Goal: Information Seeking & Learning: Find specific fact

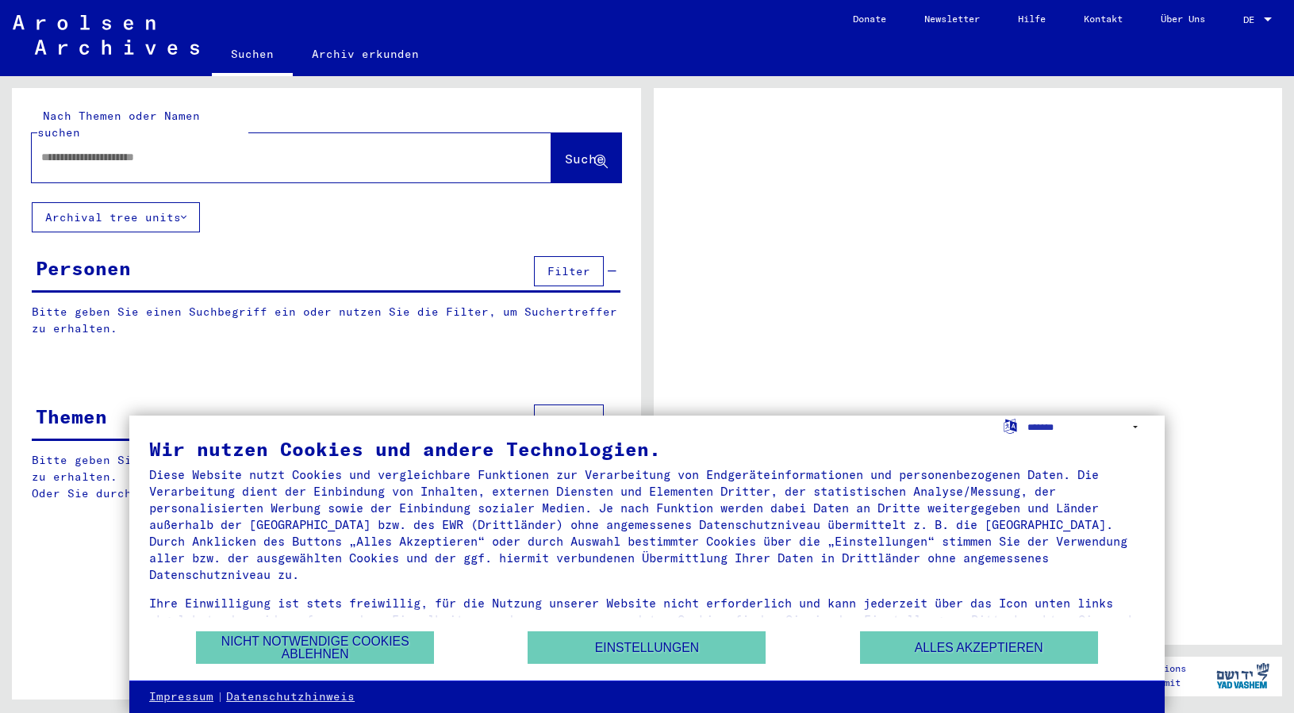
click at [906, 650] on button "Alles akzeptieren" at bounding box center [979, 648] width 238 height 33
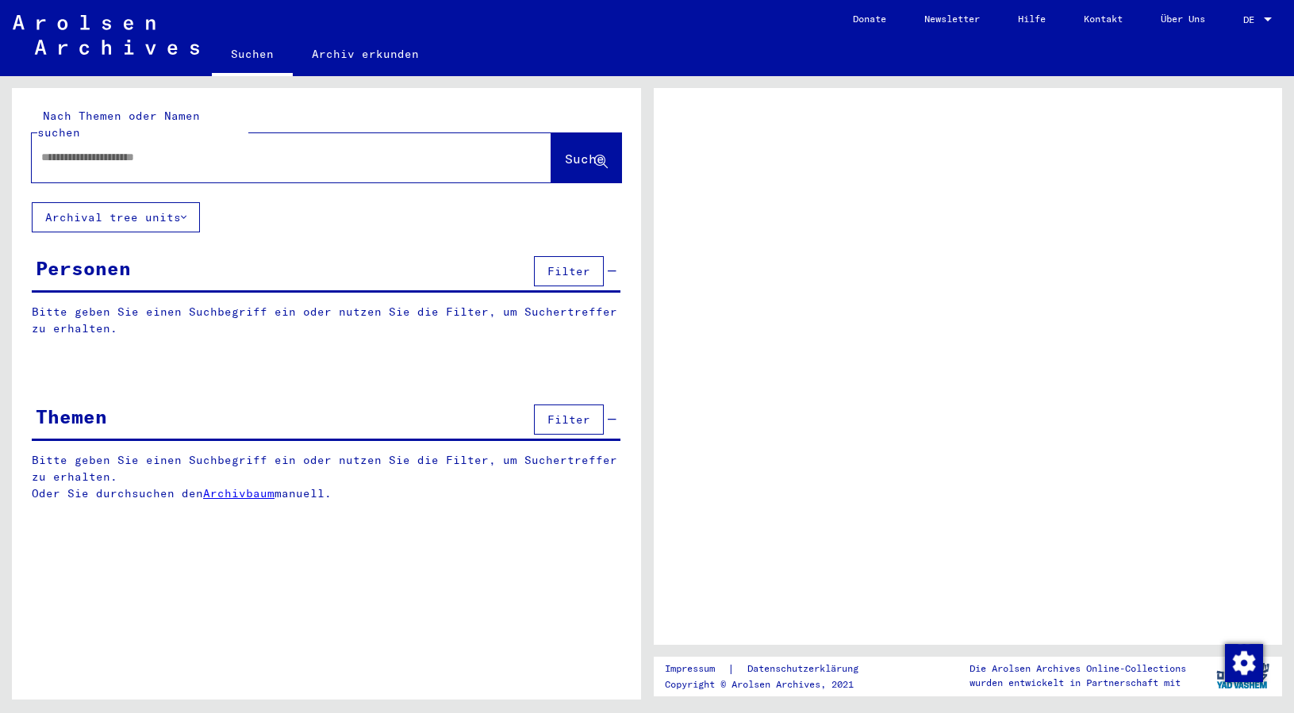
click at [257, 149] on input "text" at bounding box center [277, 157] width 472 height 17
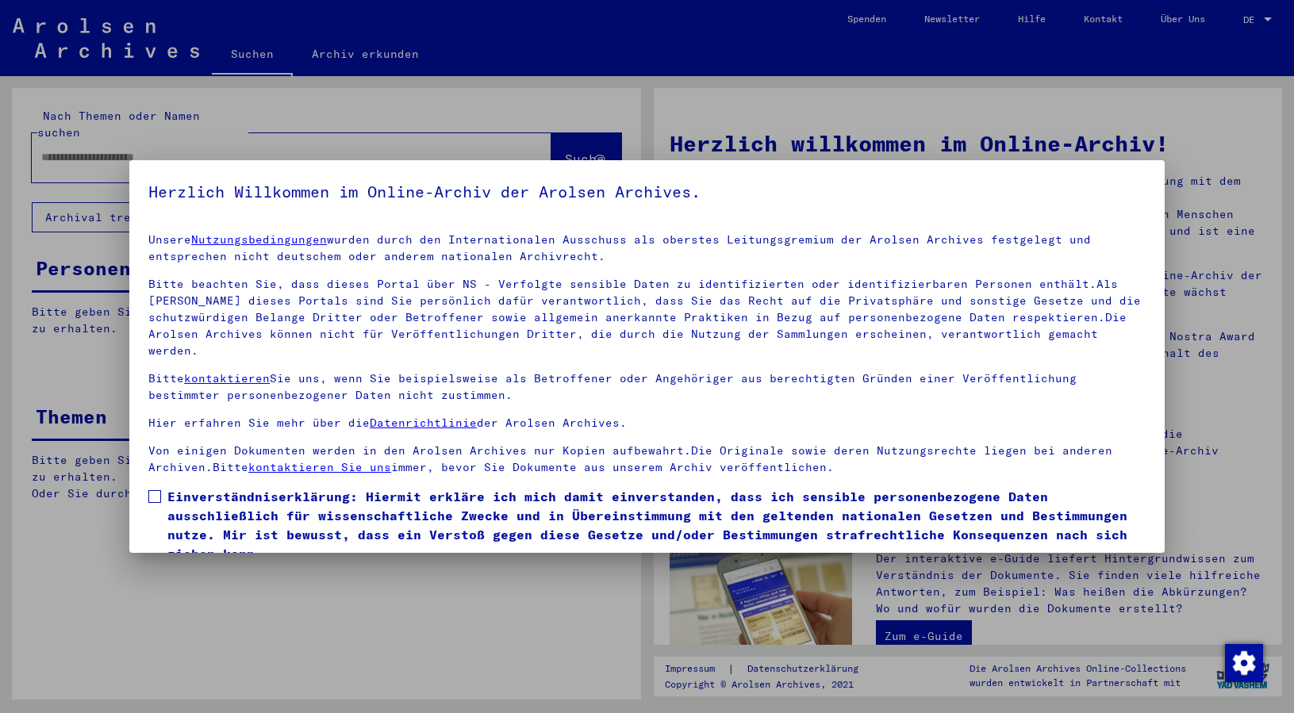
scroll to position [52, 0]
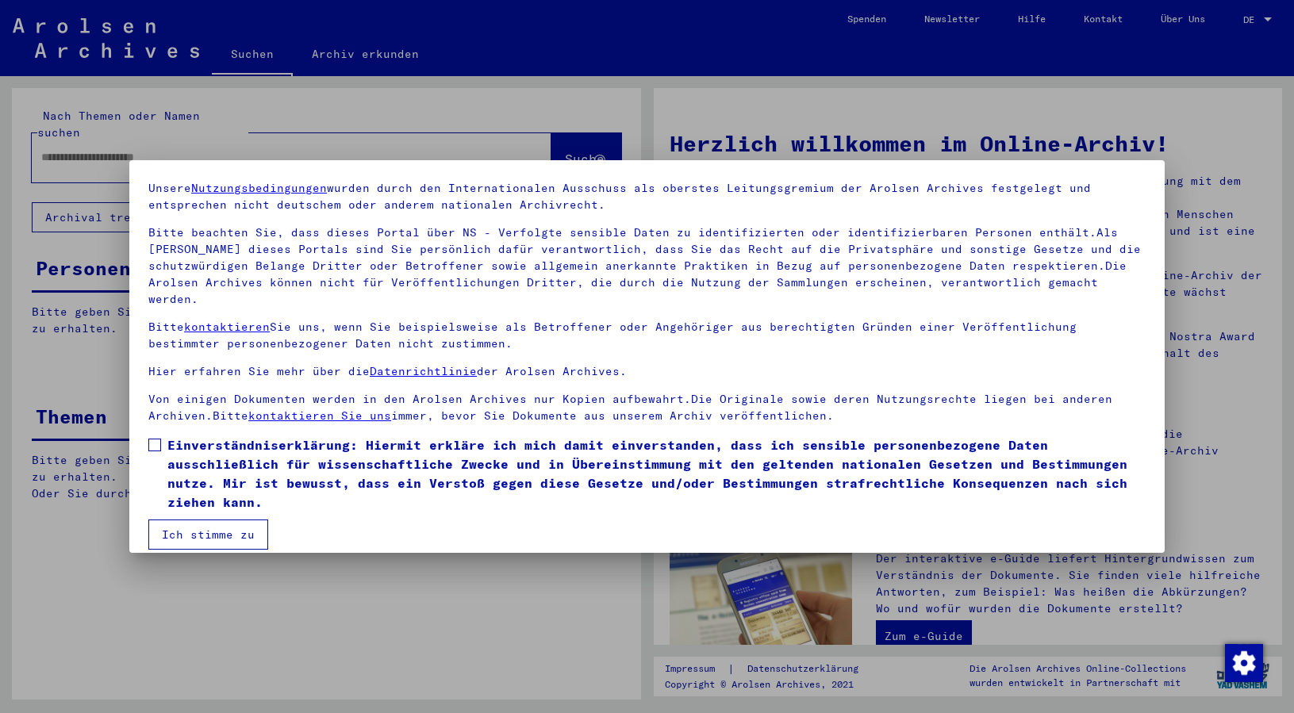
click at [245, 523] on button "Ich stimme zu" at bounding box center [208, 535] width 120 height 30
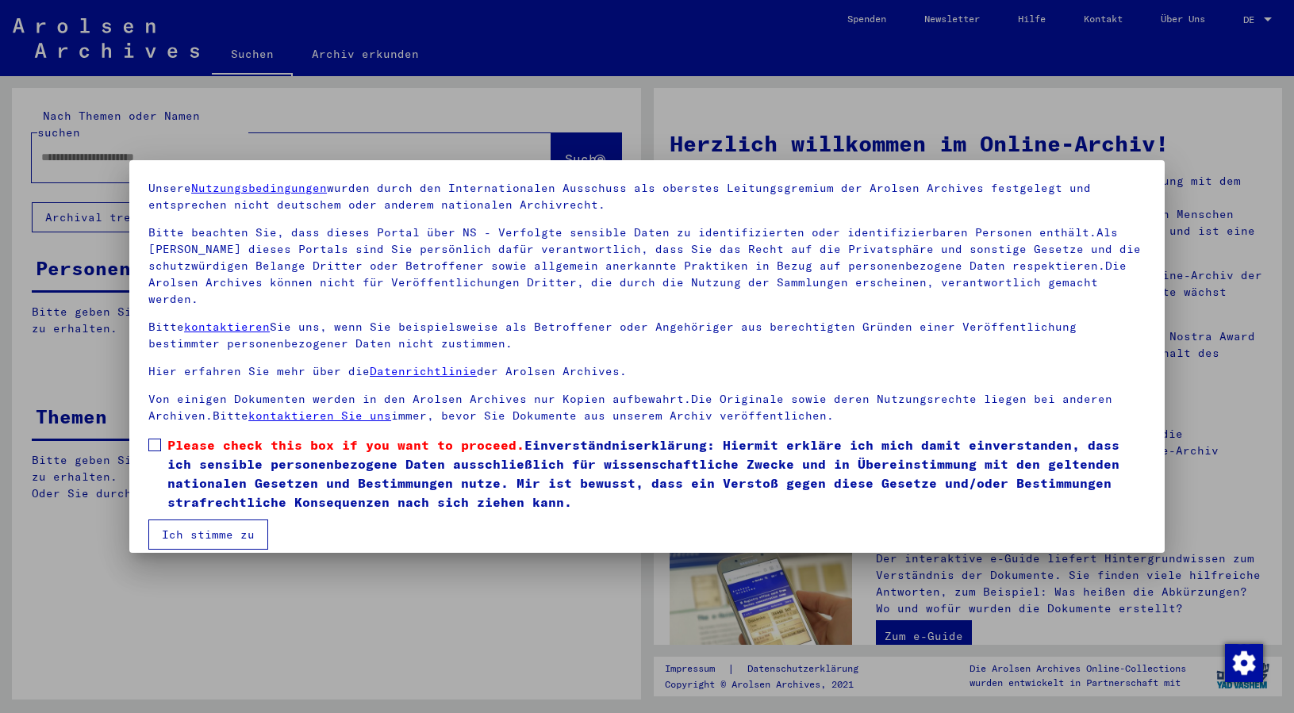
click at [151, 439] on span at bounding box center [154, 445] width 13 height 13
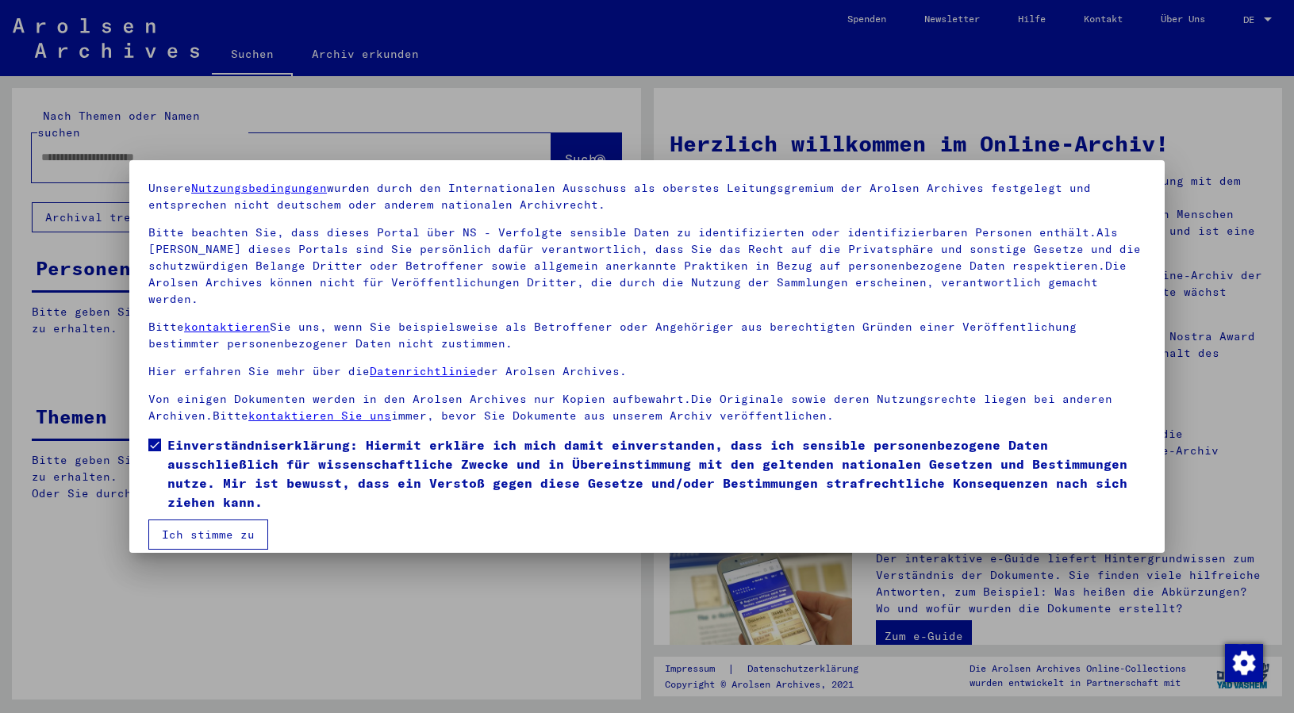
click at [206, 520] on button "Ich stimme zu" at bounding box center [208, 535] width 120 height 30
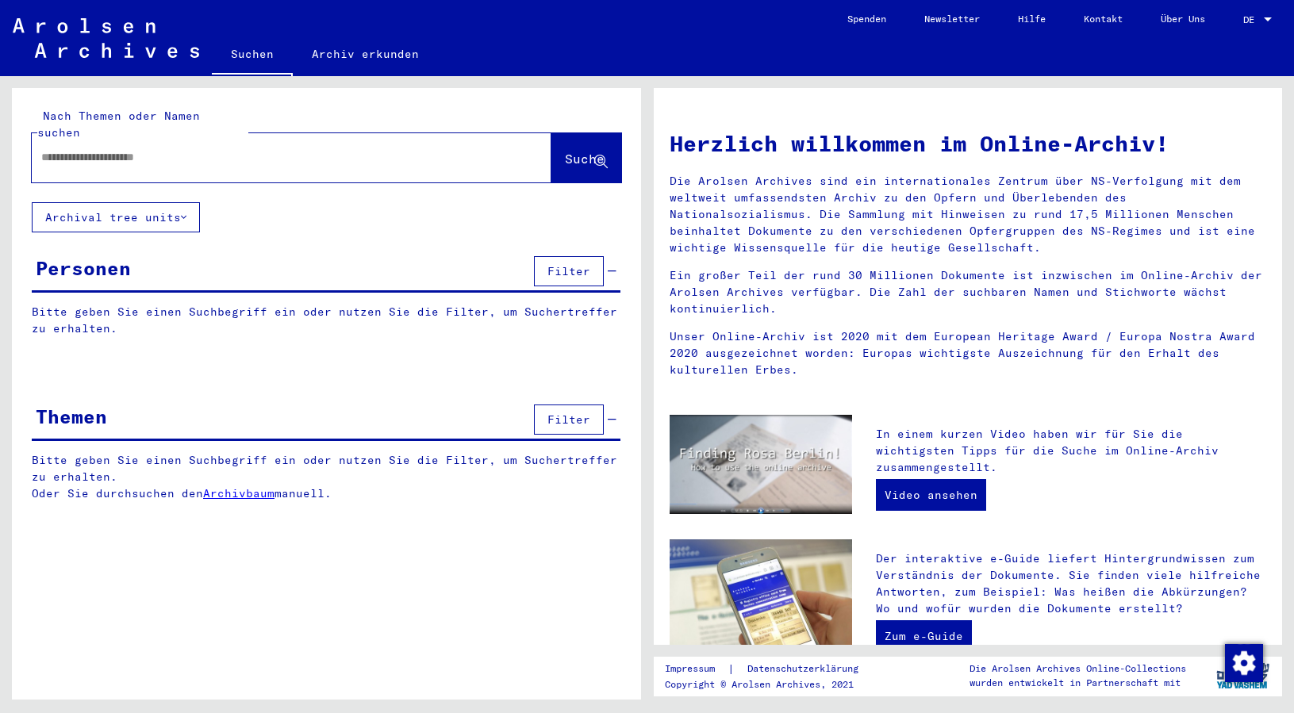
click at [279, 149] on input "text" at bounding box center [272, 157] width 463 height 17
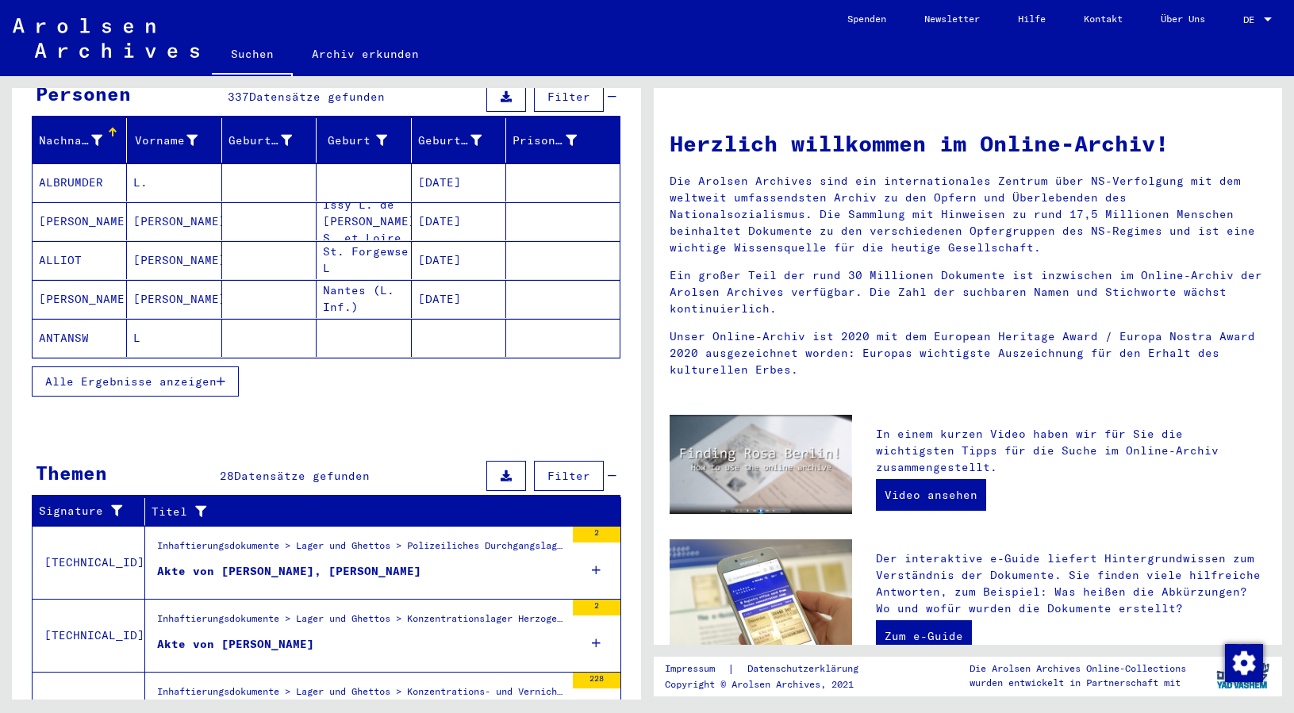
scroll to position [225, 0]
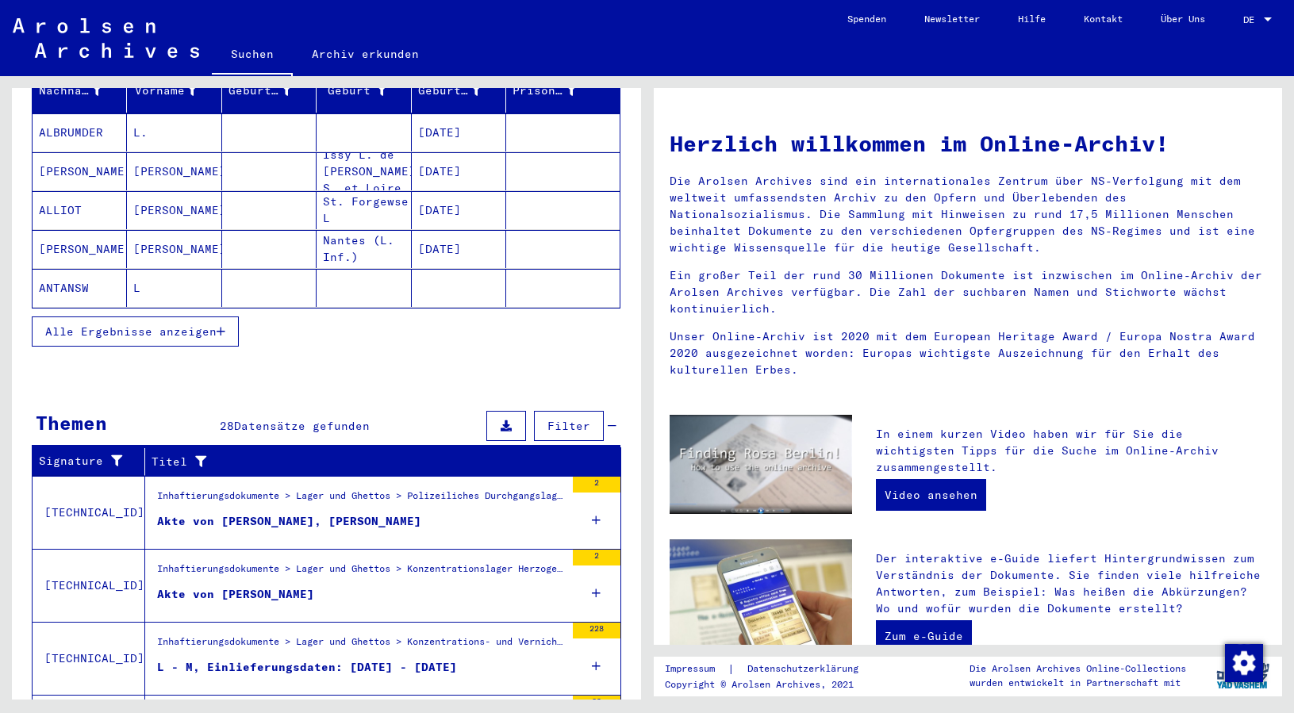
click at [357, 490] on div "Inhaftierungsdokumente > Lager und Ghettos > Polizeiliches Durchgangslager [GEO…" at bounding box center [361, 500] width 408 height 22
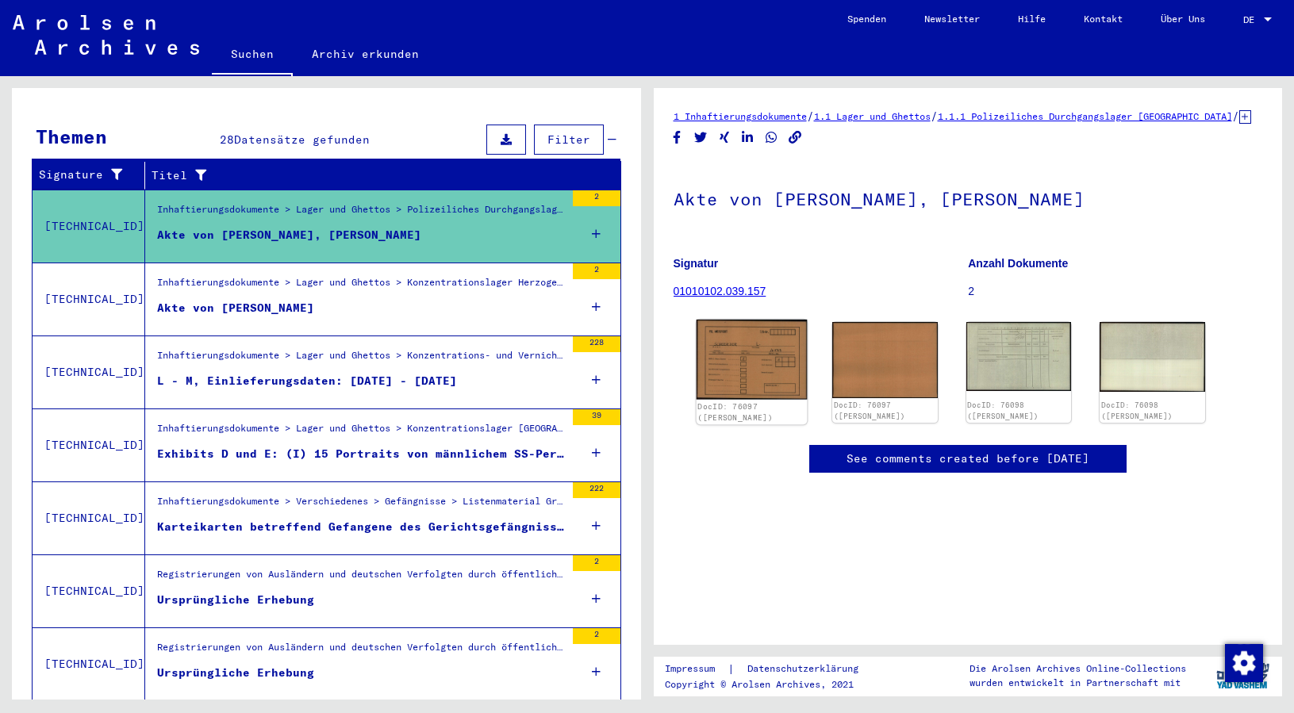
click at [728, 375] on img at bounding box center [751, 360] width 110 height 80
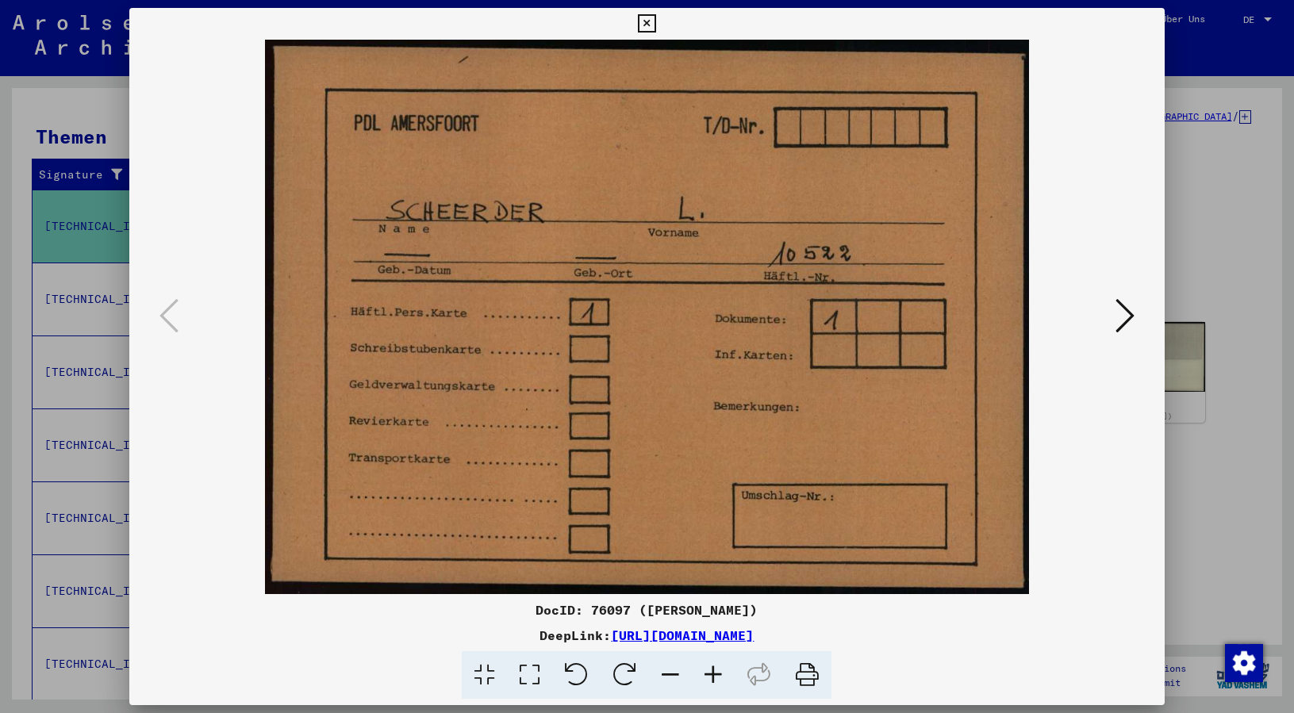
click at [1119, 306] on icon at bounding box center [1125, 316] width 19 height 38
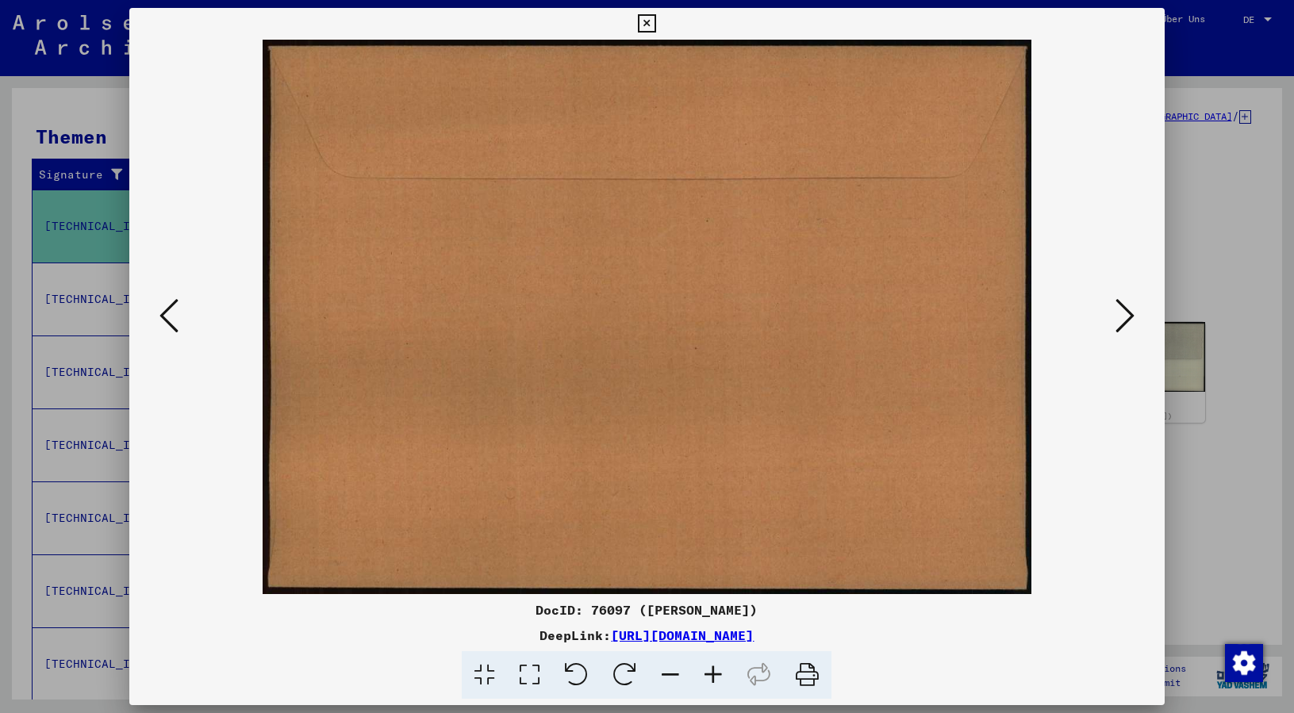
click at [1119, 306] on icon at bounding box center [1125, 316] width 19 height 38
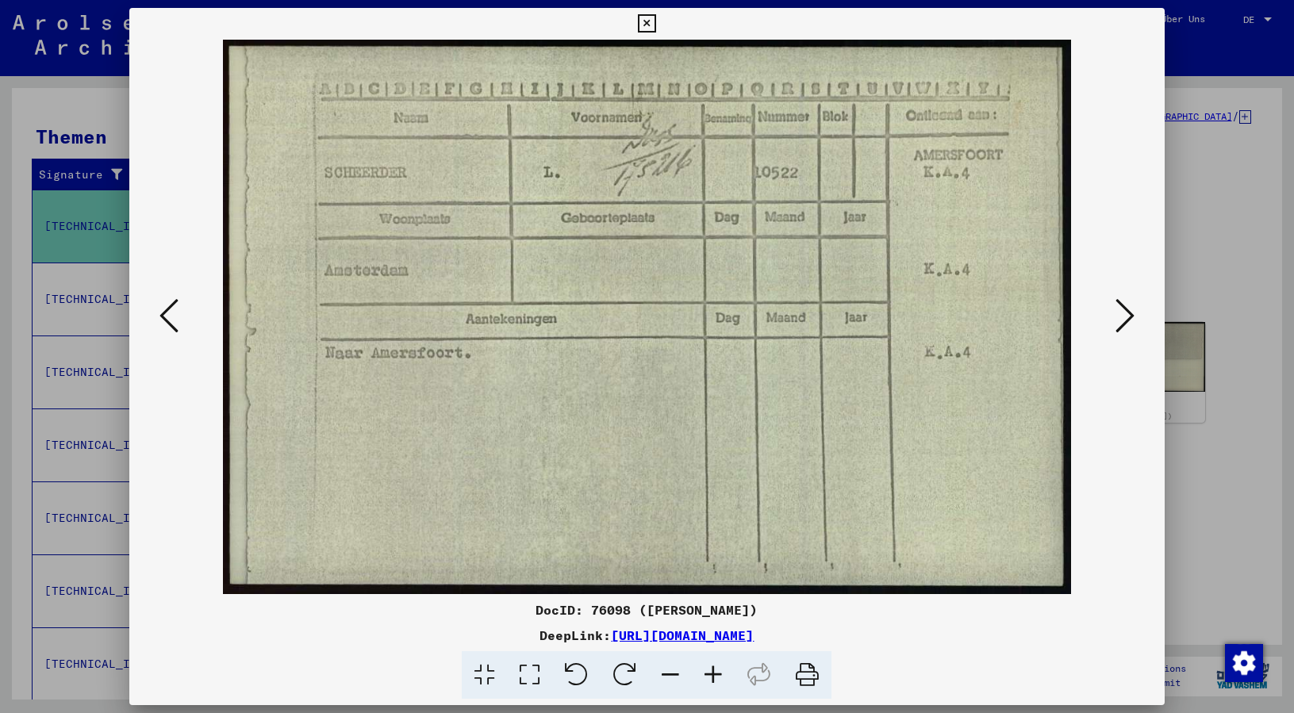
click at [1119, 306] on icon at bounding box center [1125, 316] width 19 height 38
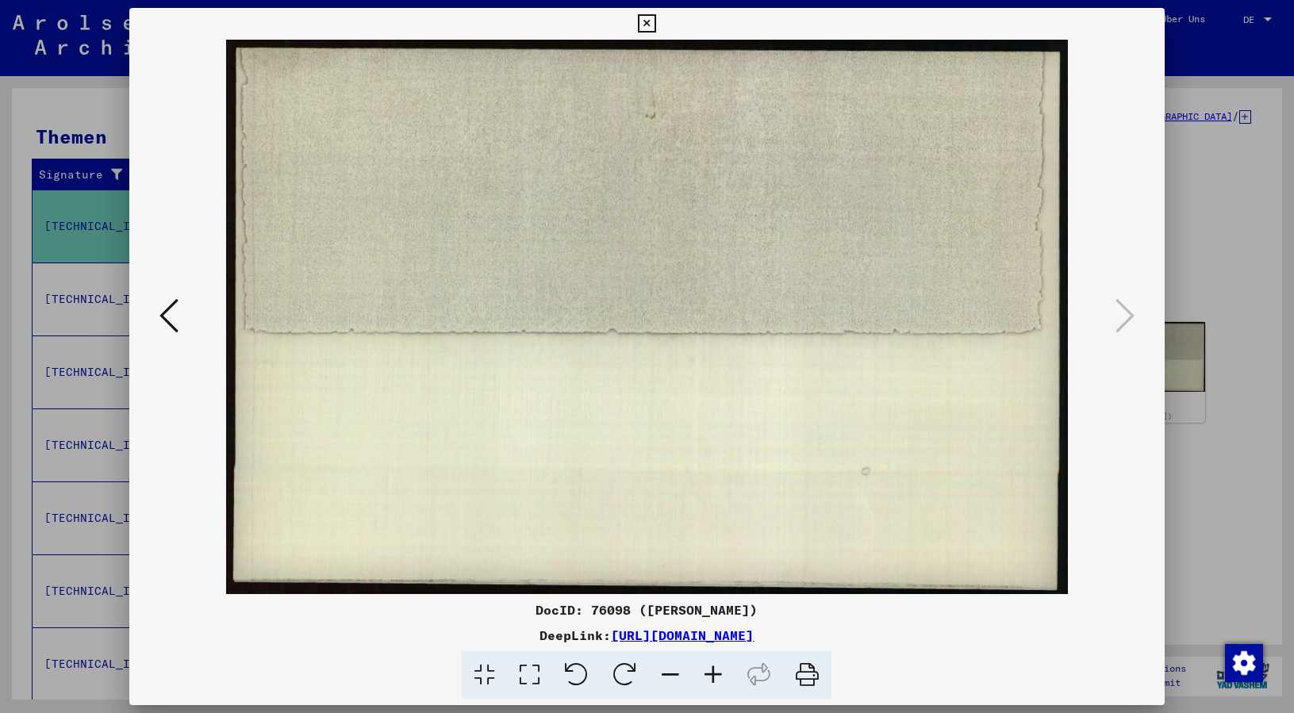
click at [656, 26] on icon at bounding box center [647, 23] width 18 height 19
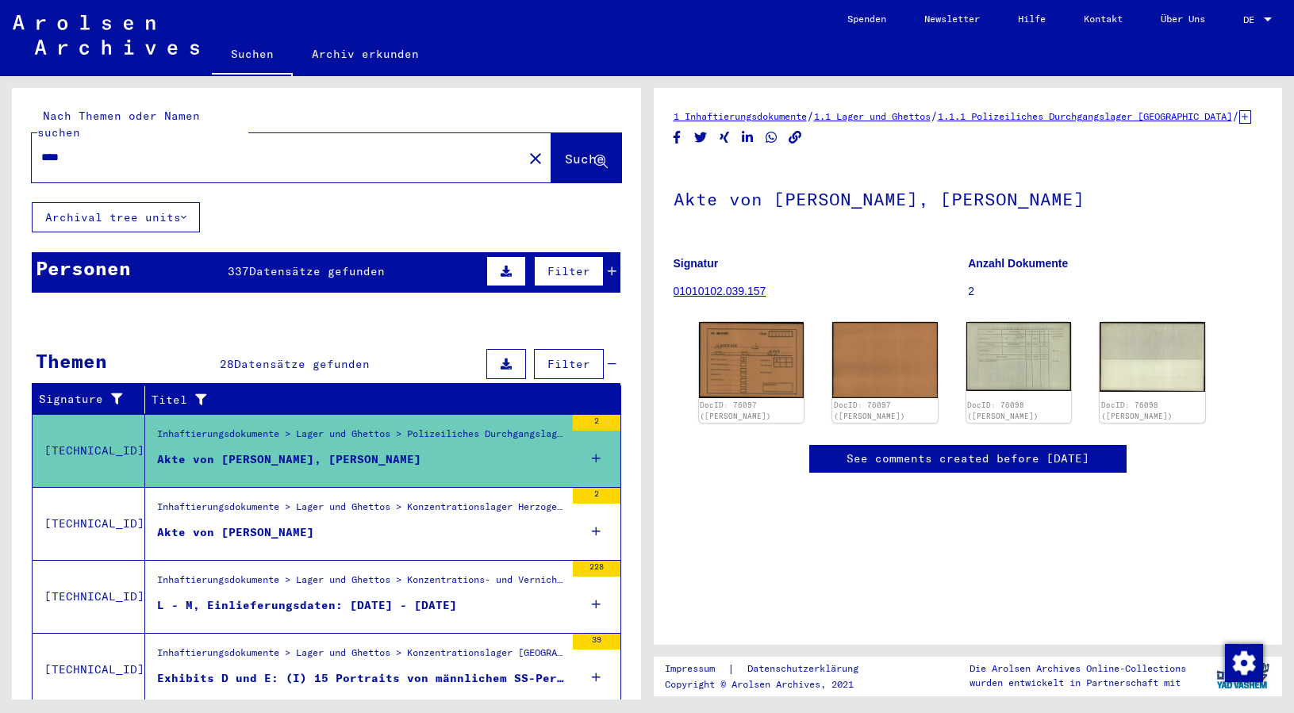
drag, startPoint x: 110, startPoint y: 143, endPoint x: 52, endPoint y: 144, distance: 58.7
click at [32, 142] on div "****" at bounding box center [273, 158] width 482 height 36
drag, startPoint x: 86, startPoint y: 142, endPoint x: -8, endPoint y: 139, distance: 93.7
click at [0, 139] on html "Suchen Archiv erkunden Spenden Newsletter Hilfe Kontakt Über Uns Suchen Archiv …" at bounding box center [647, 356] width 1294 height 713
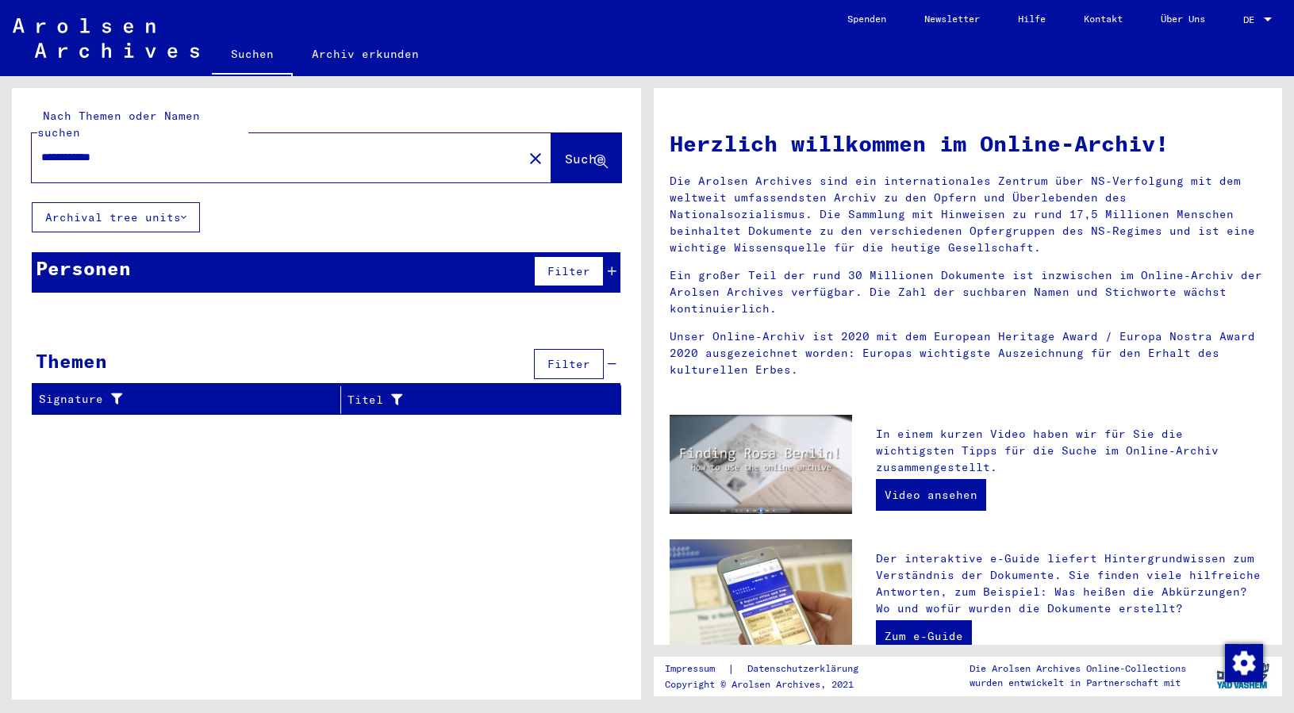
drag, startPoint x: 155, startPoint y: 137, endPoint x: 2, endPoint y: 125, distance: 153.6
click at [2, 125] on div "**********" at bounding box center [323, 388] width 647 height 624
click at [289, 264] on span "Datensätze gefunden" at bounding box center [310, 271] width 136 height 14
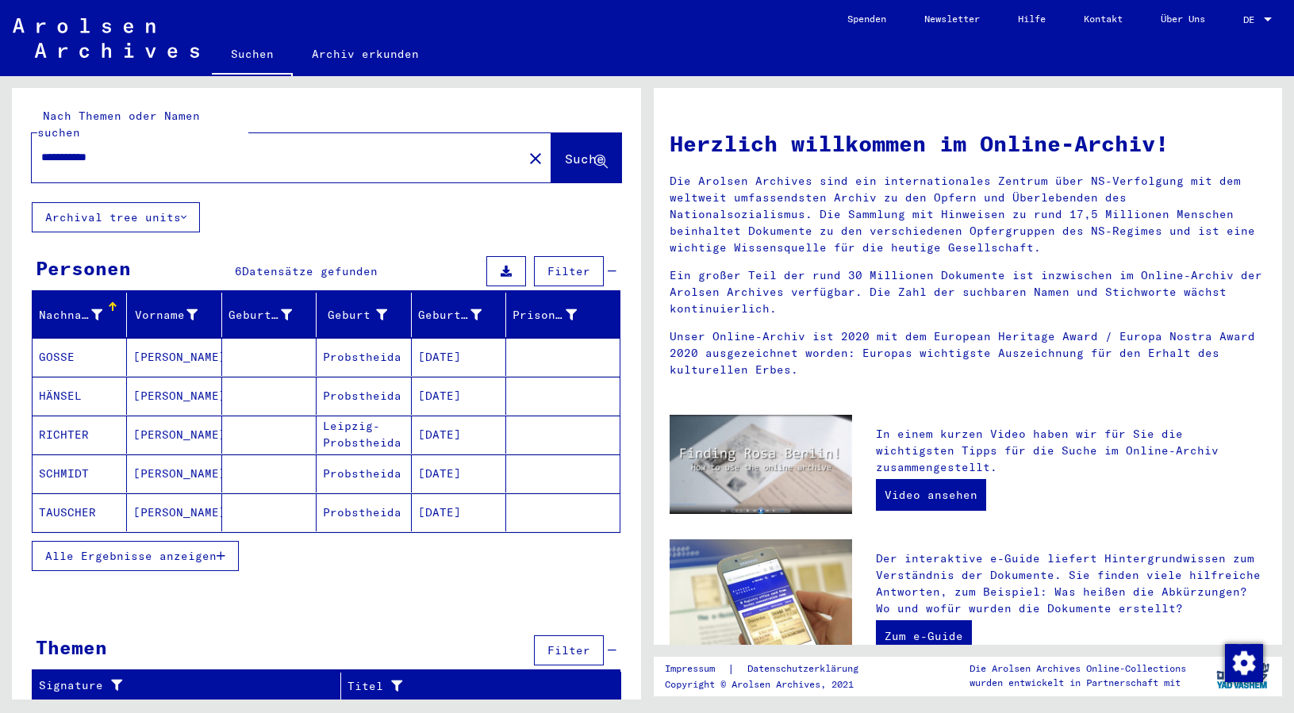
drag, startPoint x: 148, startPoint y: 137, endPoint x: 10, endPoint y: 135, distance: 138.1
click at [10, 135] on div "**********" at bounding box center [323, 388] width 647 height 624
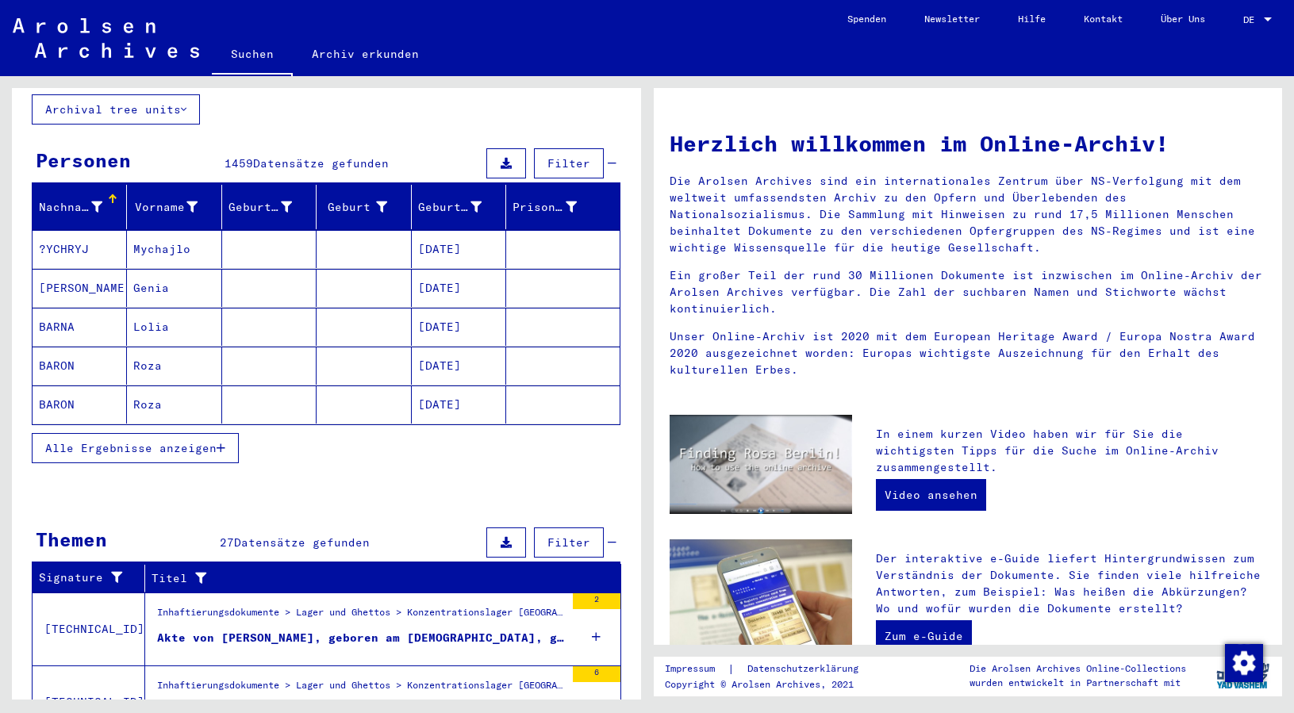
scroll to position [231, 0]
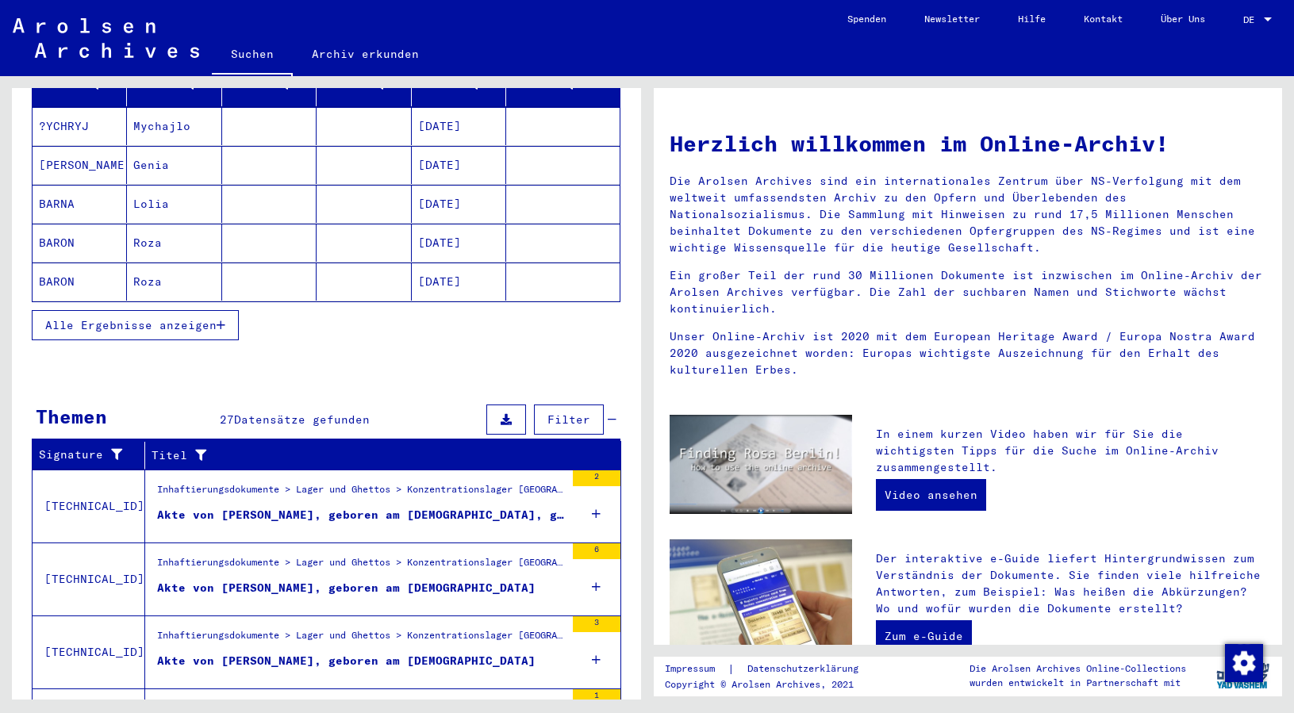
click at [483, 507] on div "Akte von [PERSON_NAME], geboren am [DEMOGRAPHIC_DATA], geboren in [GEOGRAPHIC_D…" at bounding box center [361, 515] width 408 height 17
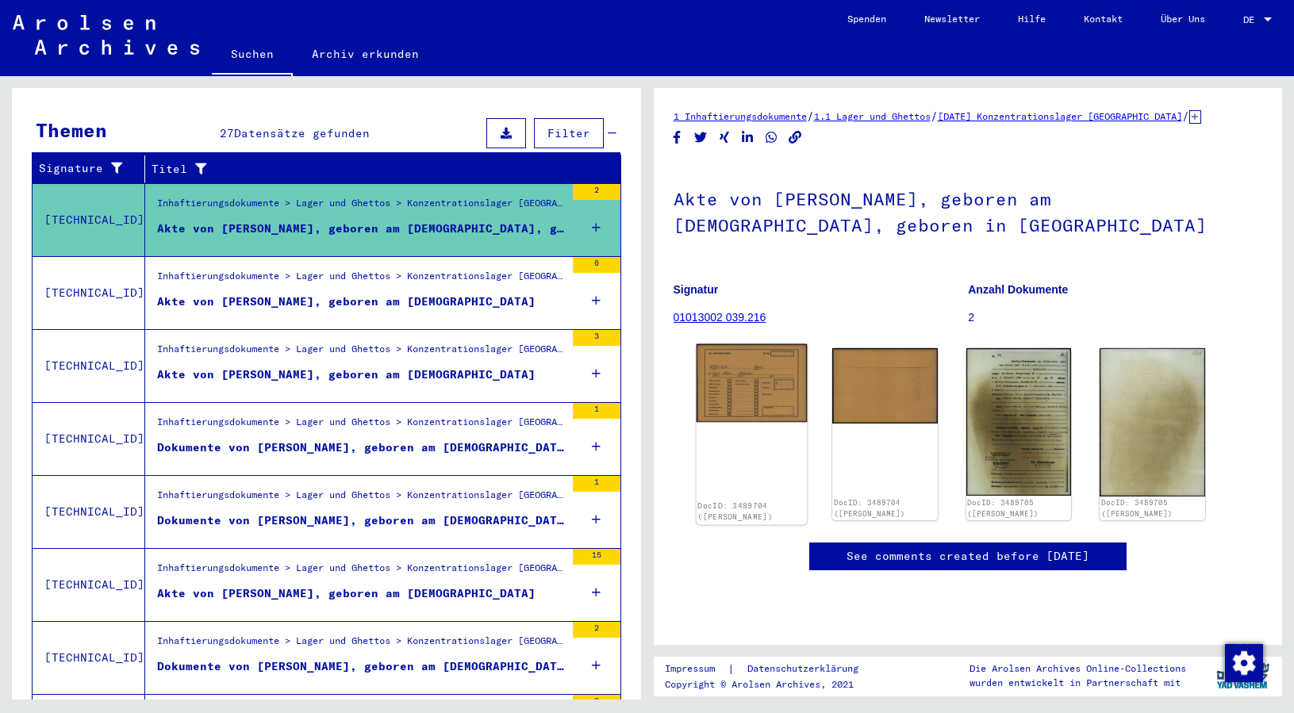
click at [760, 383] on img at bounding box center [751, 383] width 110 height 79
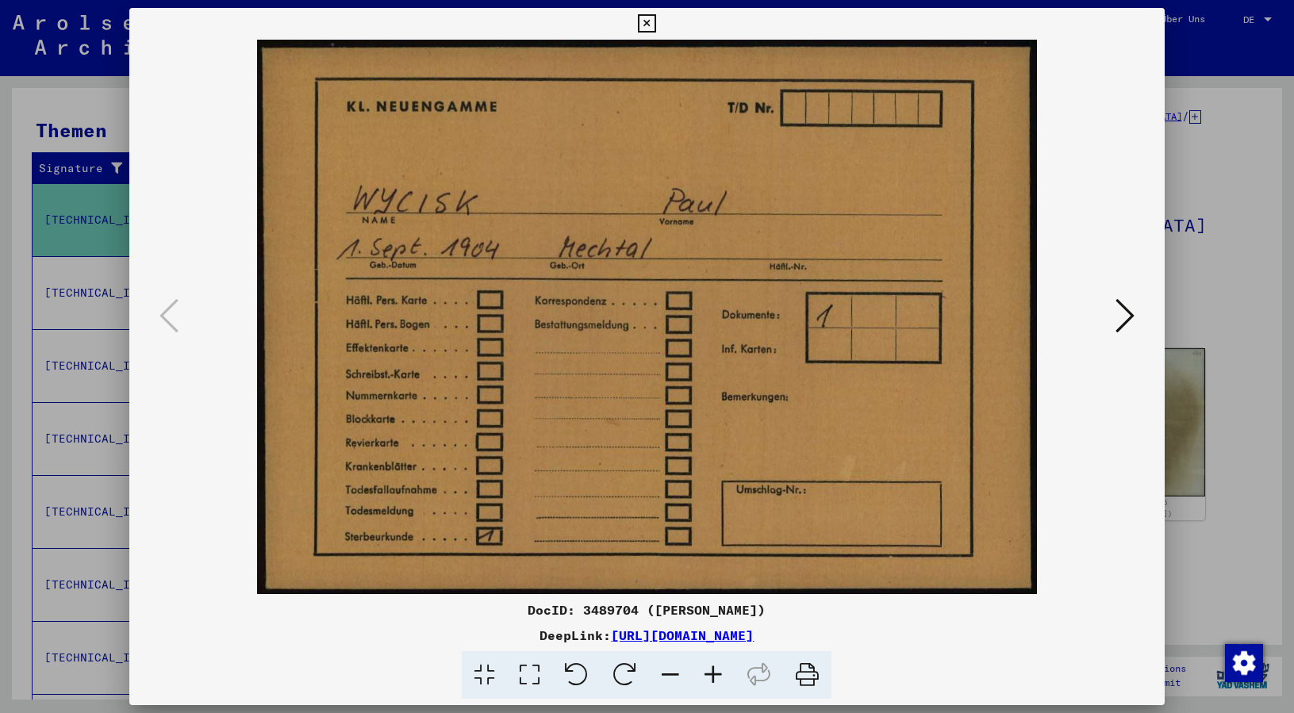
click at [1113, 313] on button at bounding box center [1125, 316] width 29 height 45
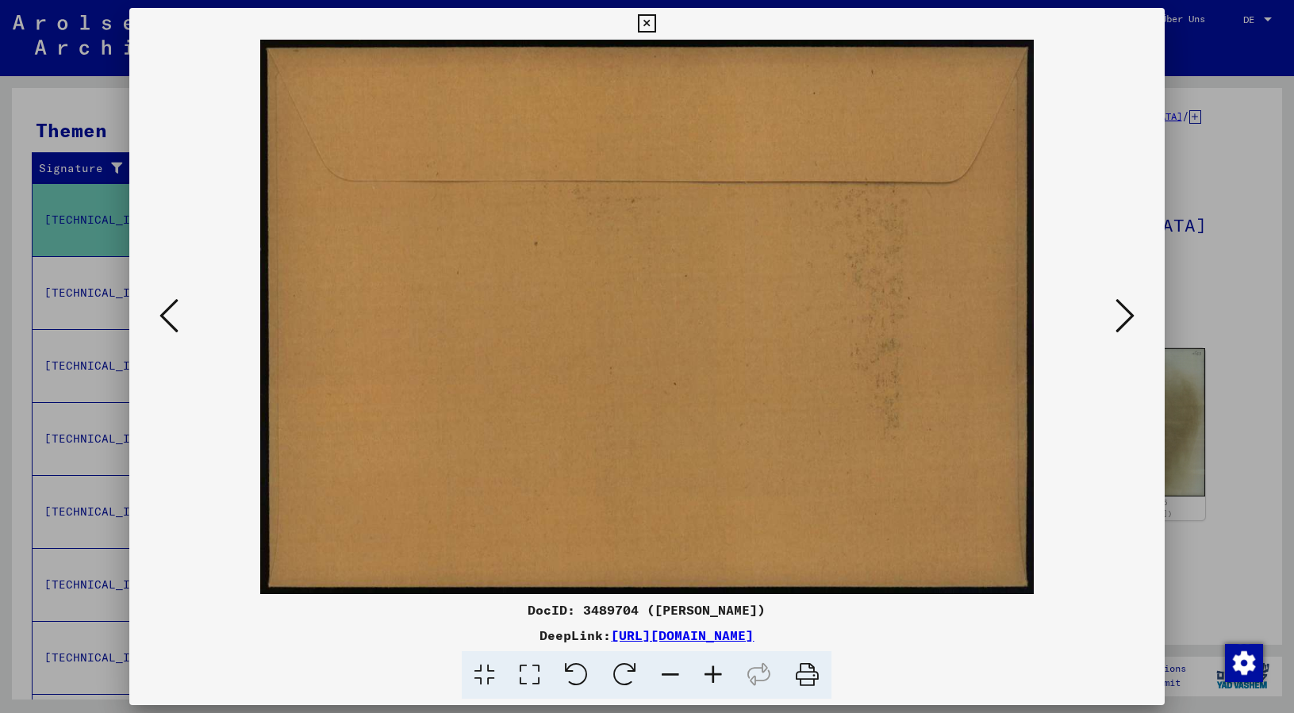
click at [1113, 314] on button at bounding box center [1125, 316] width 29 height 45
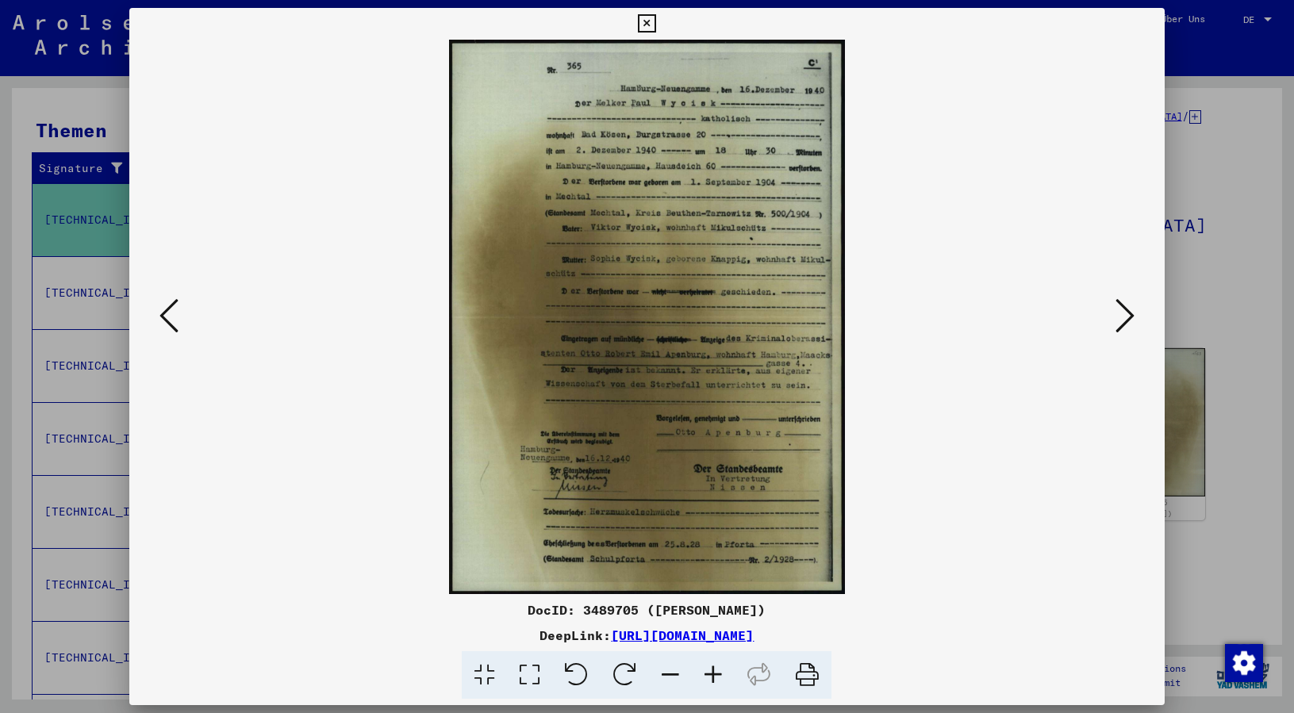
click at [789, 237] on img at bounding box center [647, 317] width 928 height 555
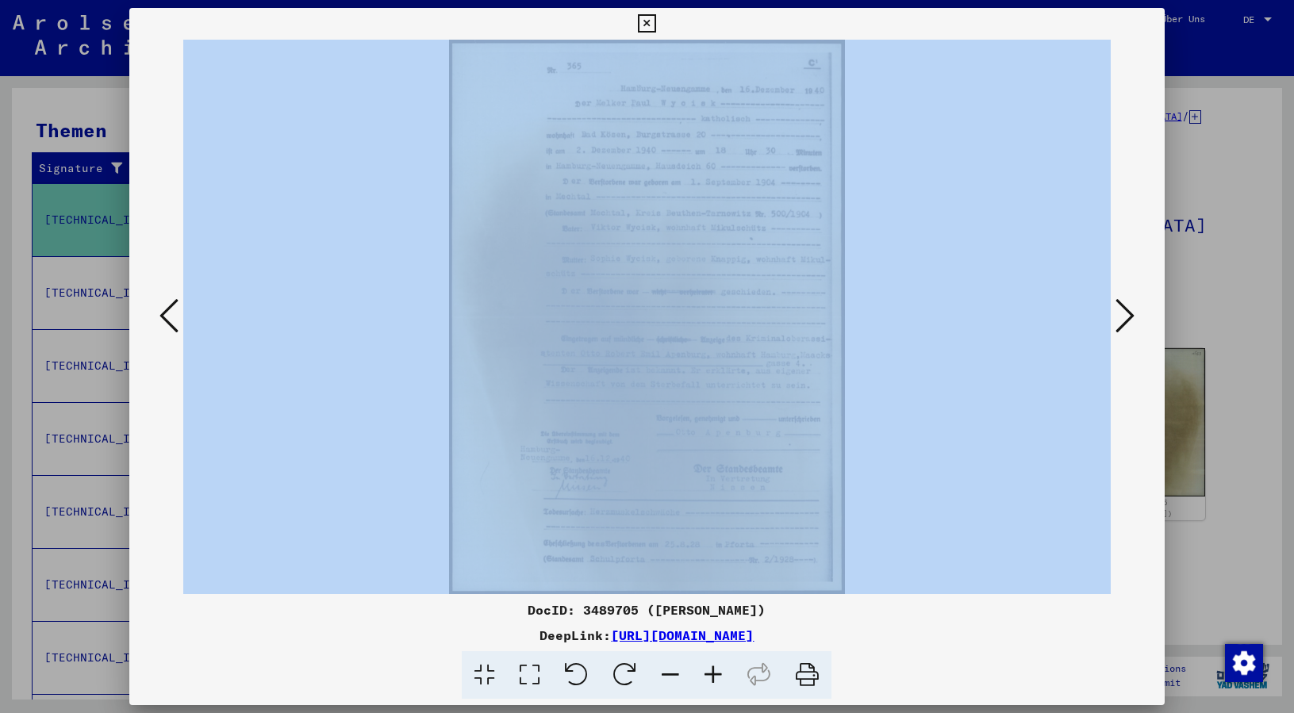
click at [789, 237] on img at bounding box center [647, 317] width 928 height 555
click at [788, 234] on img at bounding box center [647, 317] width 928 height 555
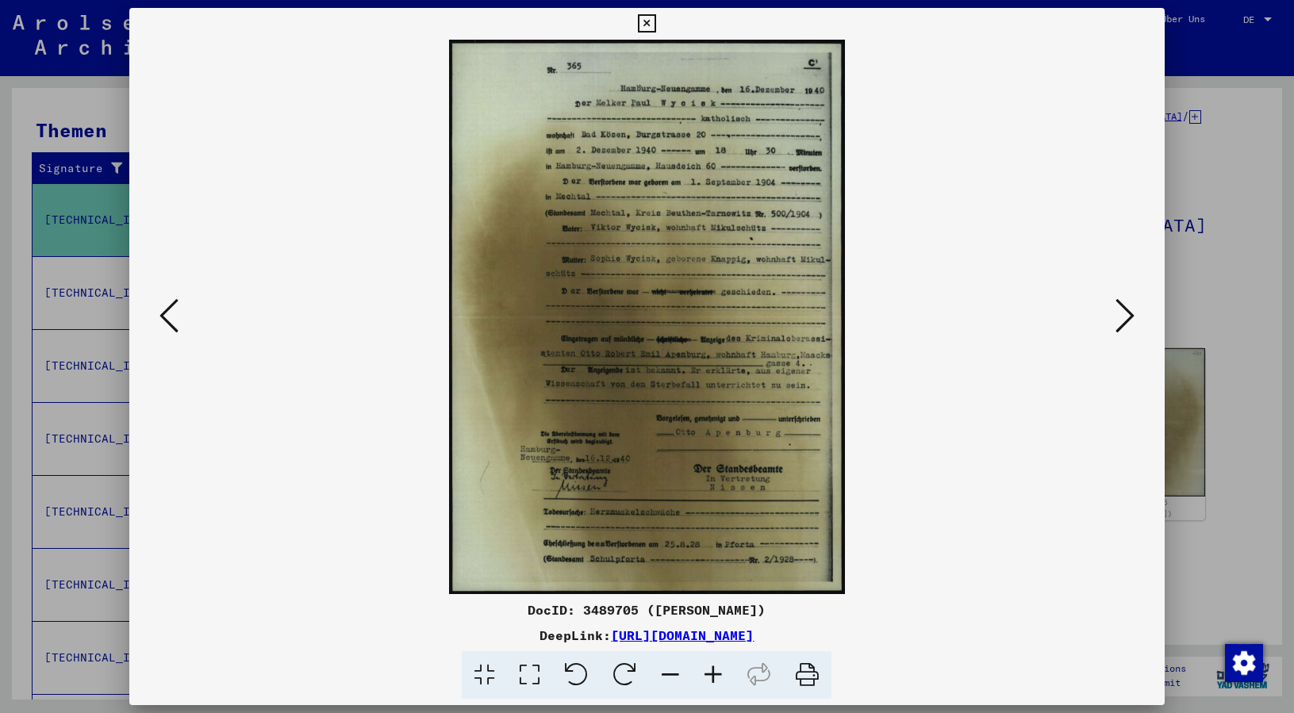
click at [1130, 302] on icon at bounding box center [1125, 316] width 19 height 38
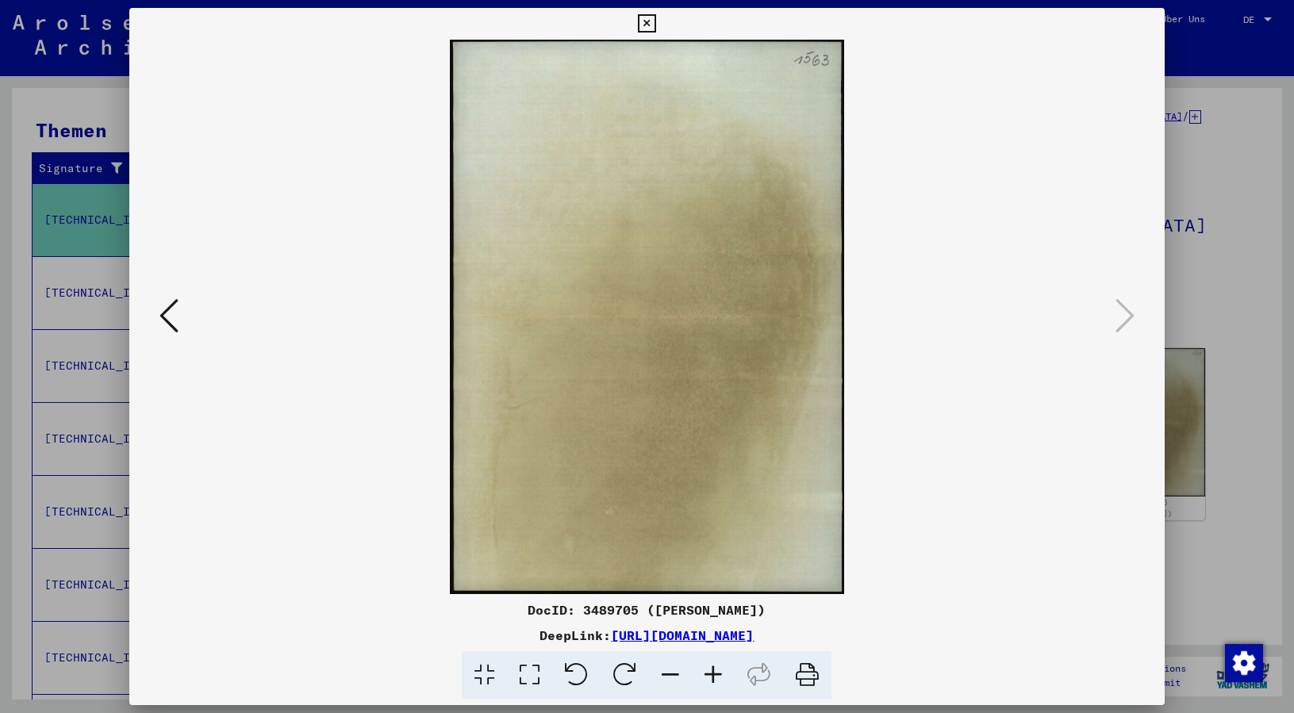
click at [172, 310] on icon at bounding box center [169, 316] width 19 height 38
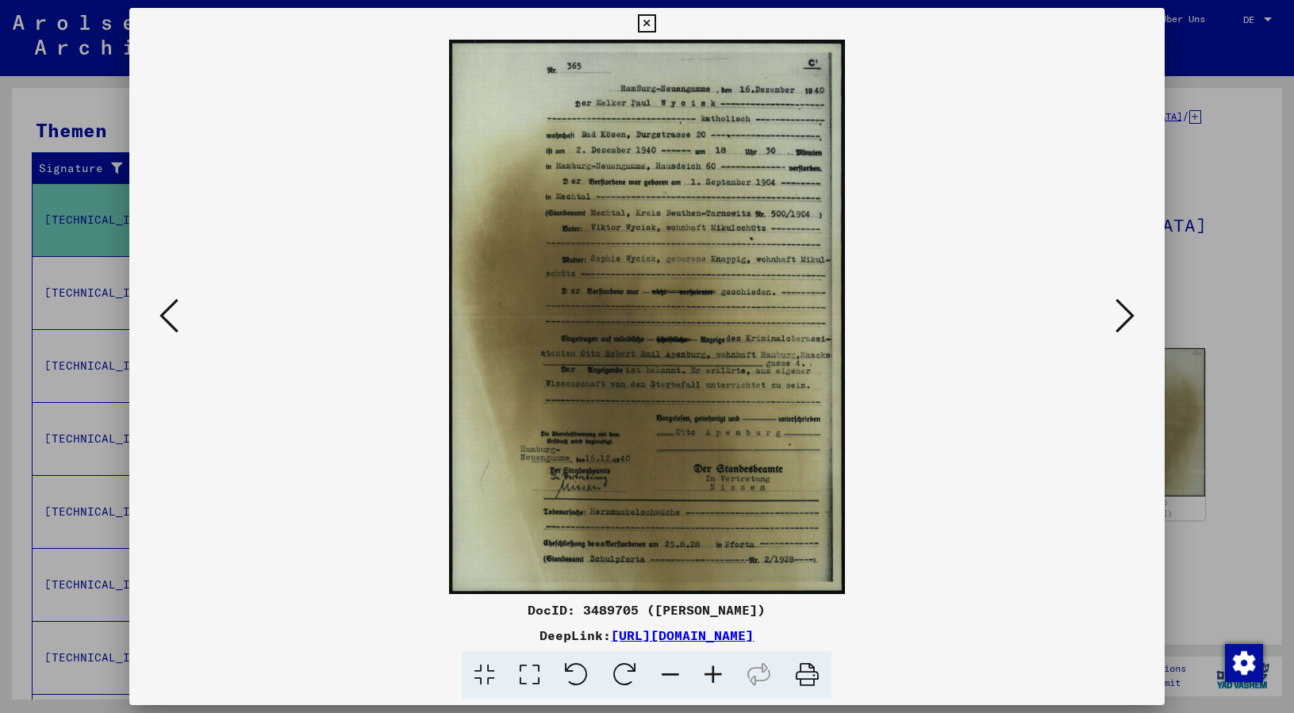
click at [744, 309] on img at bounding box center [647, 317] width 928 height 555
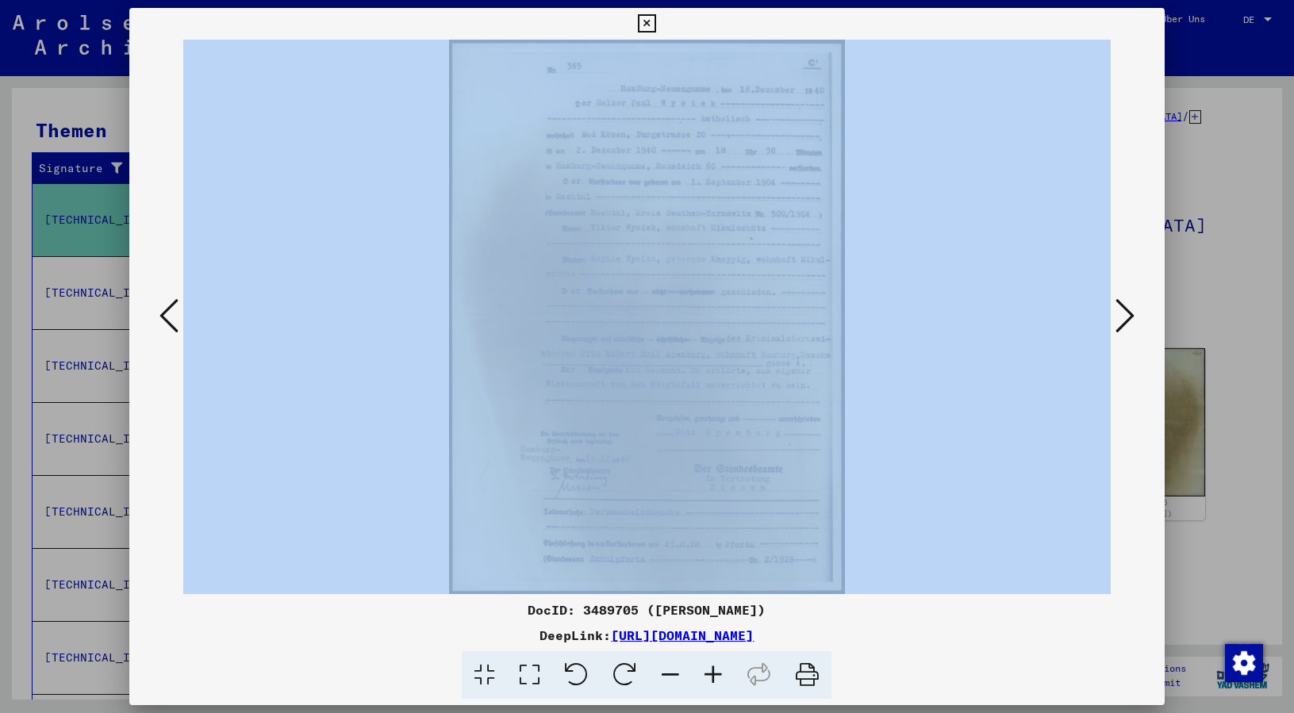
click at [744, 309] on img at bounding box center [647, 317] width 928 height 555
click at [742, 308] on img at bounding box center [647, 317] width 928 height 555
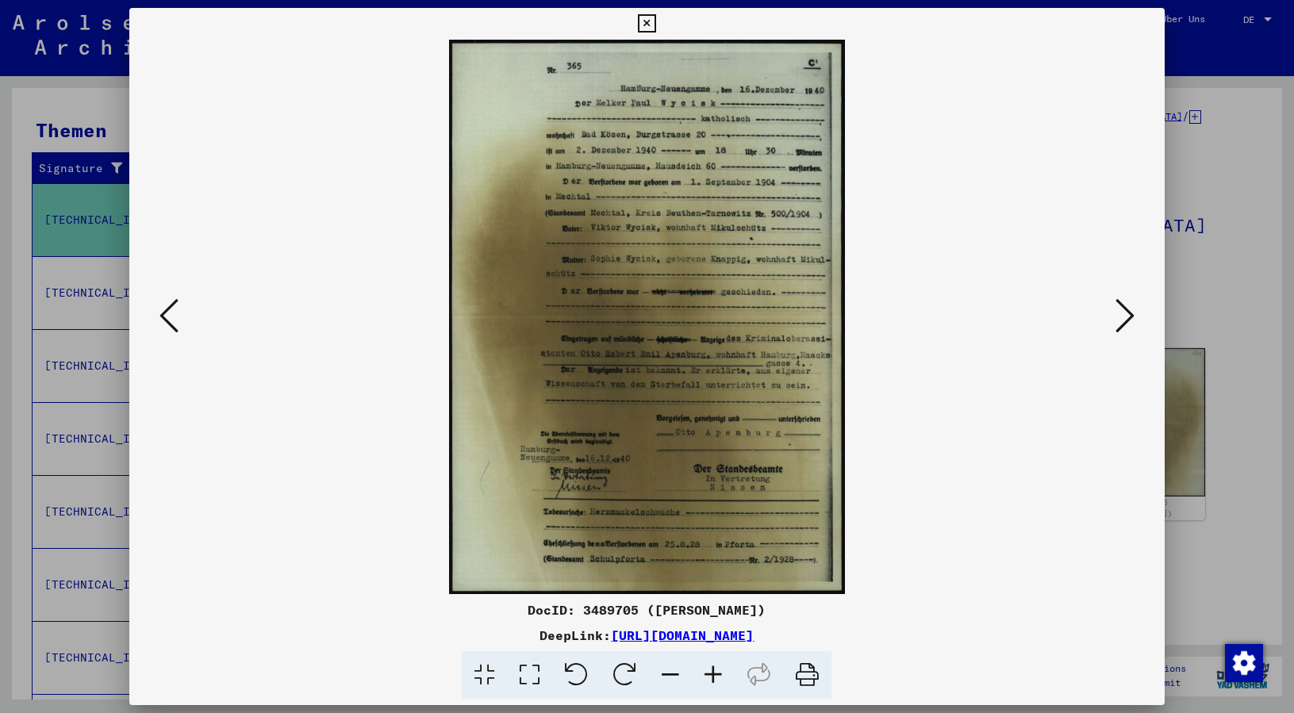
click at [710, 681] on icon at bounding box center [713, 676] width 43 height 48
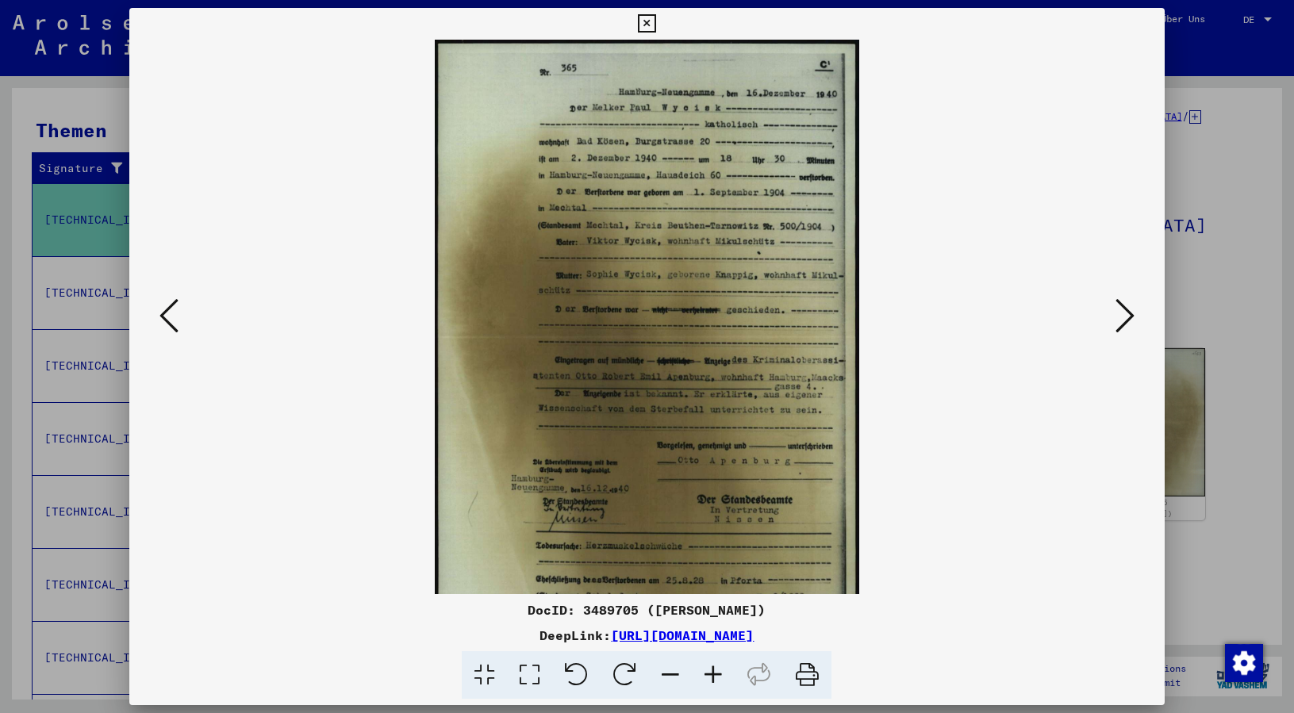
click at [710, 681] on icon at bounding box center [713, 676] width 43 height 48
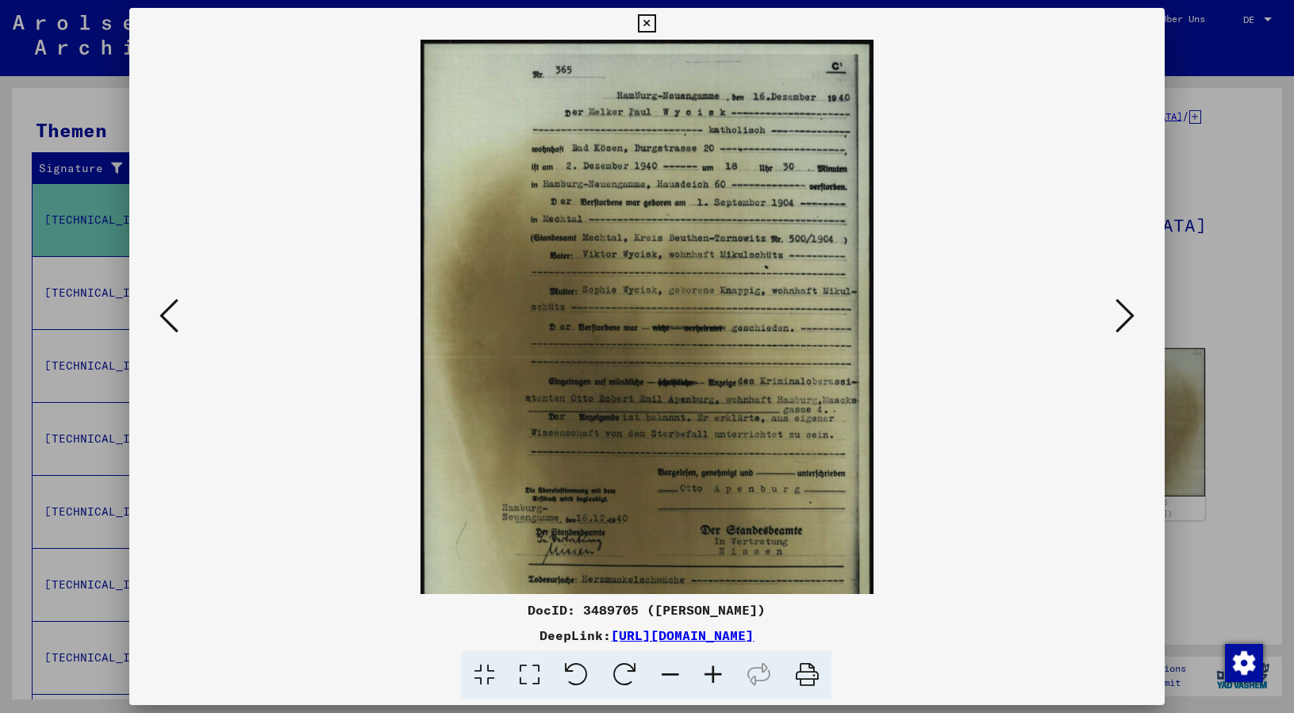
click at [710, 681] on icon at bounding box center [713, 676] width 43 height 48
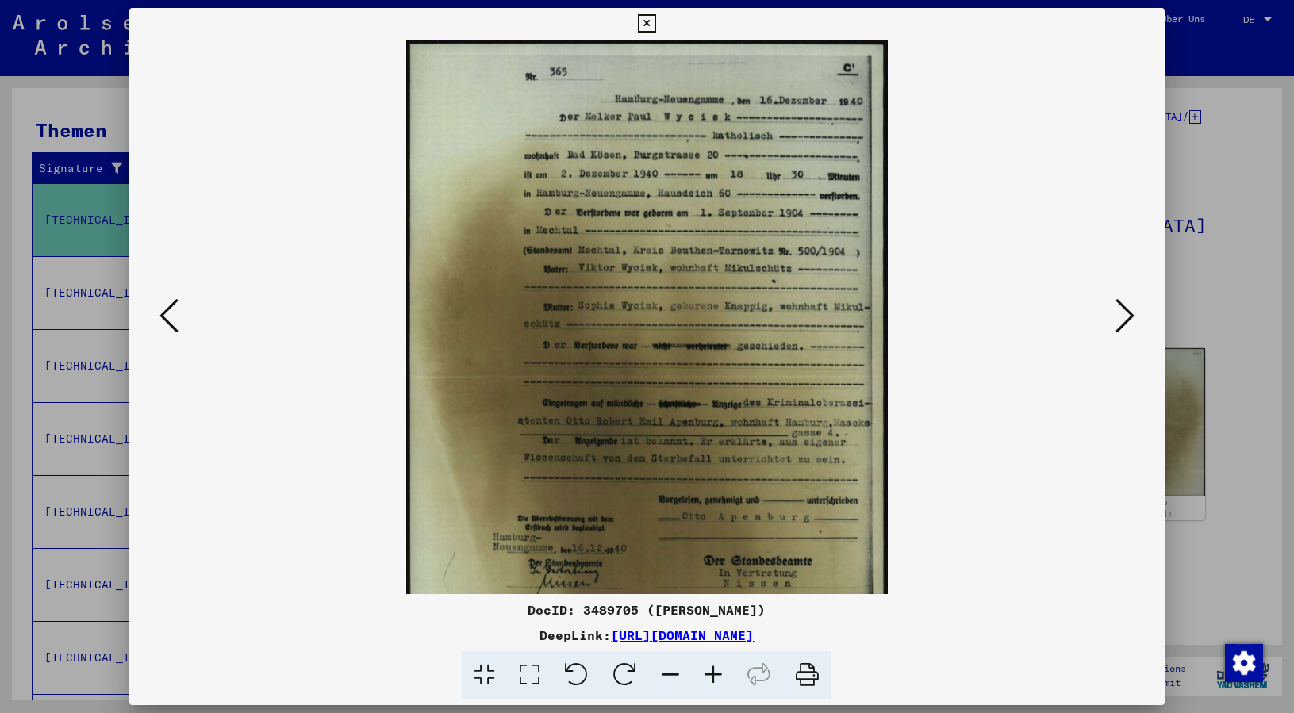
click at [710, 681] on icon at bounding box center [713, 676] width 43 height 48
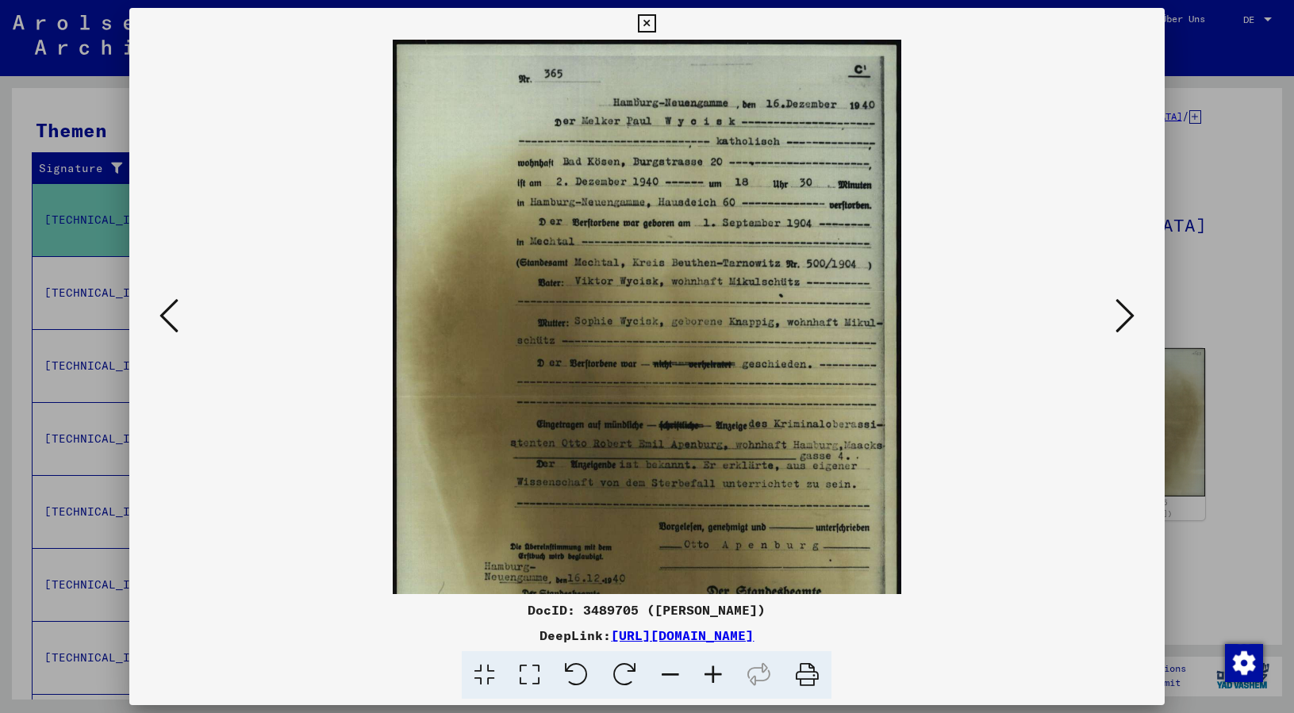
click at [710, 681] on icon at bounding box center [713, 676] width 43 height 48
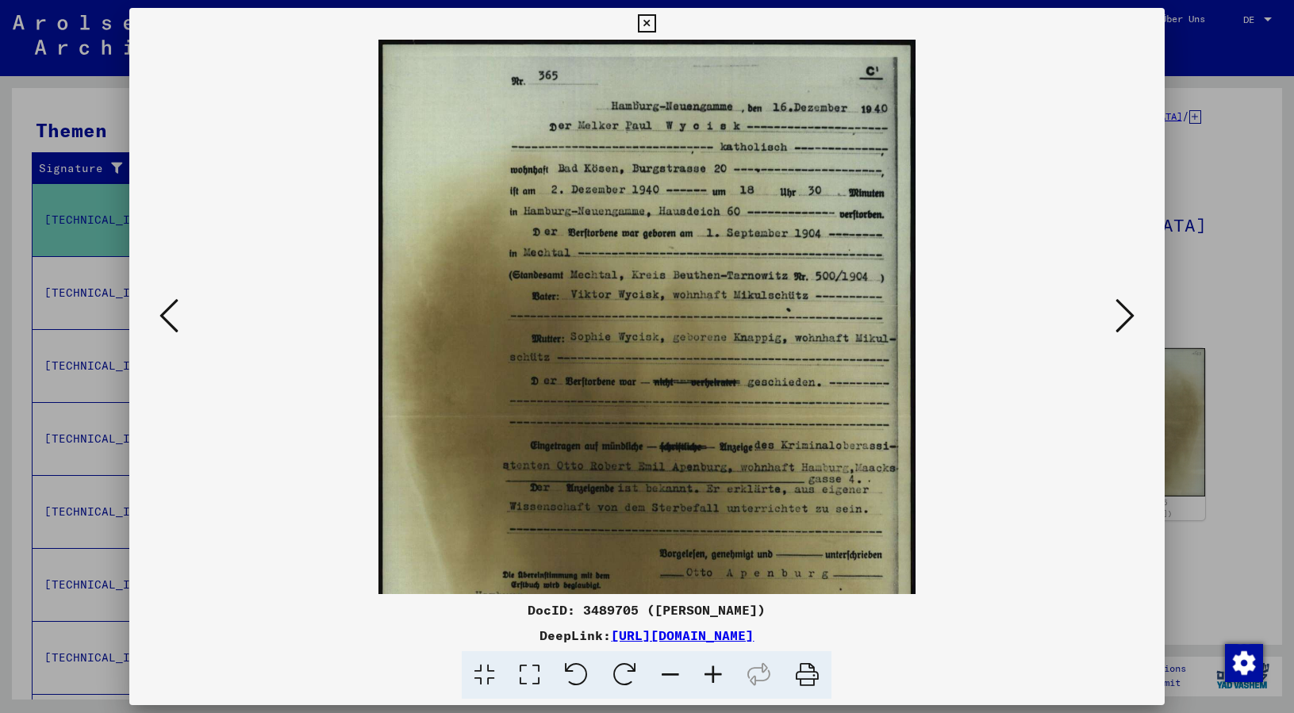
click at [710, 681] on icon at bounding box center [713, 676] width 43 height 48
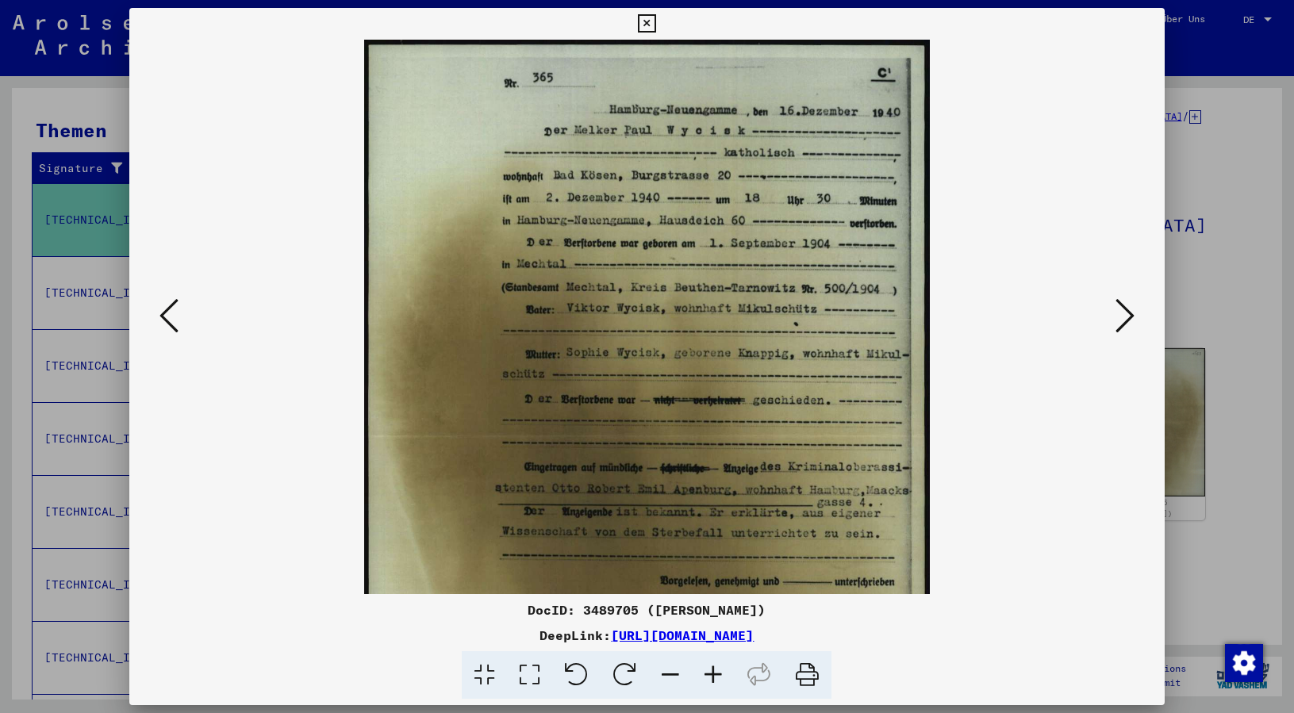
click at [710, 681] on icon at bounding box center [713, 676] width 43 height 48
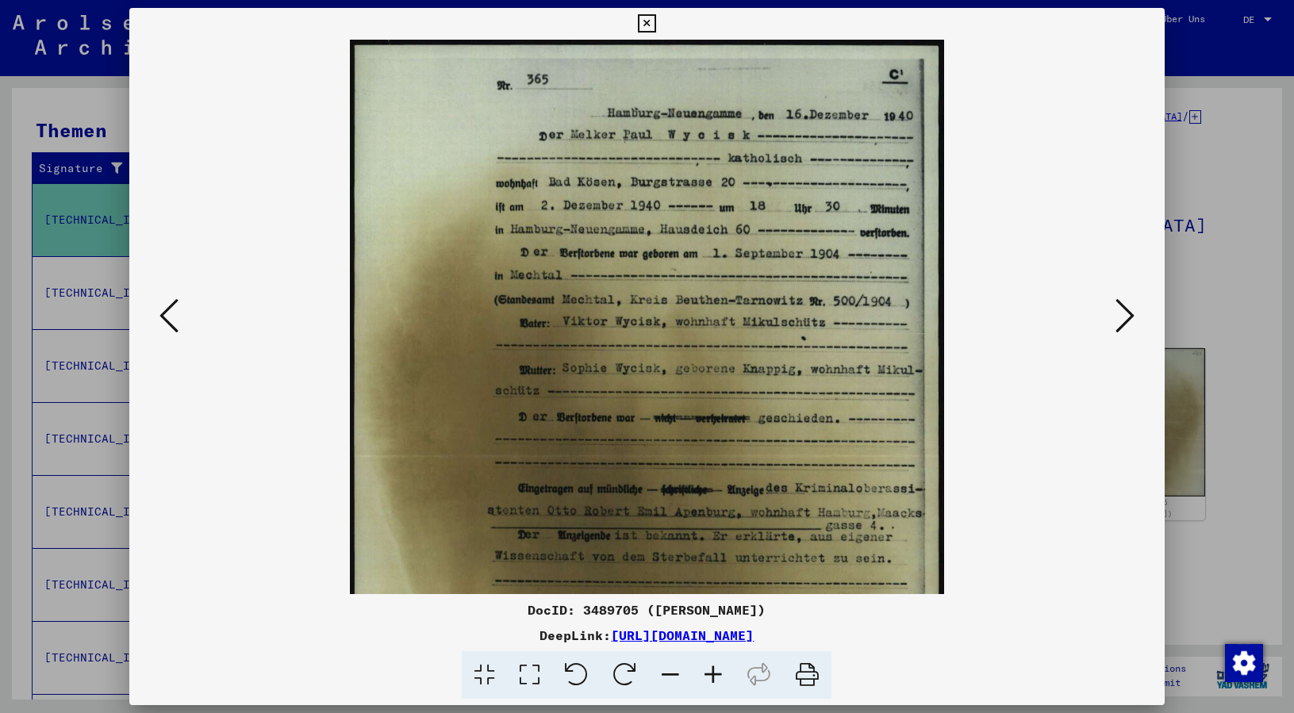
click at [710, 681] on icon at bounding box center [713, 676] width 43 height 48
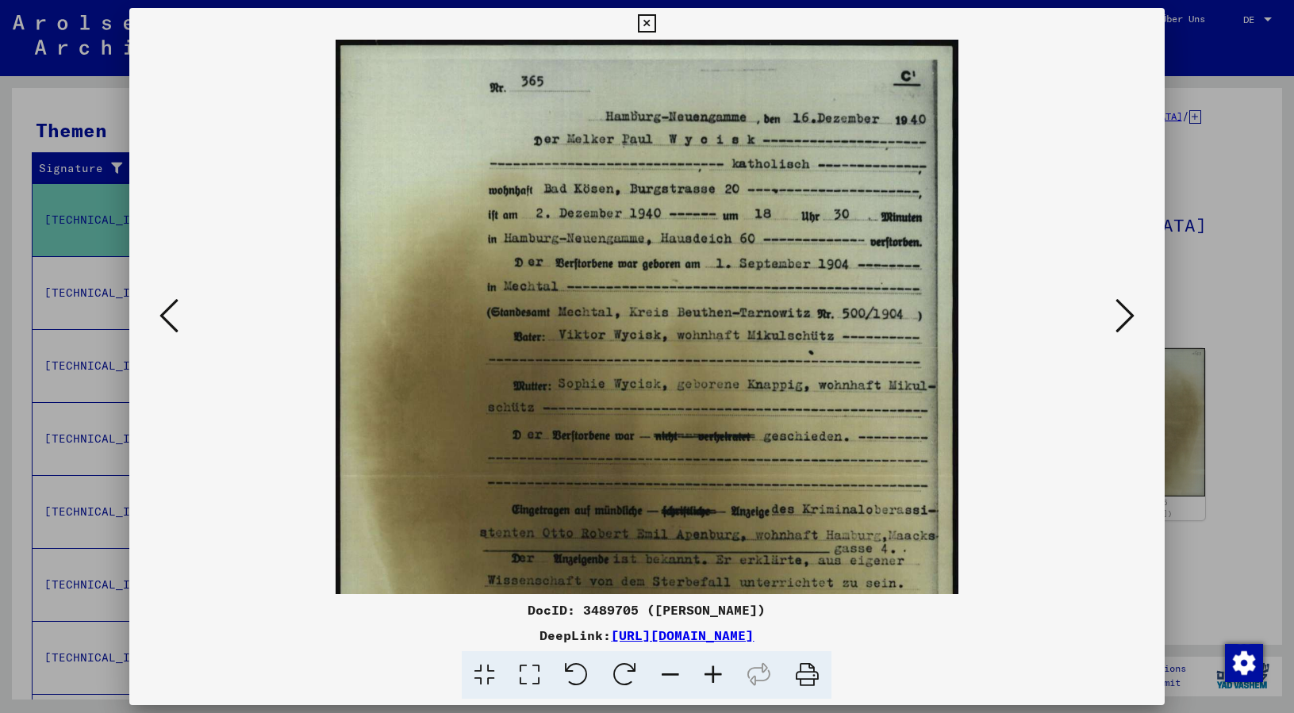
click at [710, 681] on icon at bounding box center [713, 676] width 43 height 48
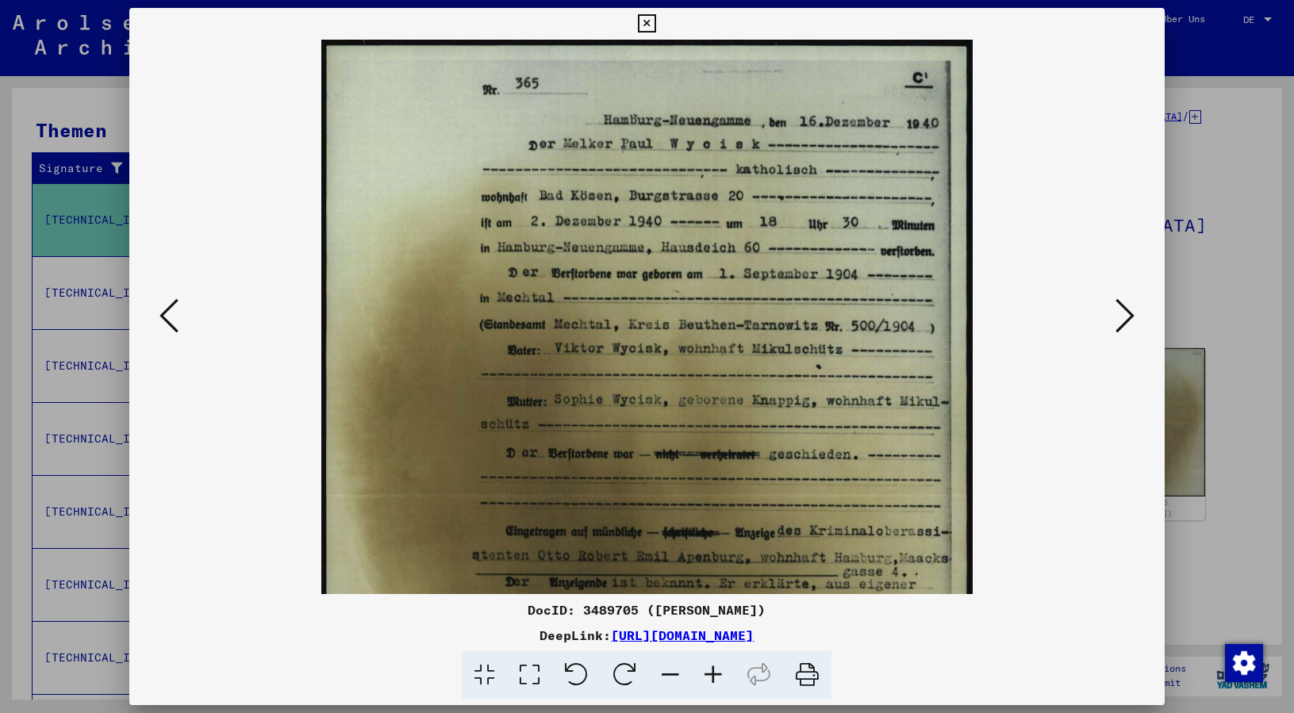
click at [710, 681] on icon at bounding box center [713, 676] width 43 height 48
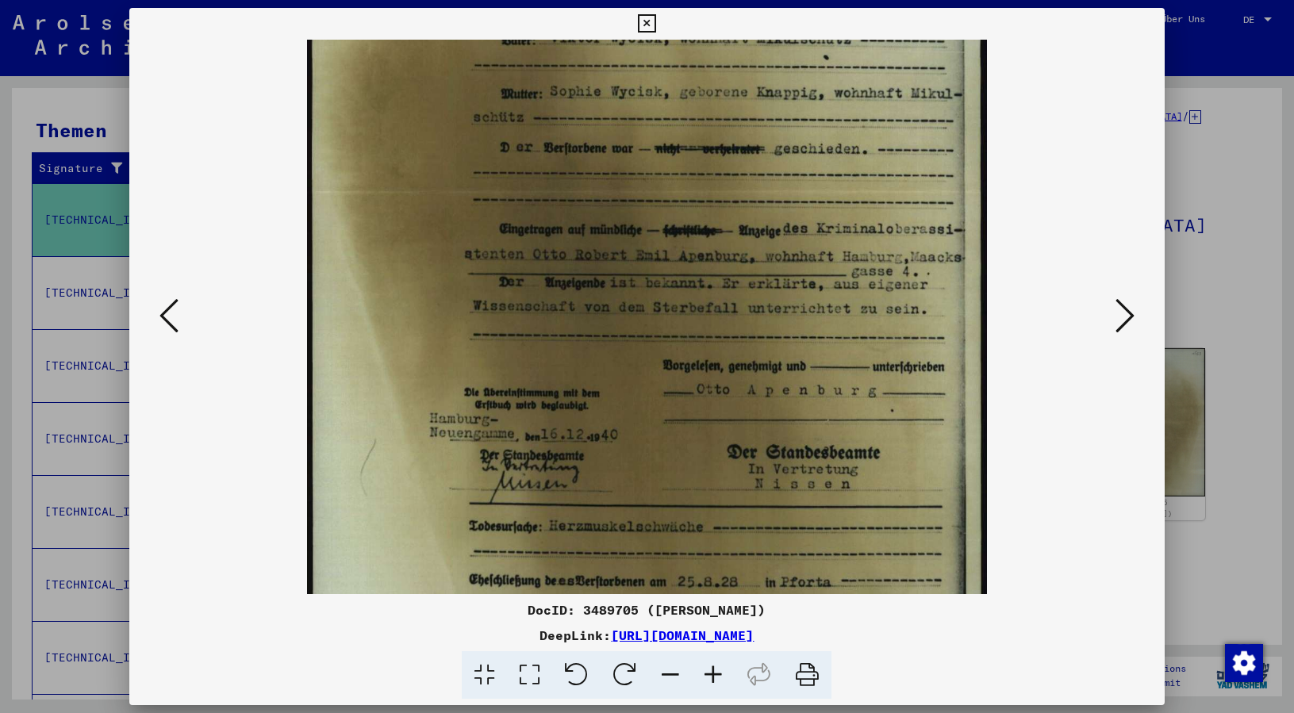
scroll to position [337, 0]
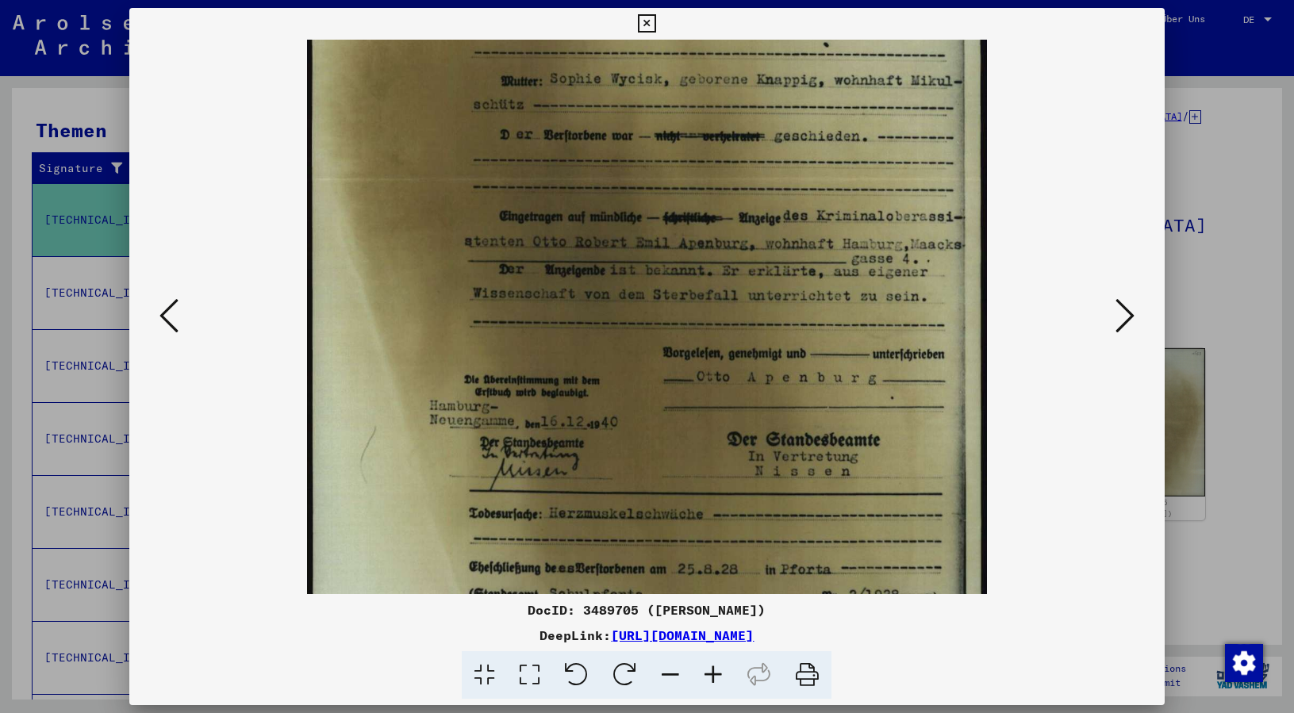
drag, startPoint x: 861, startPoint y: 439, endPoint x: 840, endPoint y: 102, distance: 337.1
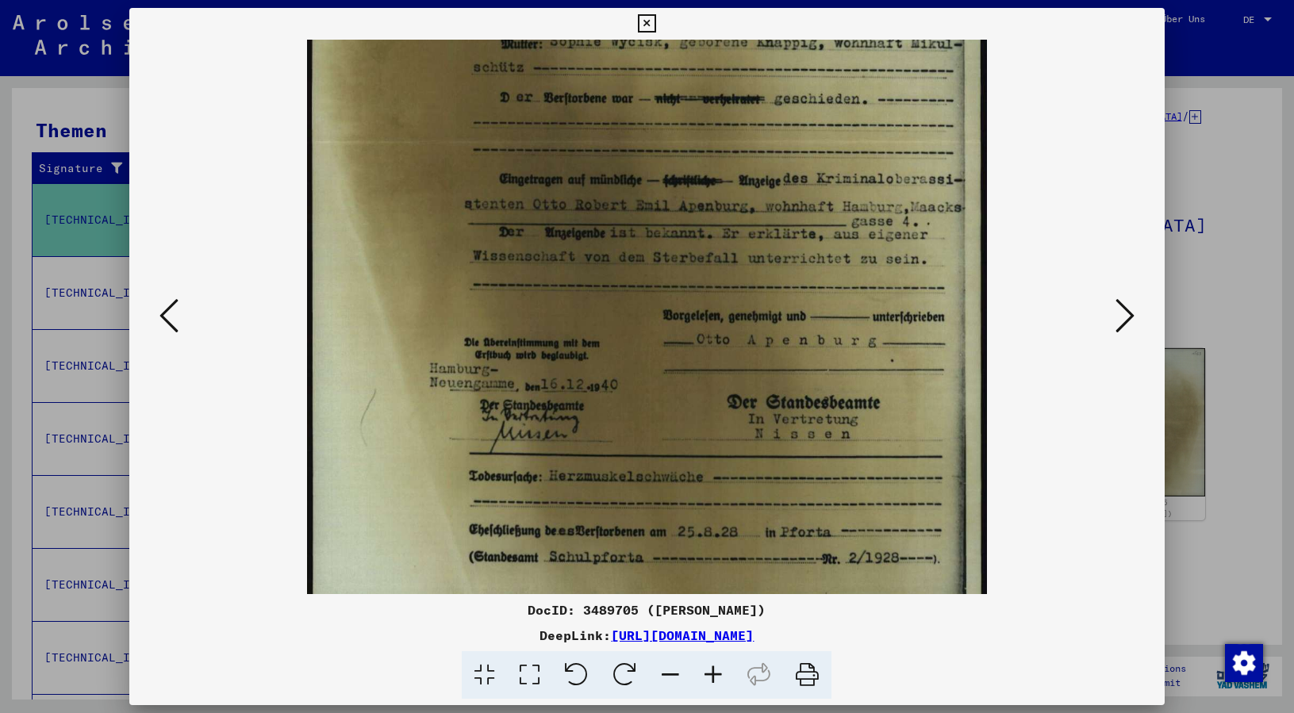
scroll to position [397, 0]
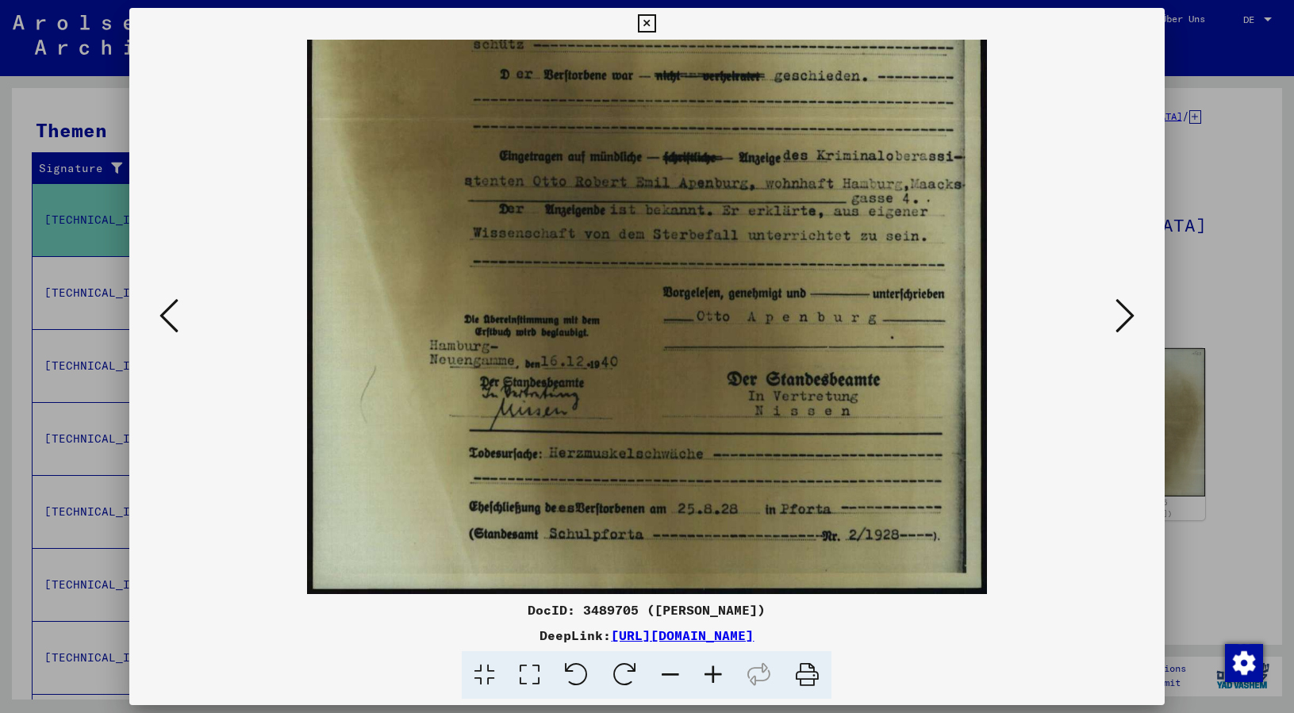
drag, startPoint x: 823, startPoint y: 517, endPoint x: 813, endPoint y: 364, distance: 153.5
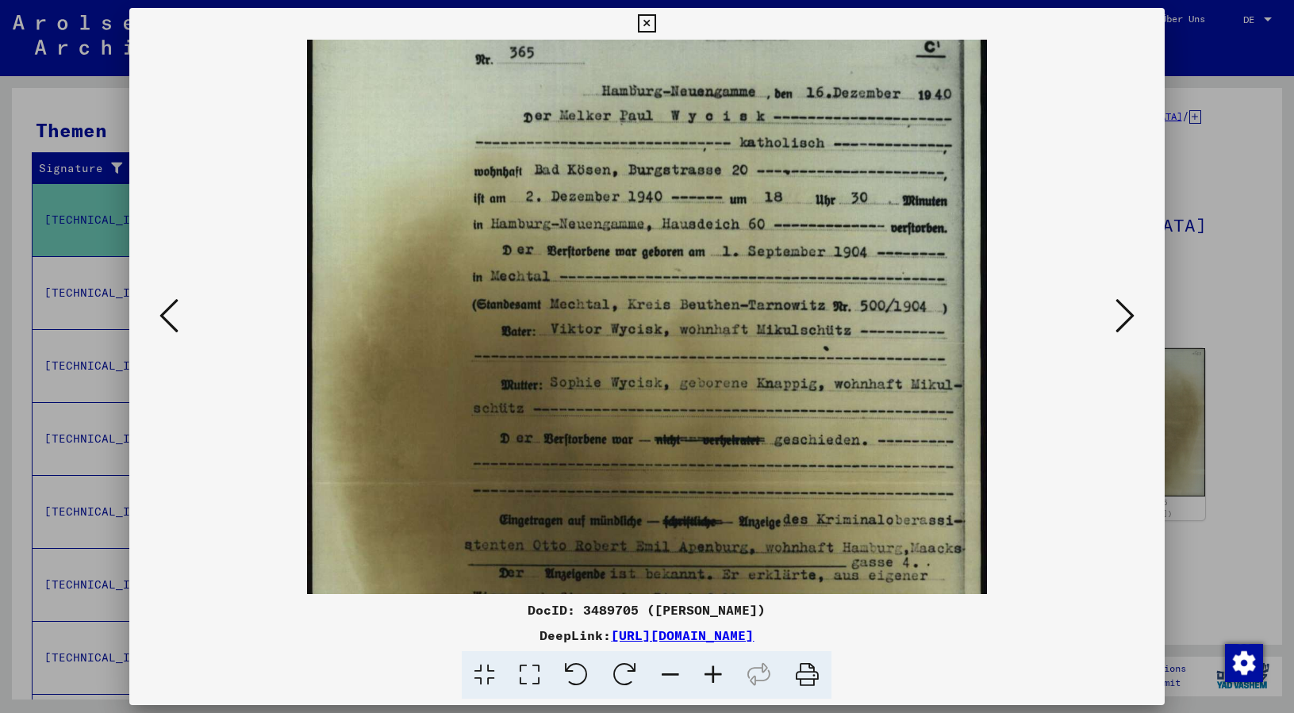
scroll to position [0, 0]
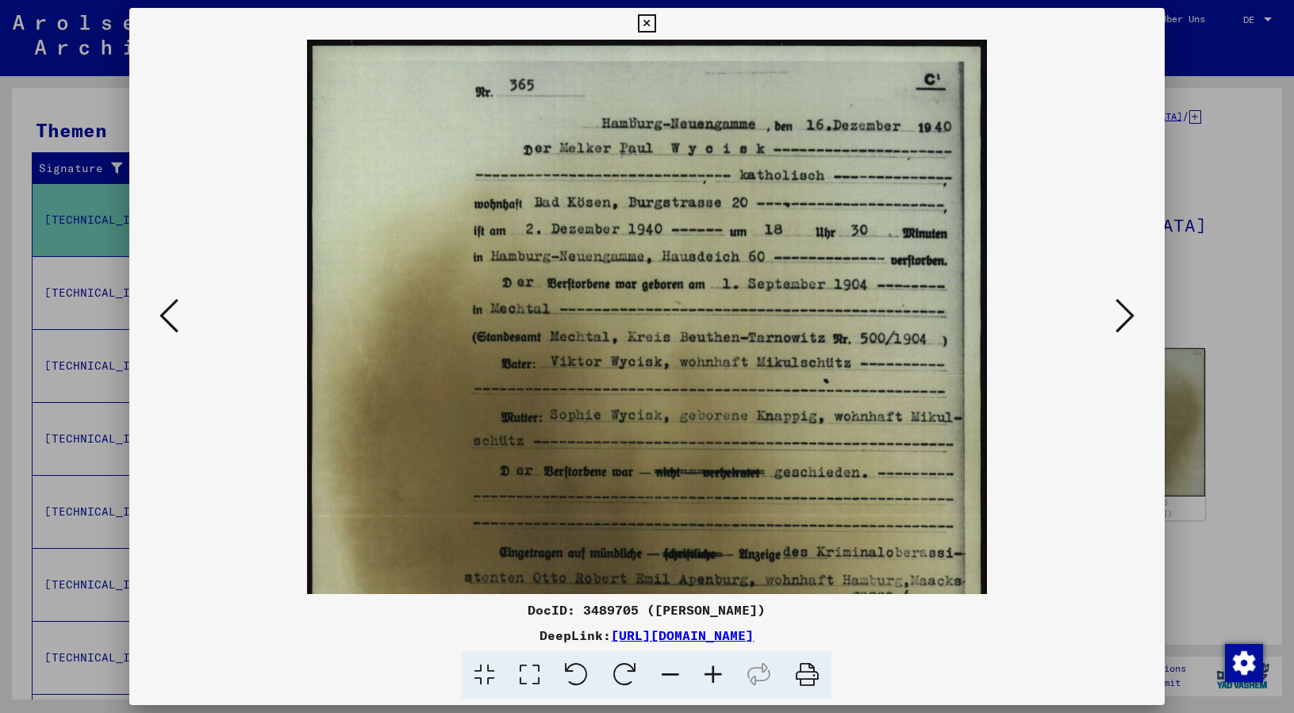
drag, startPoint x: 790, startPoint y: 140, endPoint x: 835, endPoint y: 567, distance: 428.5
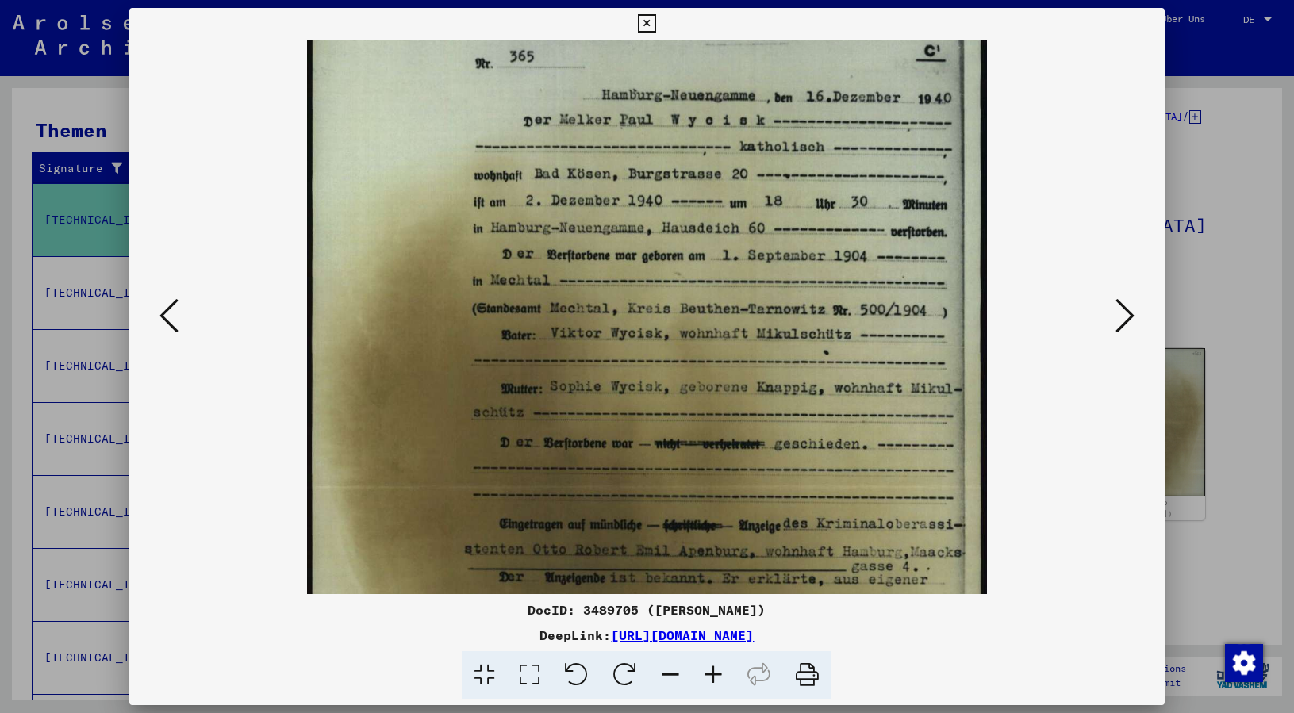
scroll to position [32, 0]
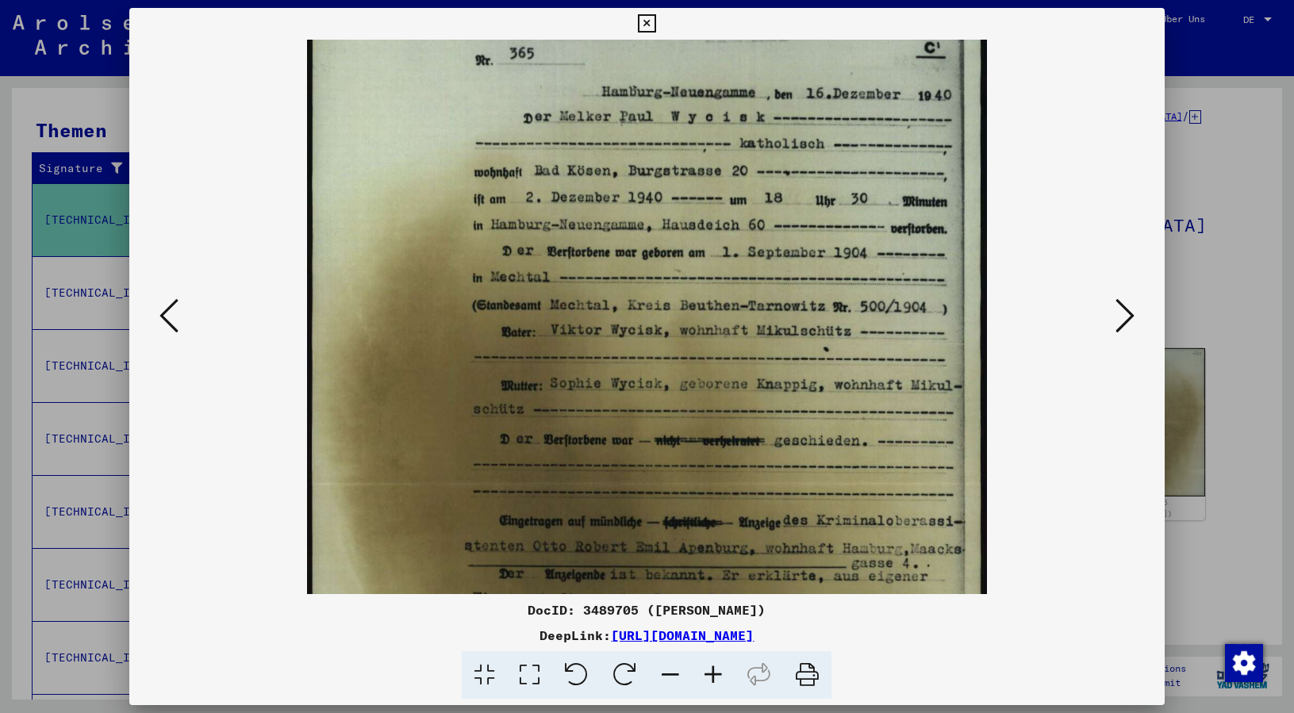
drag, startPoint x: 734, startPoint y: 340, endPoint x: 742, endPoint y: 308, distance: 32.7
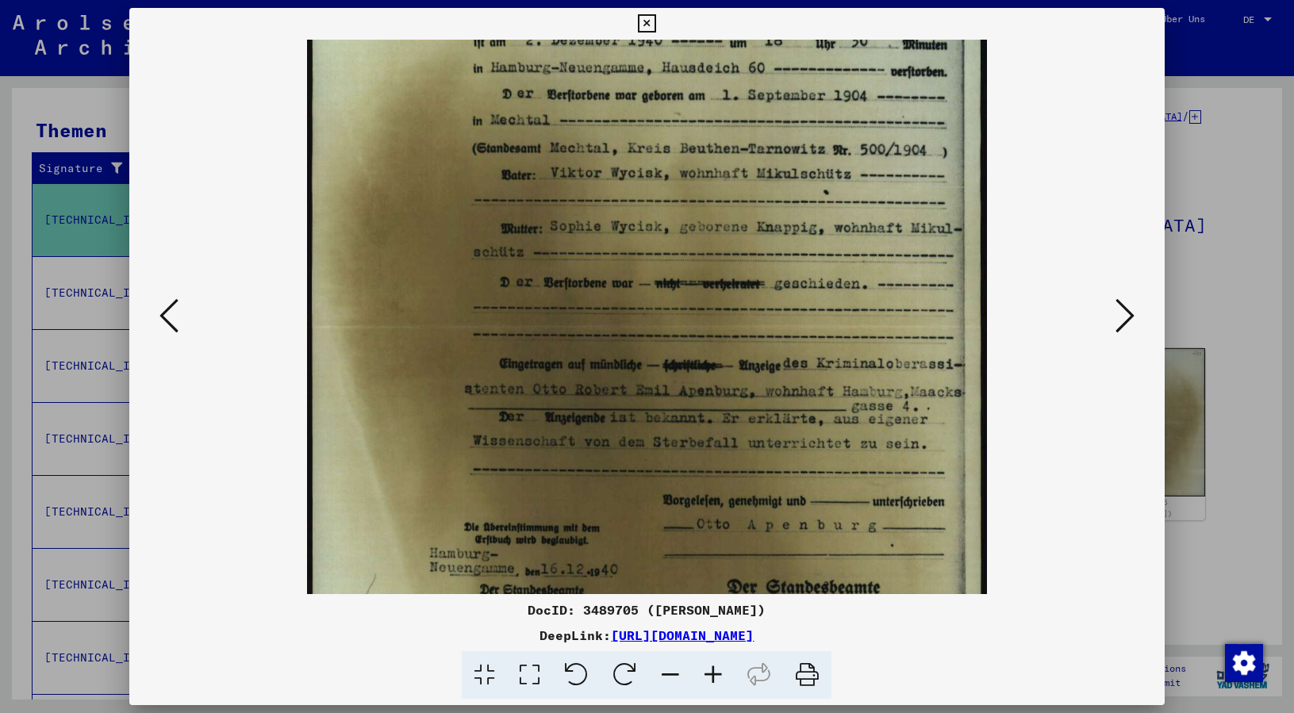
drag, startPoint x: 686, startPoint y: 404, endPoint x: 721, endPoint y: 219, distance: 188.2
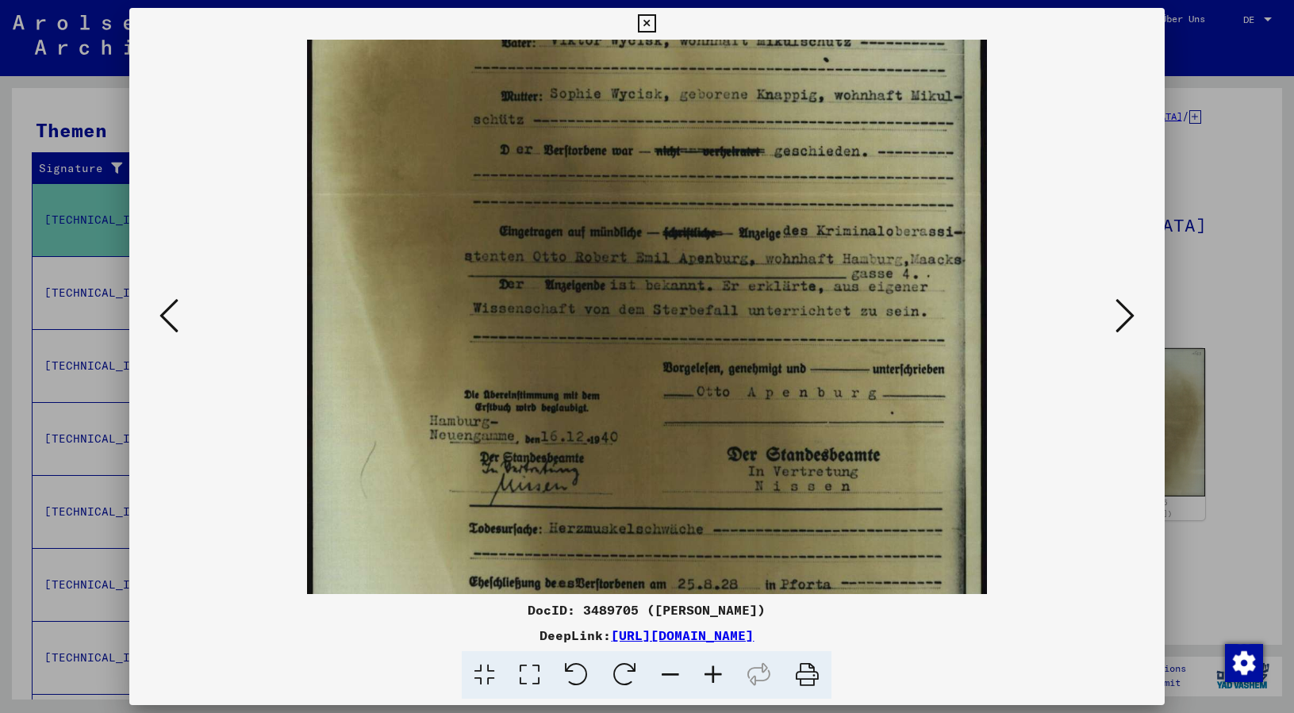
scroll to position [322, 0]
drag, startPoint x: 698, startPoint y: 402, endPoint x: 706, endPoint y: 274, distance: 128.0
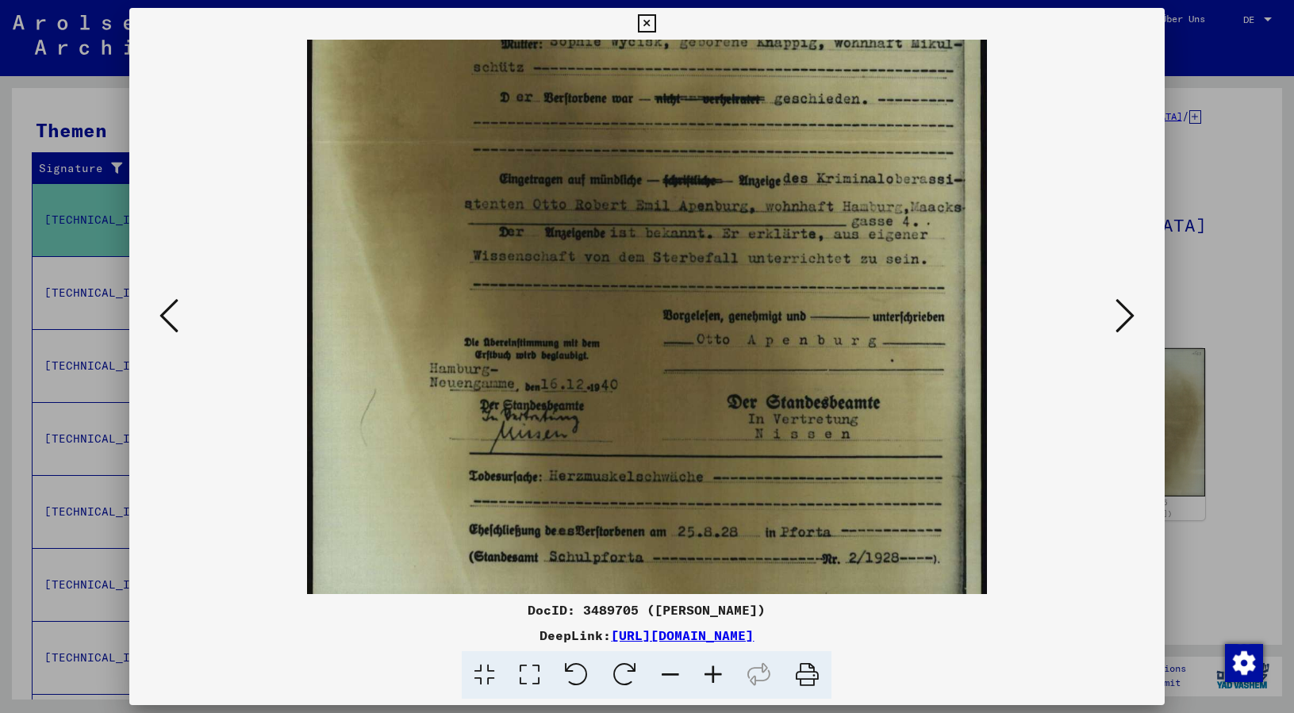
scroll to position [397, 0]
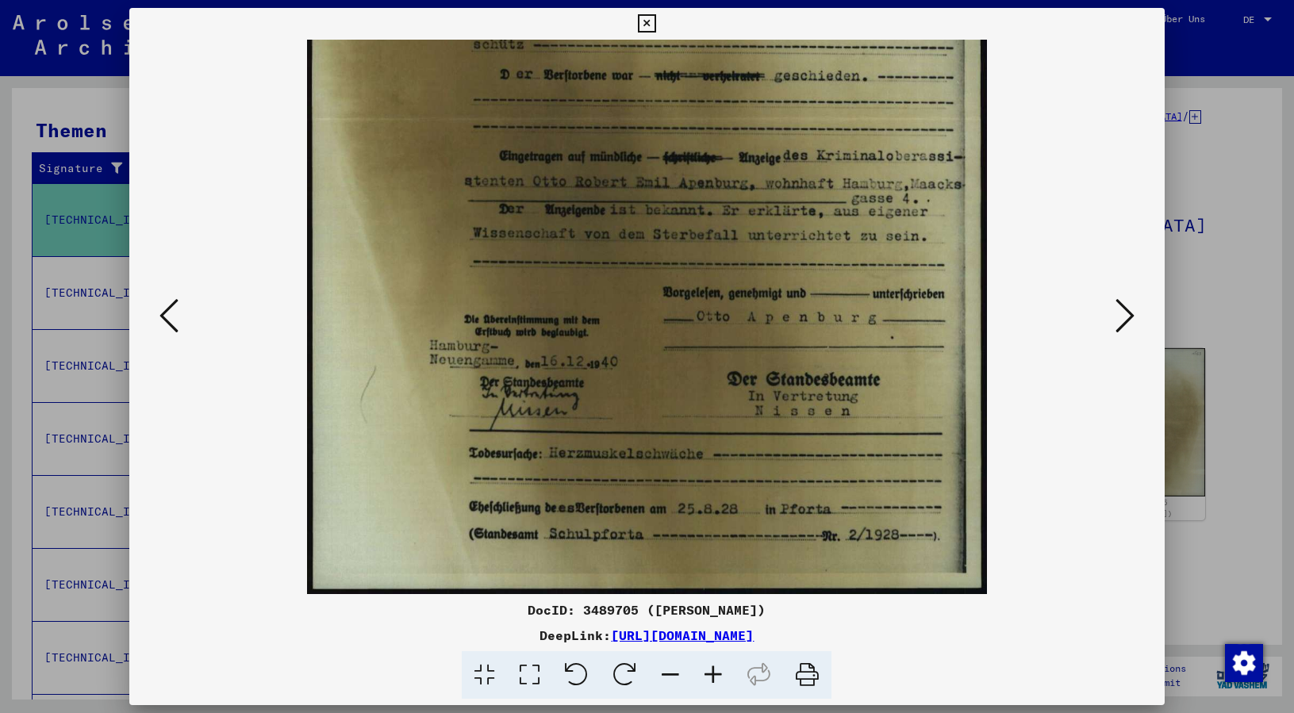
drag, startPoint x: 687, startPoint y: 489, endPoint x: 685, endPoint y: 364, distance: 124.6
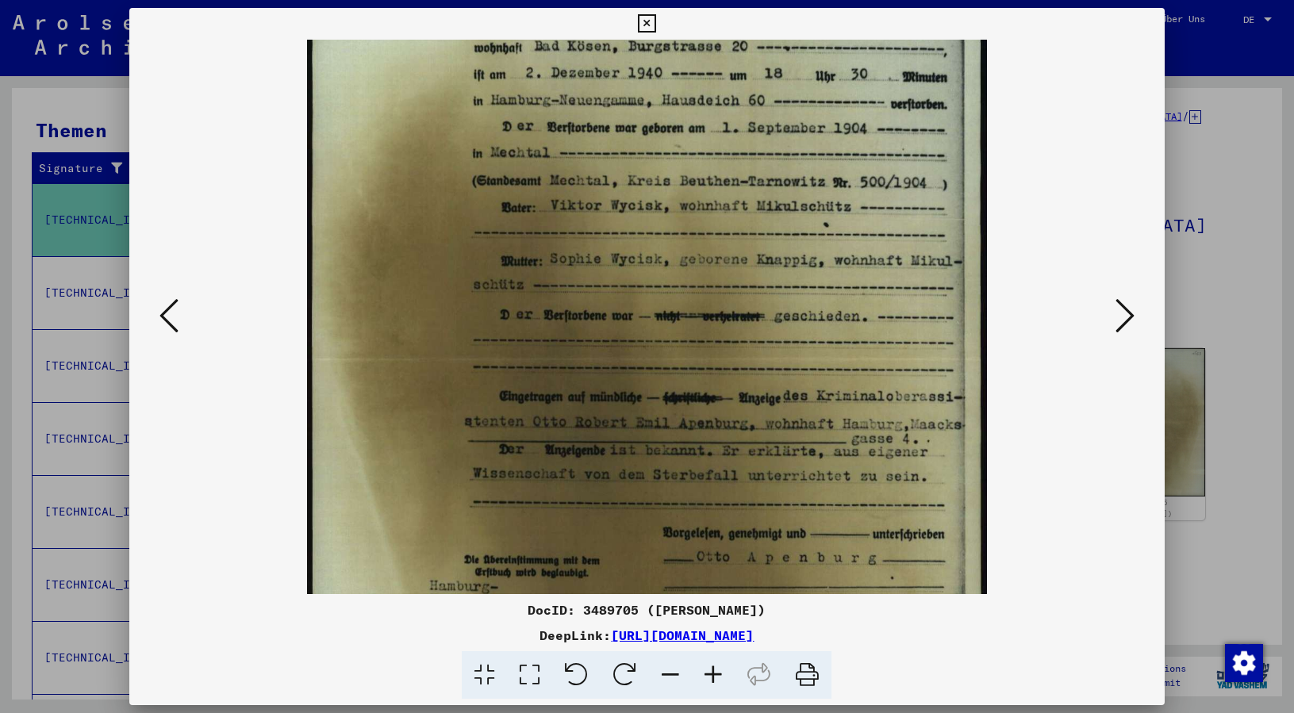
scroll to position [33, 0]
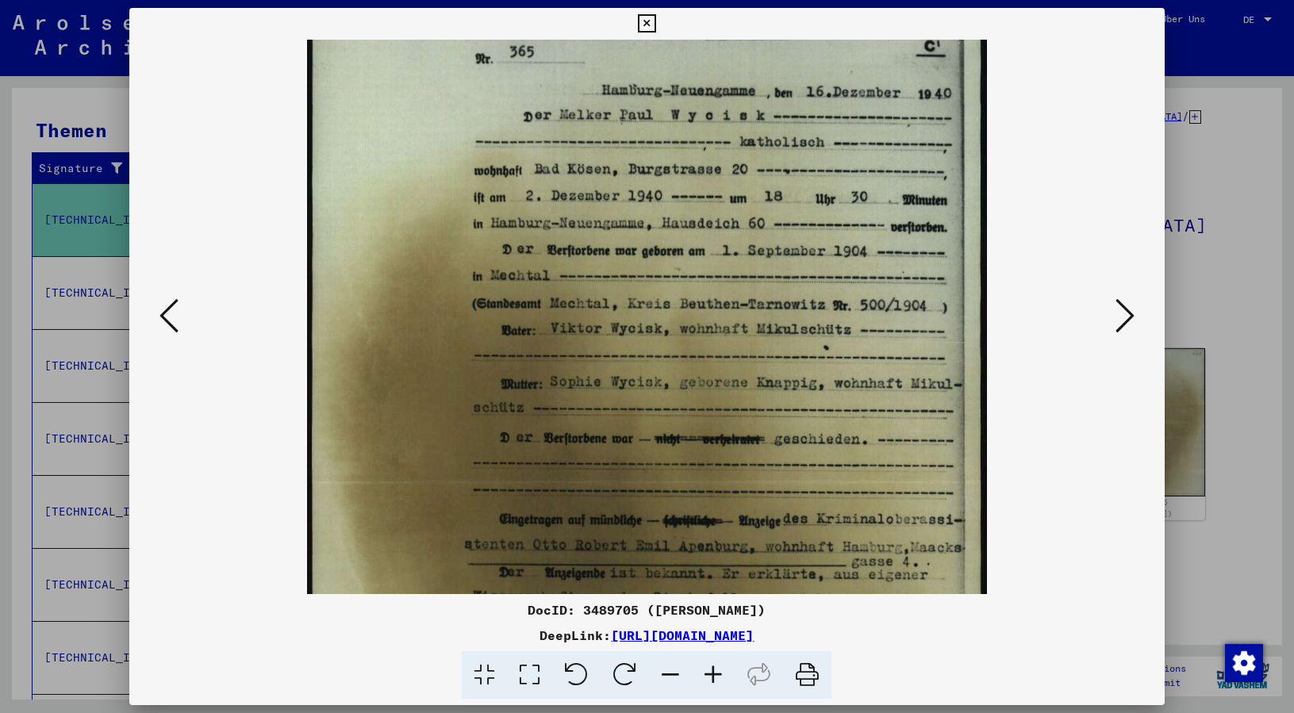
drag, startPoint x: 698, startPoint y: 280, endPoint x: 731, endPoint y: 644, distance: 364.9
click at [698, 360] on img at bounding box center [646, 482] width 679 height 952
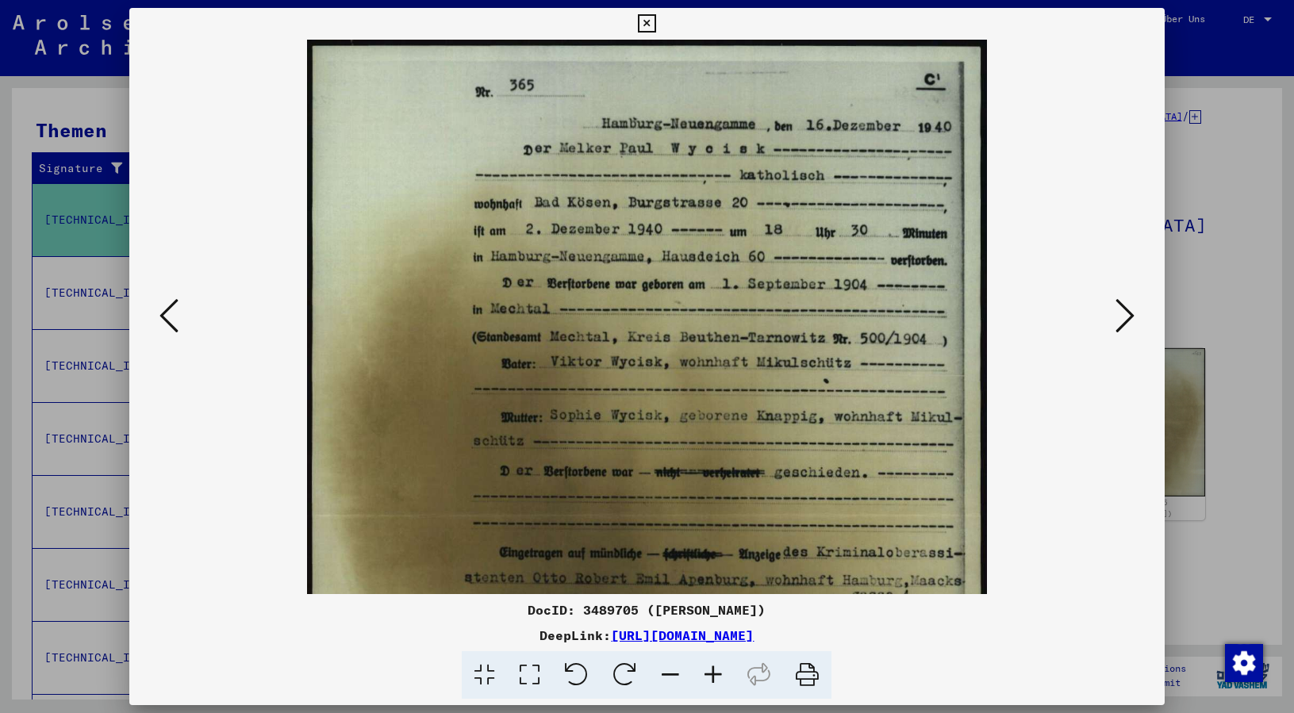
drag, startPoint x: 698, startPoint y: 329, endPoint x: 696, endPoint y: 452, distance: 123.0
click at [656, 28] on icon at bounding box center [647, 23] width 18 height 19
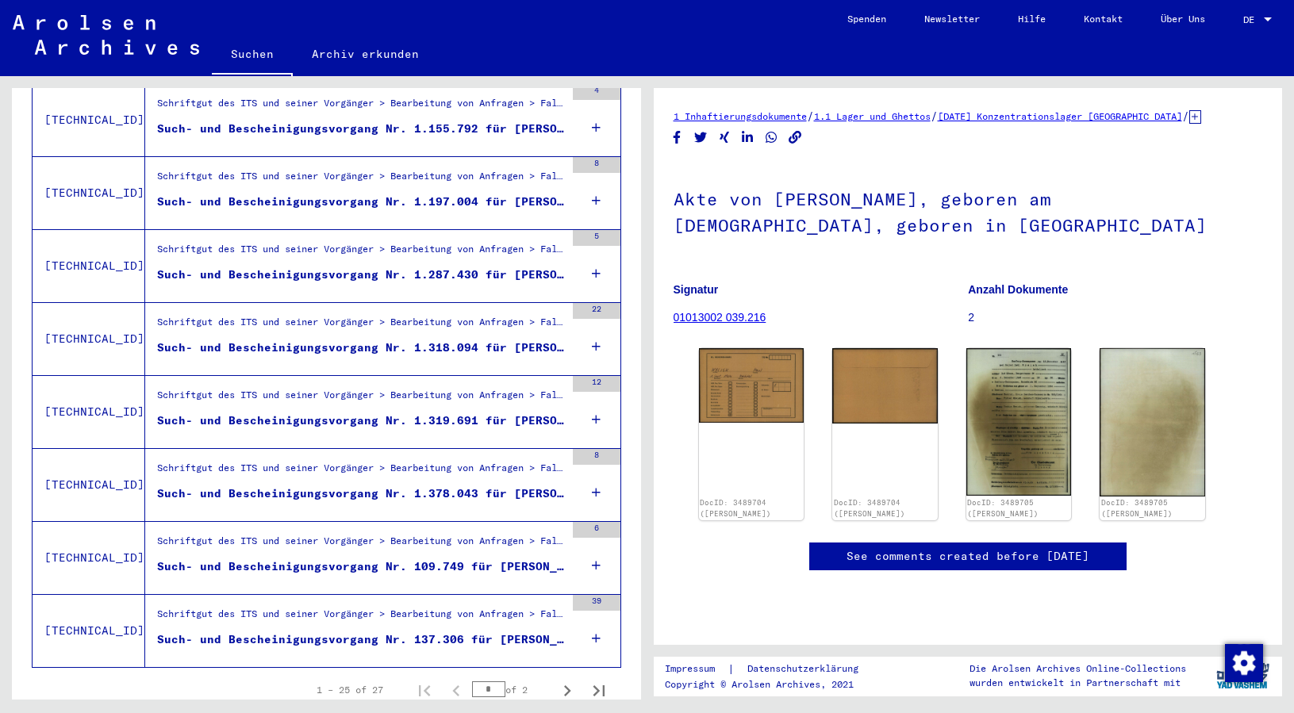
scroll to position [1615, 0]
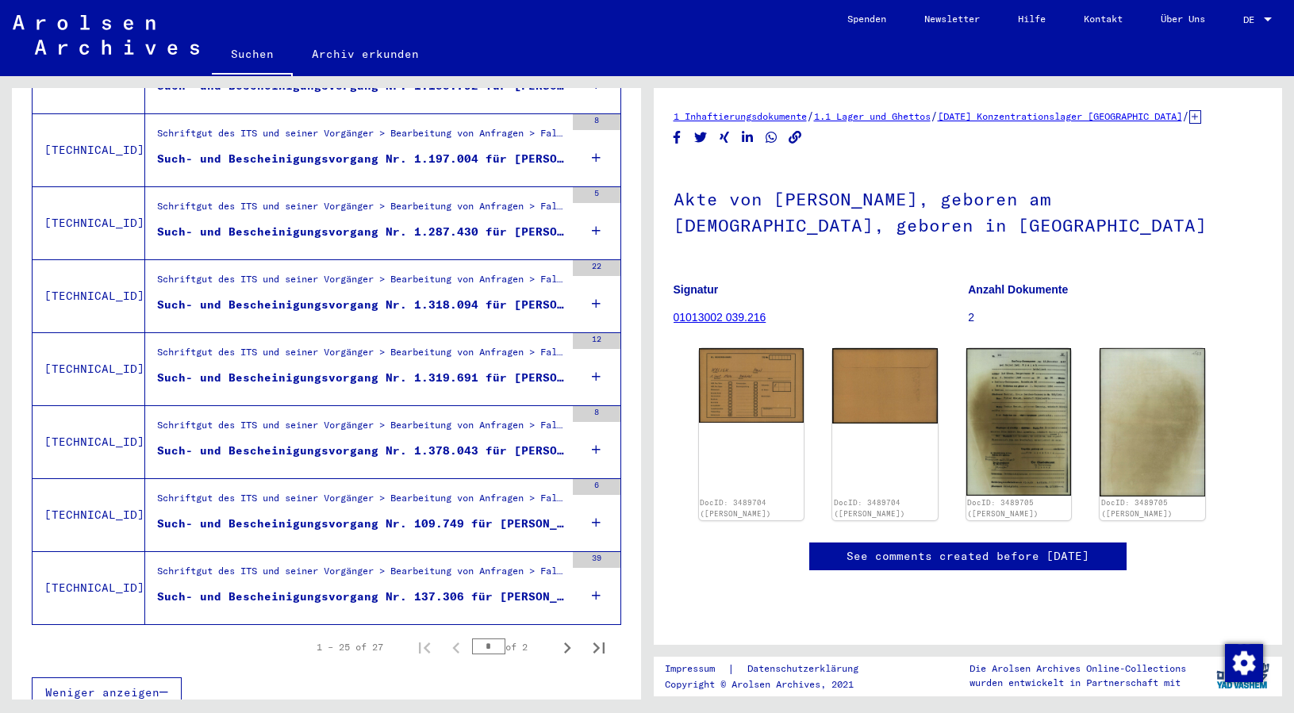
click at [436, 589] on div "Such- und Bescheinigungsvorgang Nr. 137.306 für [PERSON_NAME] geboren [DEMOGRAP…" at bounding box center [361, 597] width 408 height 17
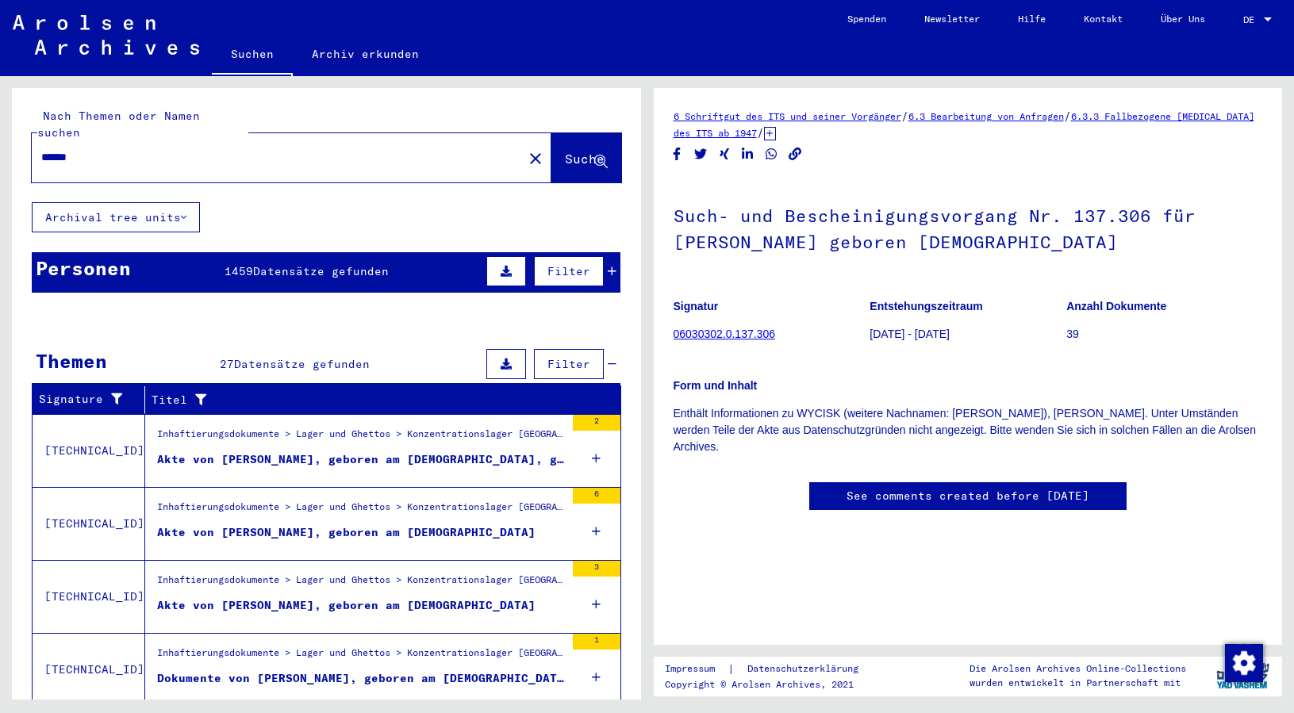
click at [583, 457] on mat-cell at bounding box center [562, 476] width 113 height 39
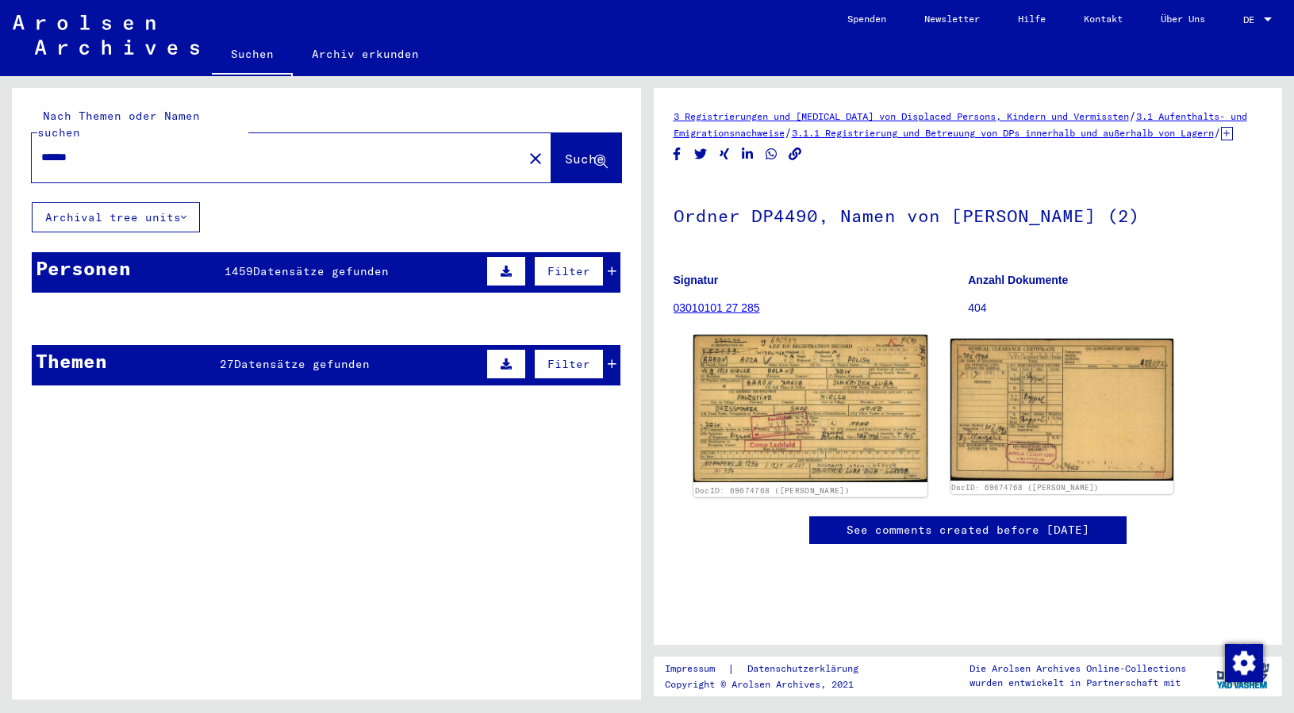
click at [757, 458] on img at bounding box center [810, 409] width 234 height 148
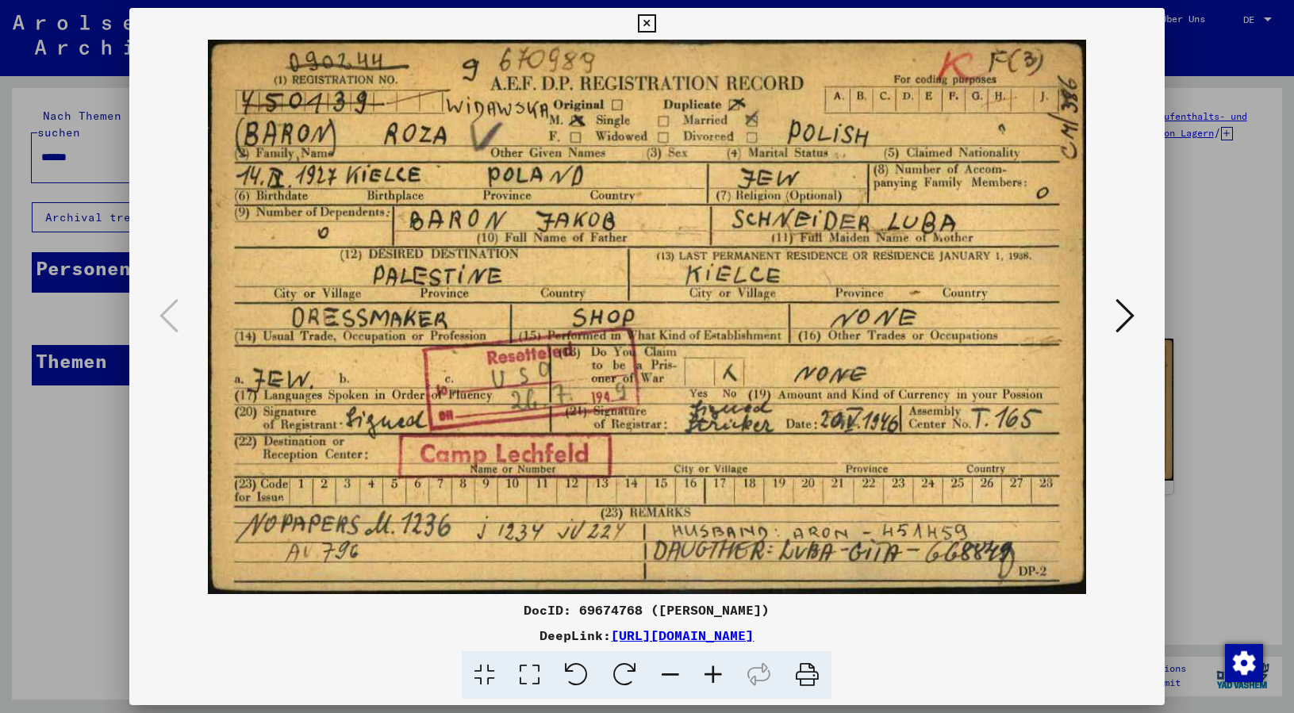
click at [1126, 334] on icon at bounding box center [1125, 316] width 19 height 38
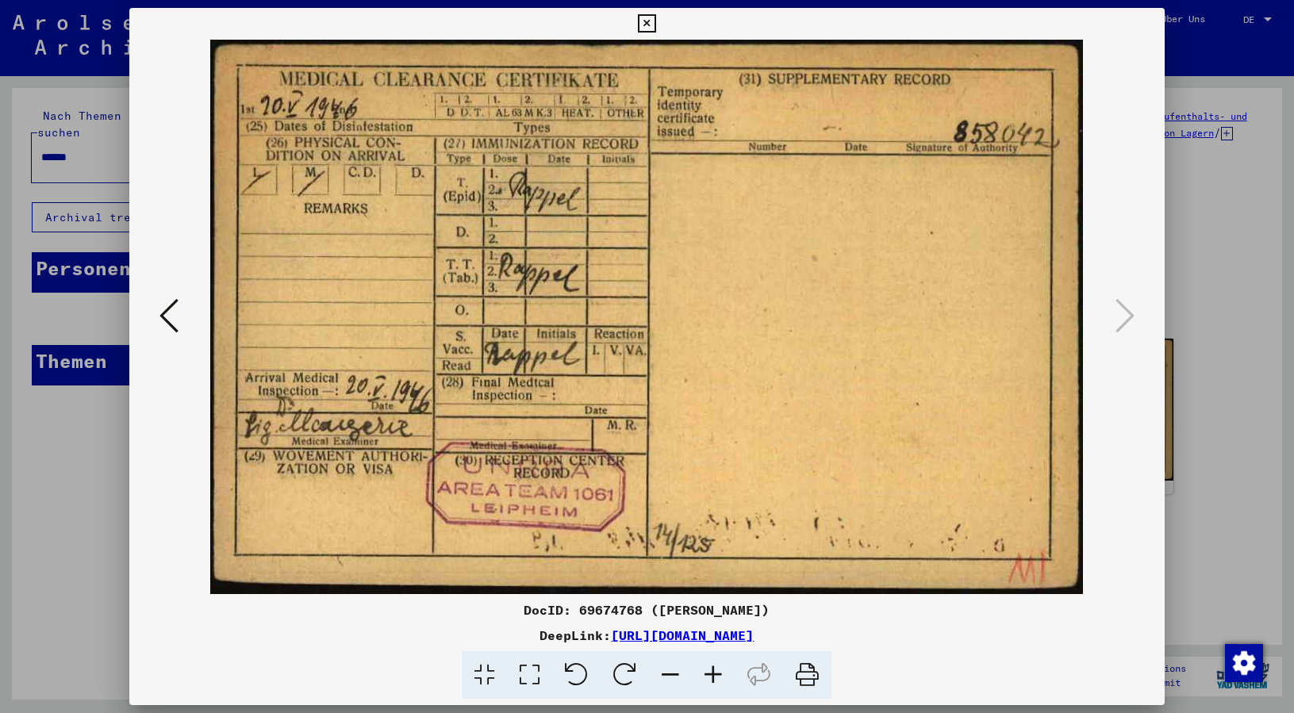
click at [656, 22] on icon at bounding box center [647, 23] width 18 height 19
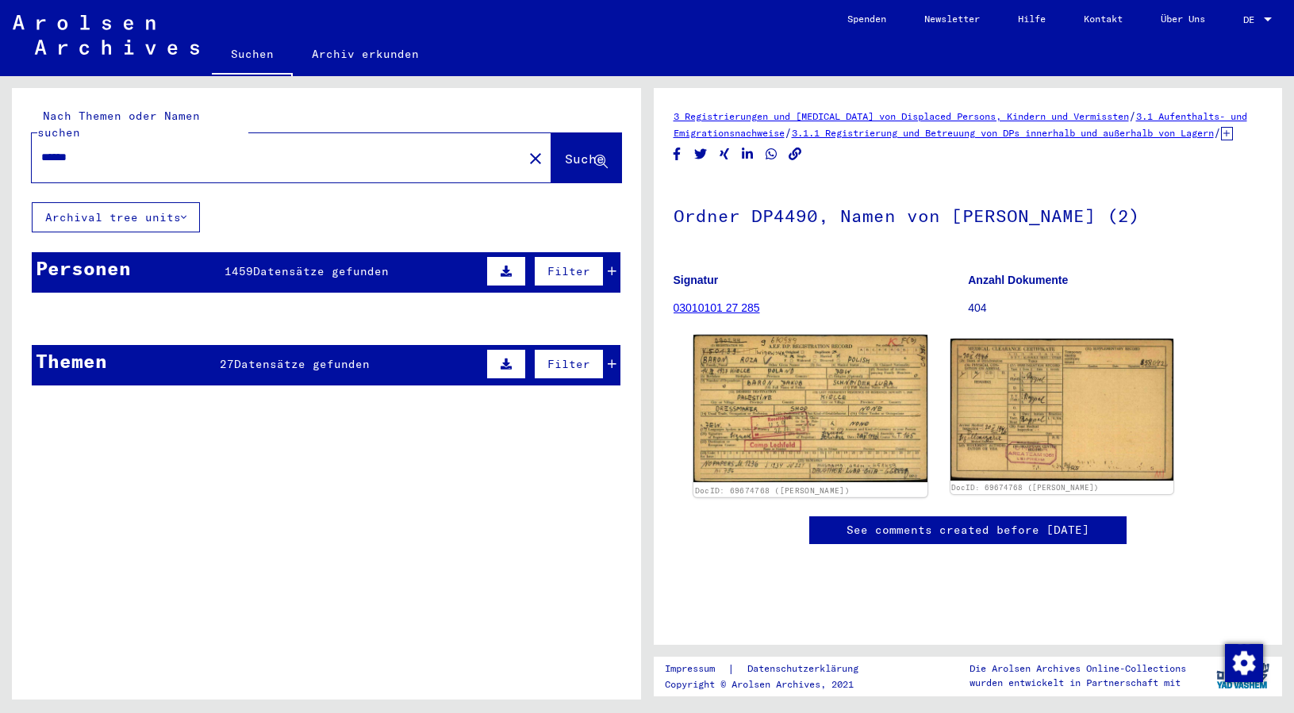
click at [890, 422] on img at bounding box center [810, 409] width 234 height 148
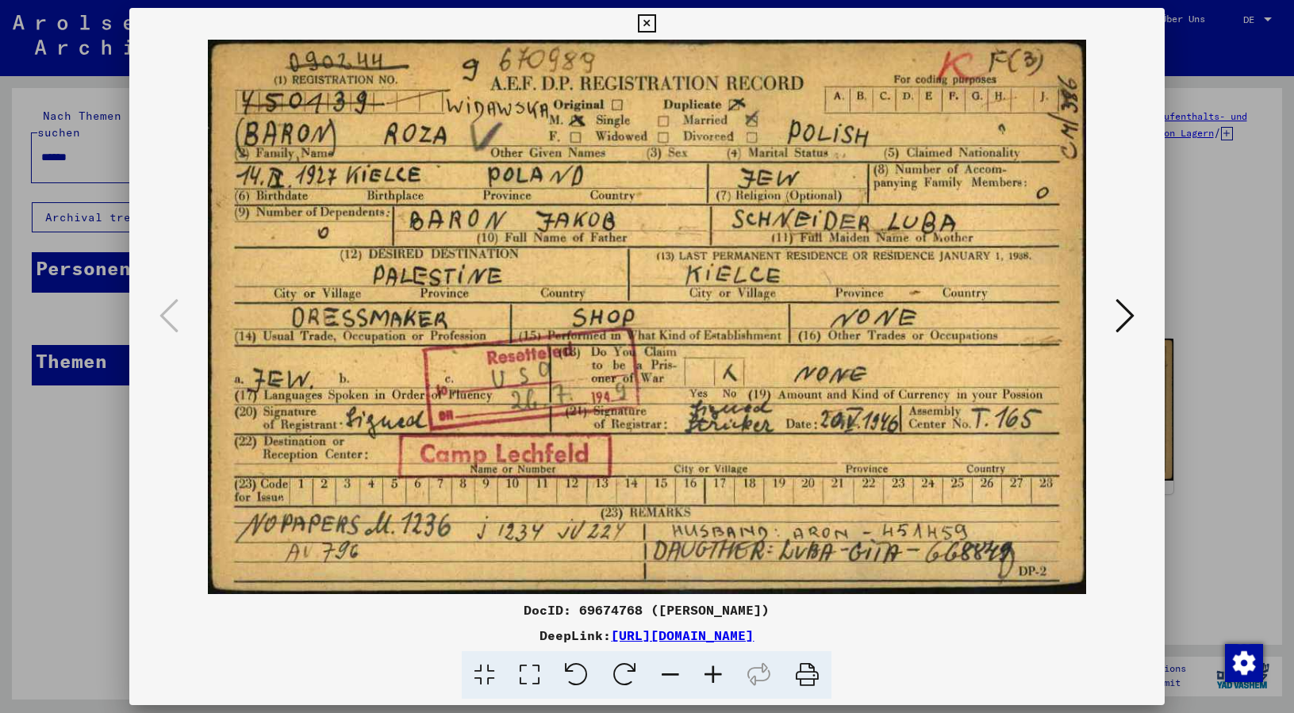
click at [656, 22] on icon at bounding box center [647, 23] width 18 height 19
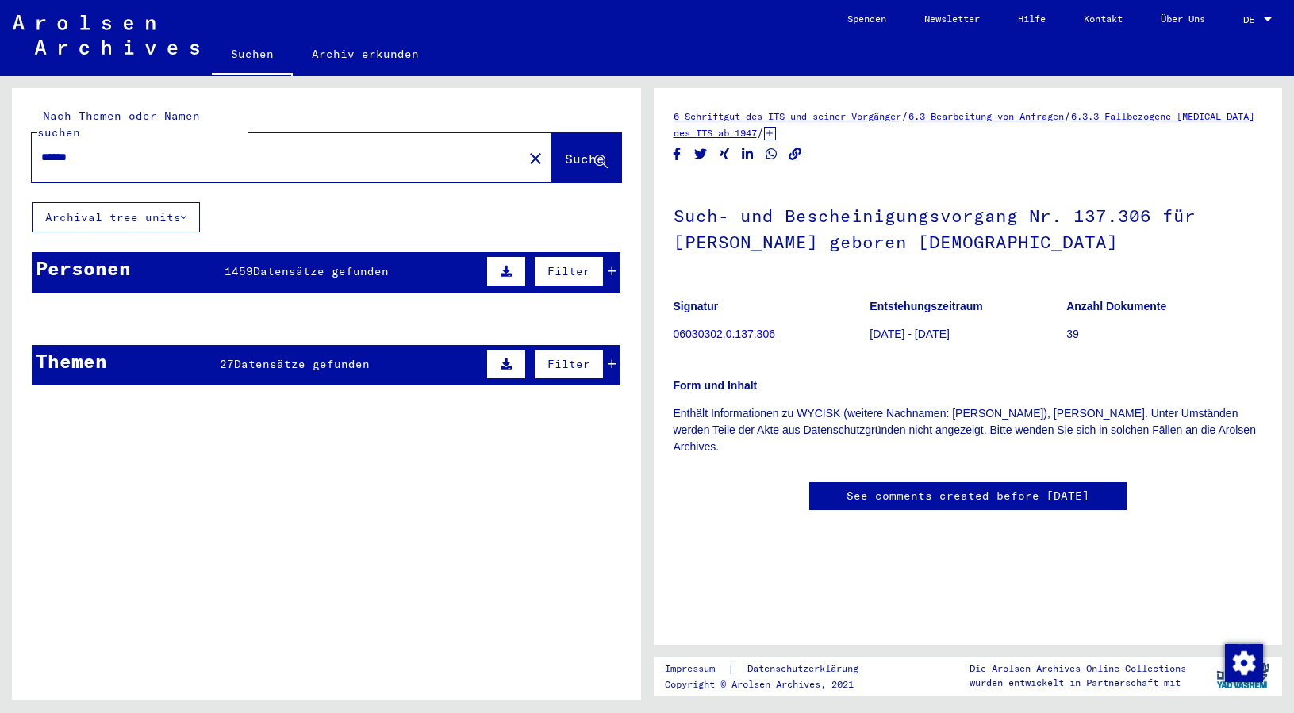
click at [580, 155] on button "Suche" at bounding box center [587, 157] width 70 height 49
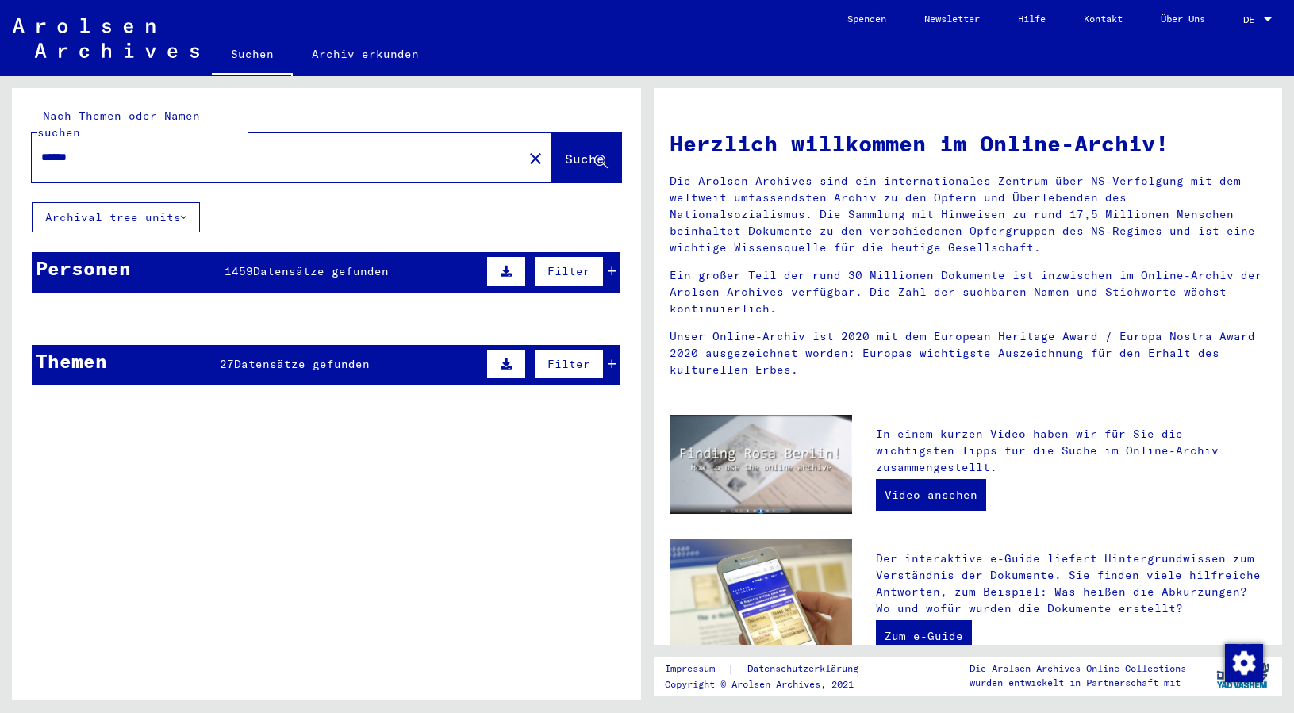
click at [147, 150] on div "******" at bounding box center [268, 158] width 472 height 36
click at [145, 149] on input "******" at bounding box center [272, 157] width 463 height 17
click at [276, 264] on span "Datensätze gefunden" at bounding box center [314, 271] width 136 height 14
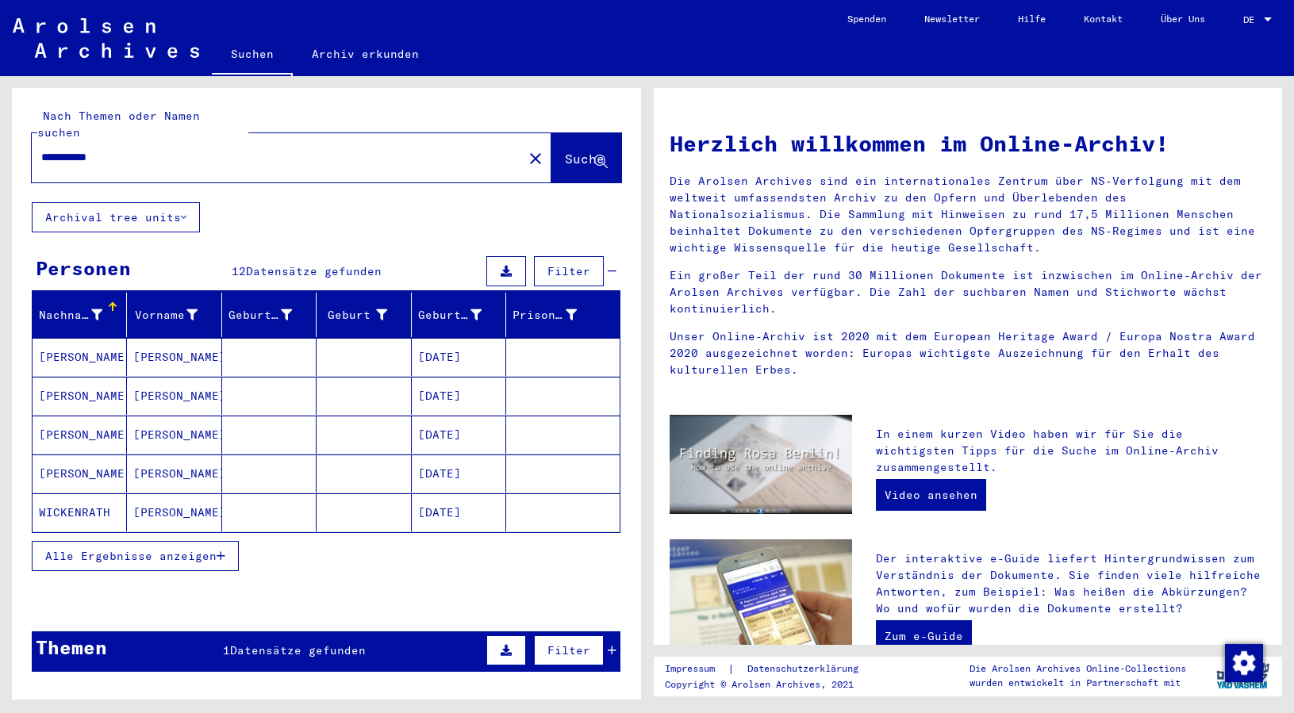
click at [298, 644] on div "Themen 1 Datensätze gefunden Filter" at bounding box center [326, 652] width 589 height 40
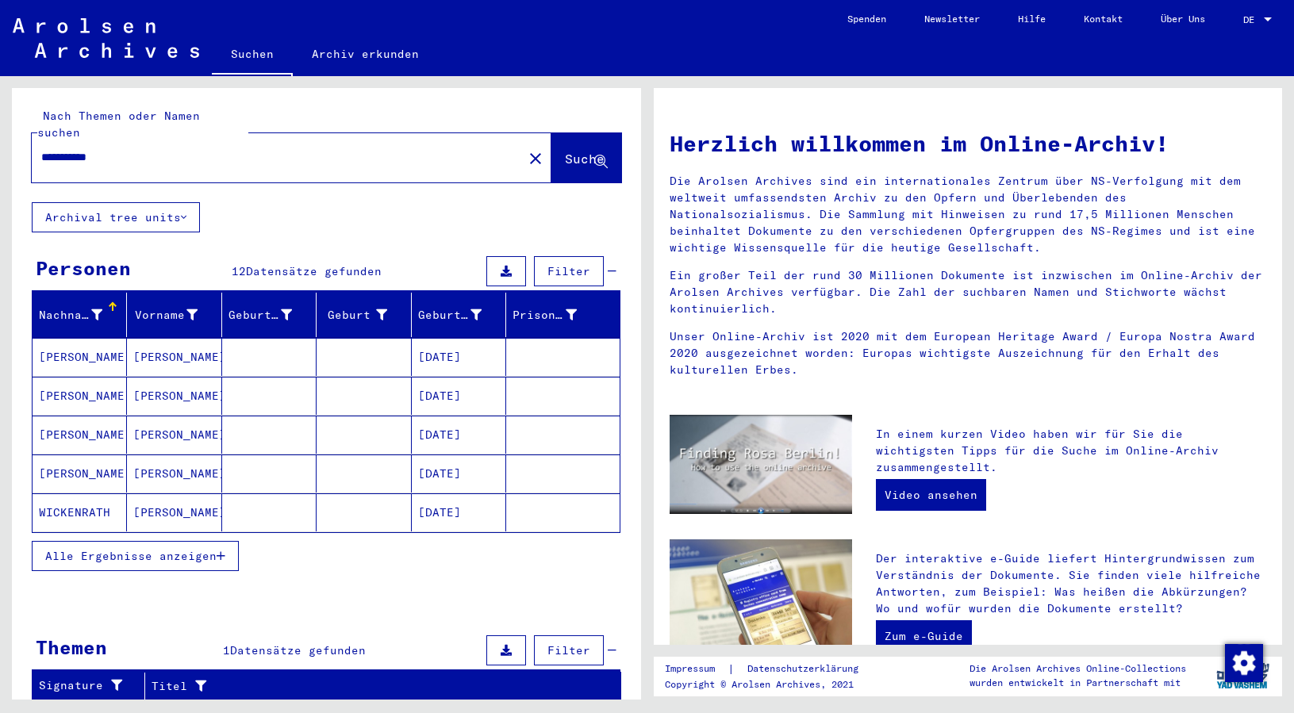
scroll to position [105, 0]
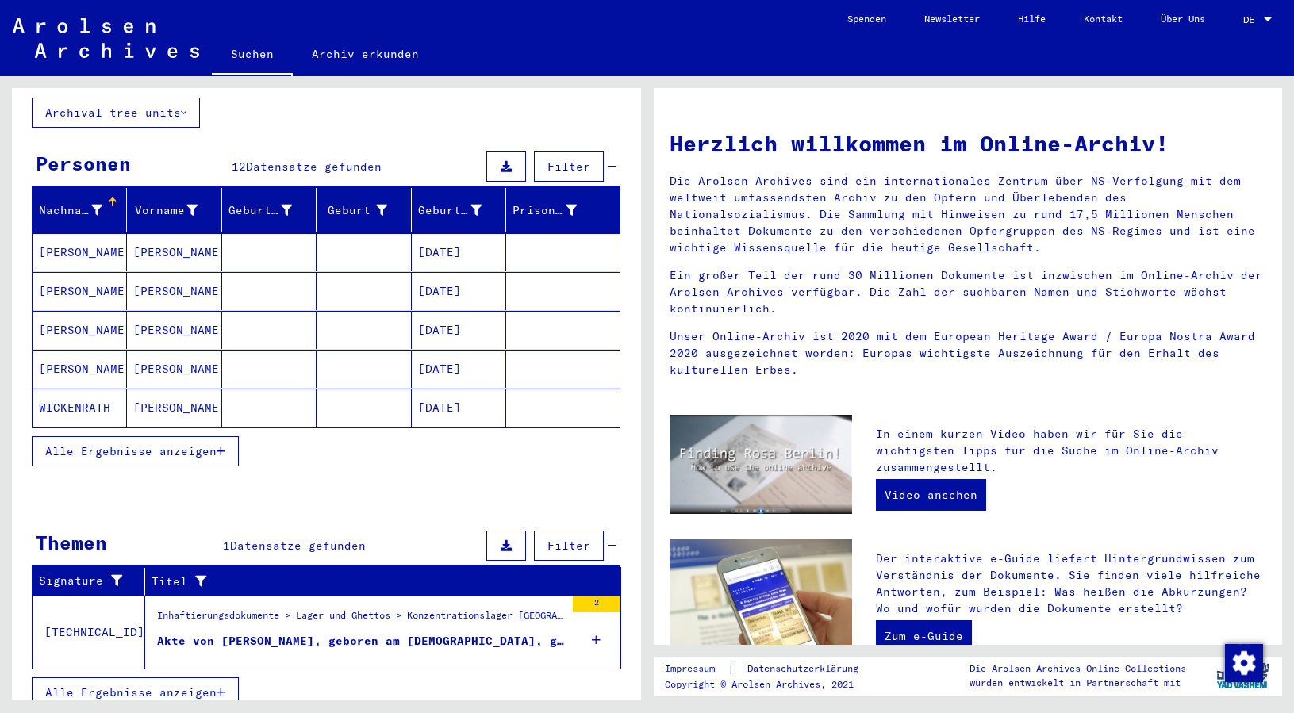
click at [310, 636] on figure "Akte von [PERSON_NAME], geboren am [DEMOGRAPHIC_DATA], geboren in [GEOGRAPHIC_D…" at bounding box center [361, 645] width 408 height 24
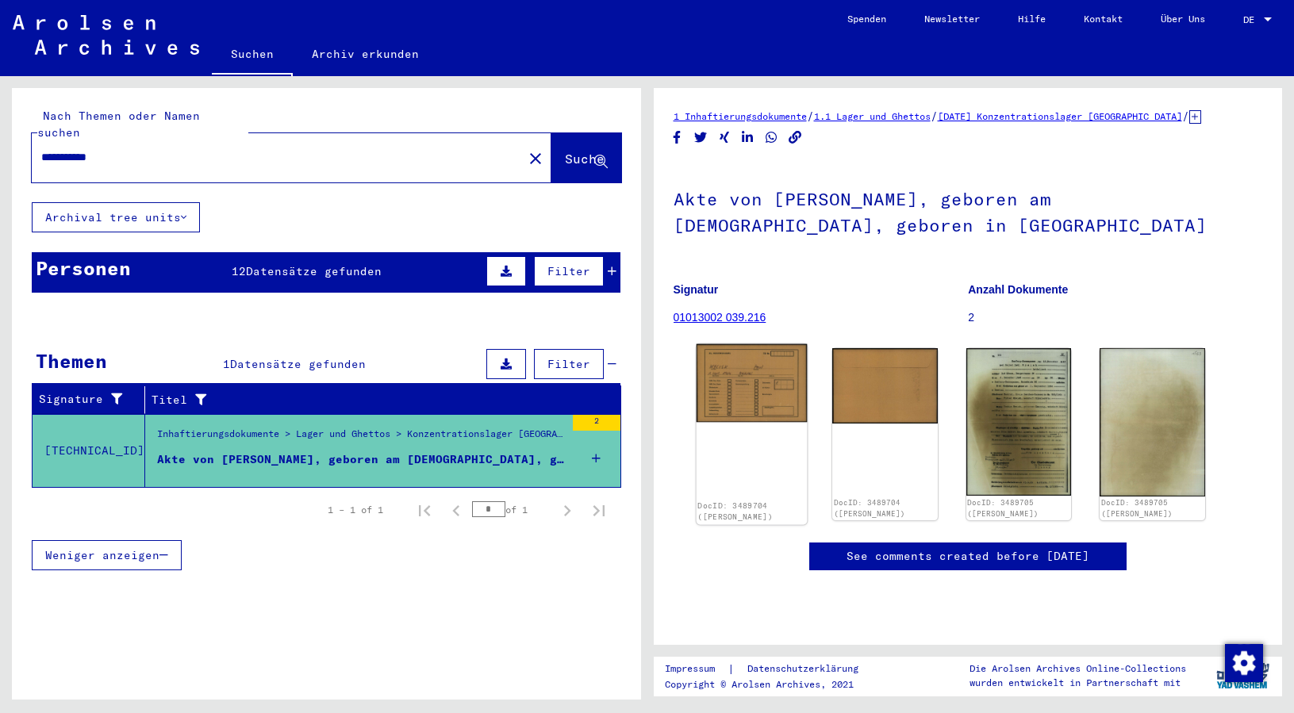
click at [729, 391] on img at bounding box center [751, 383] width 110 height 79
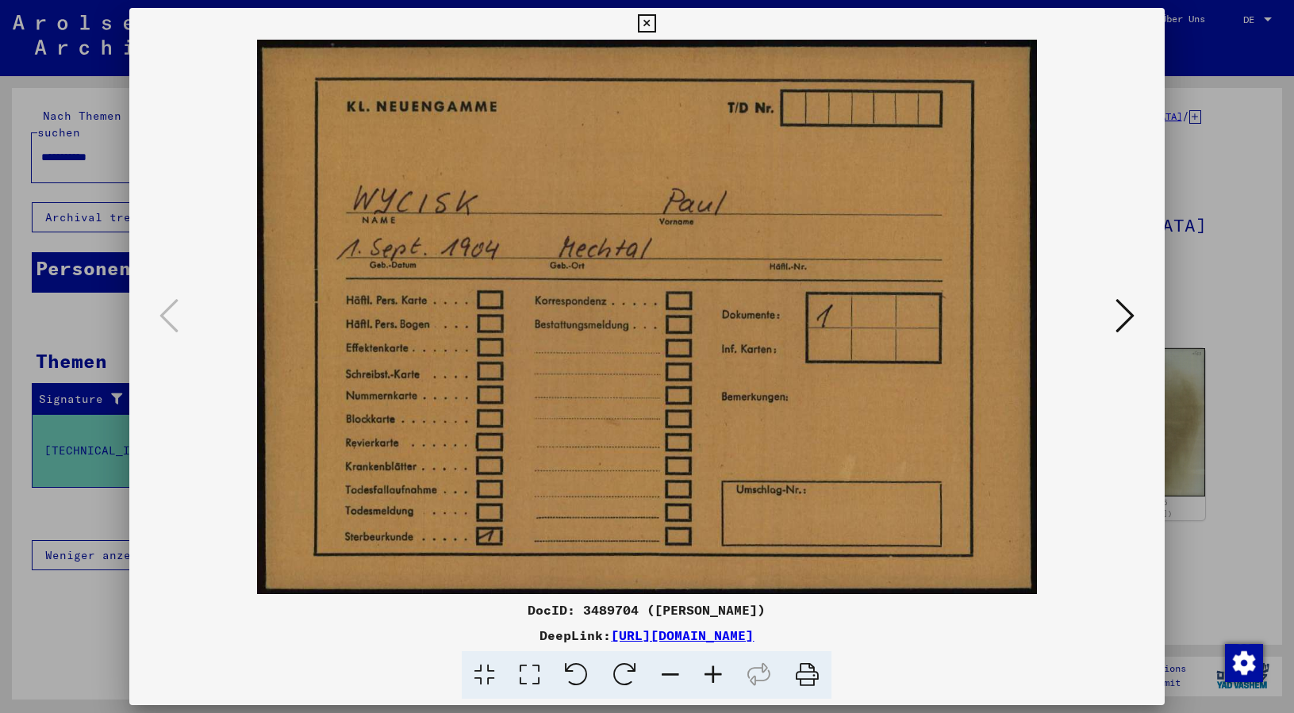
click at [1124, 318] on icon at bounding box center [1125, 316] width 19 height 38
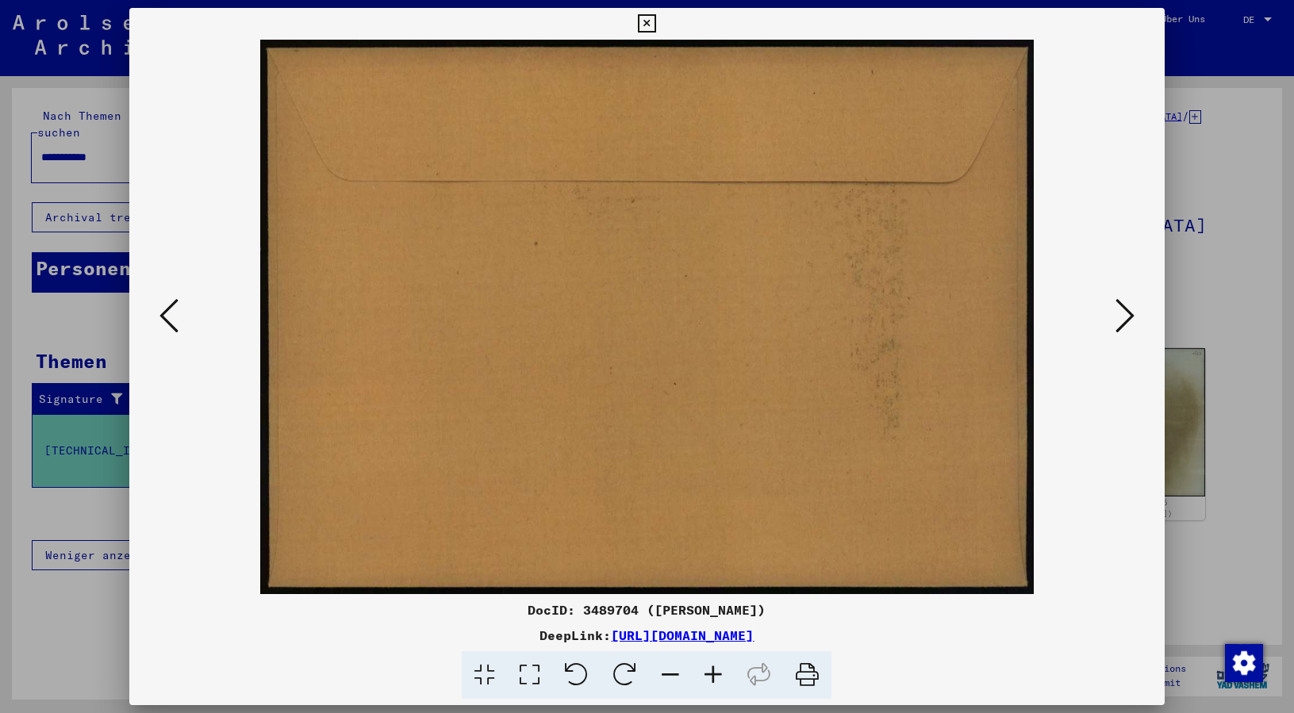
click at [1124, 318] on icon at bounding box center [1125, 316] width 19 height 38
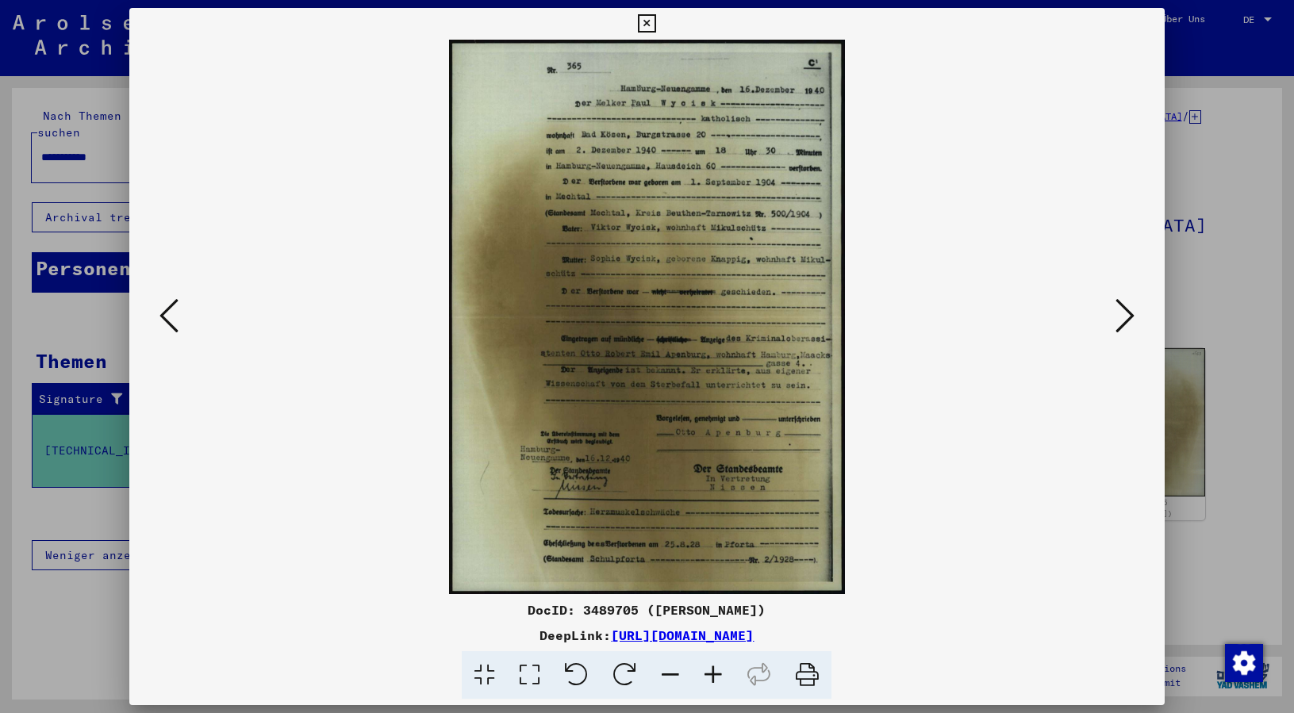
click at [656, 17] on icon at bounding box center [647, 23] width 18 height 19
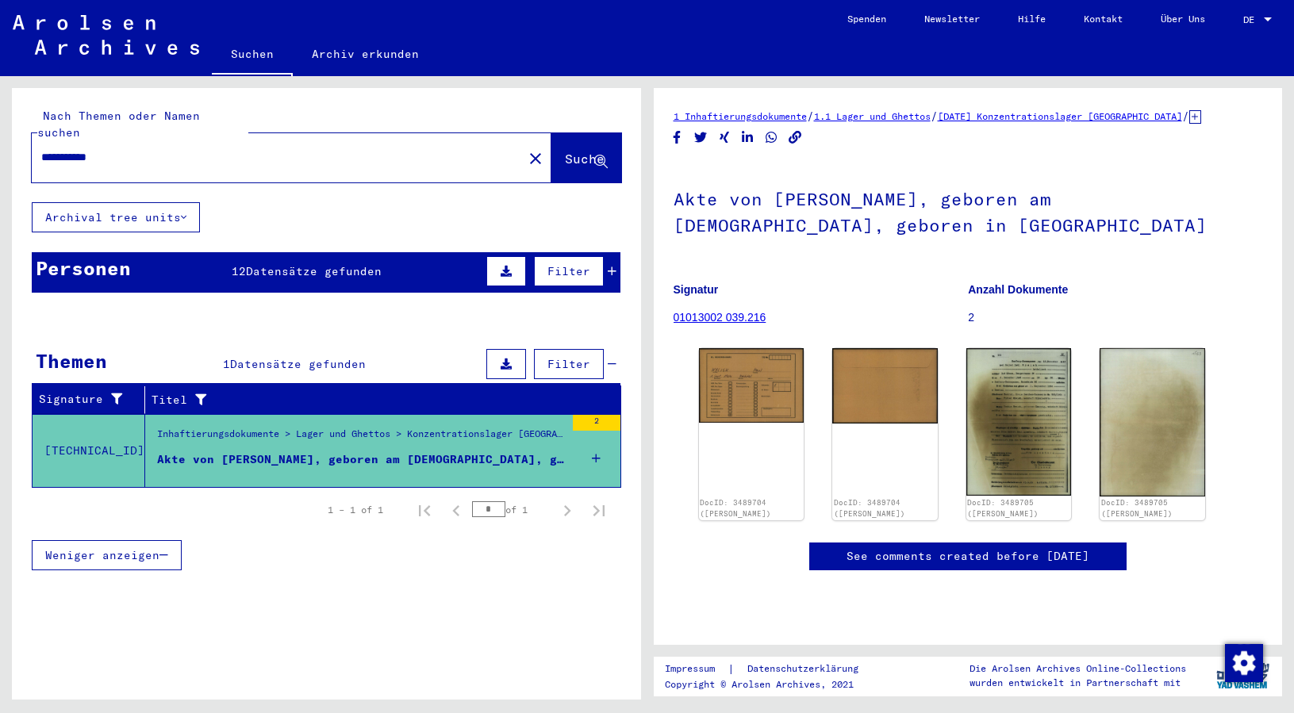
drag, startPoint x: 140, startPoint y: 136, endPoint x: 15, endPoint y: 133, distance: 124.6
click at [15, 133] on div "**********" at bounding box center [326, 145] width 629 height 114
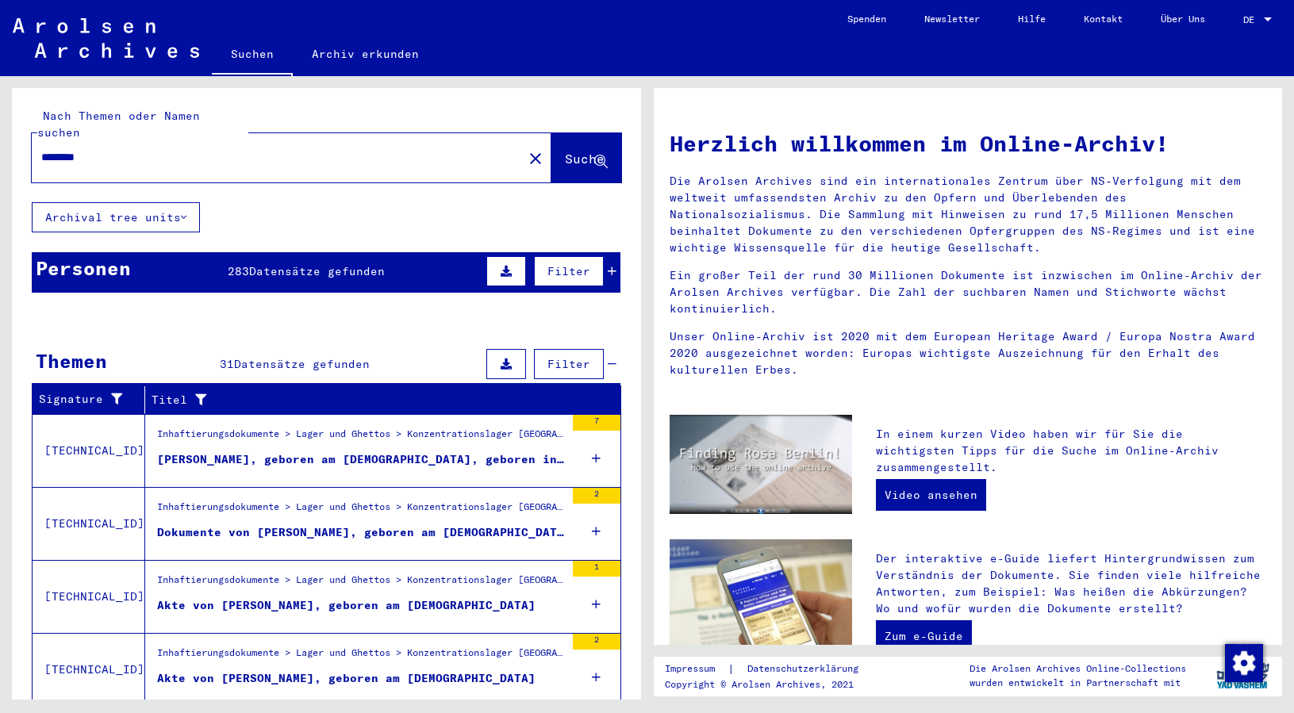
click at [137, 149] on input "********" at bounding box center [272, 157] width 463 height 17
type input "**********"
click at [569, 151] on span "Suche" at bounding box center [585, 159] width 40 height 16
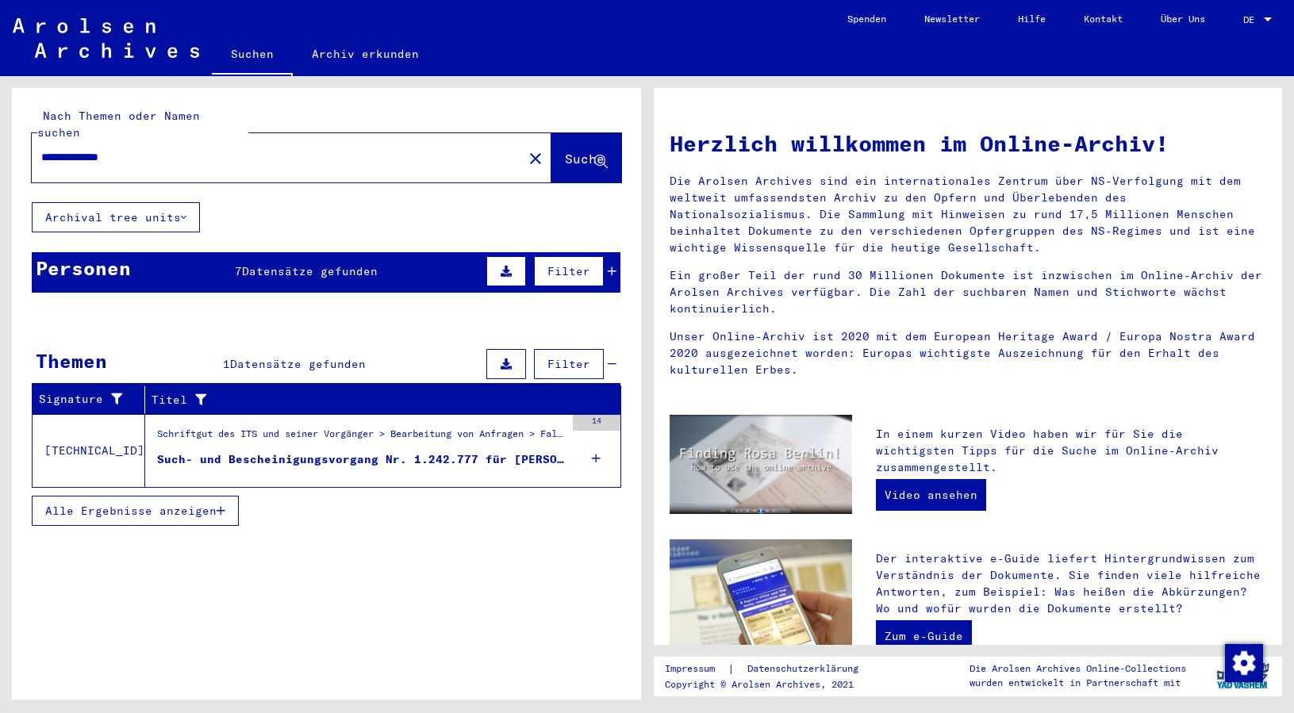
click at [437, 452] on div "Such- und Bescheinigungsvorgang Nr. 1.242.777 für [PERSON_NAME] geboren [DEMOGR…" at bounding box center [361, 460] width 408 height 17
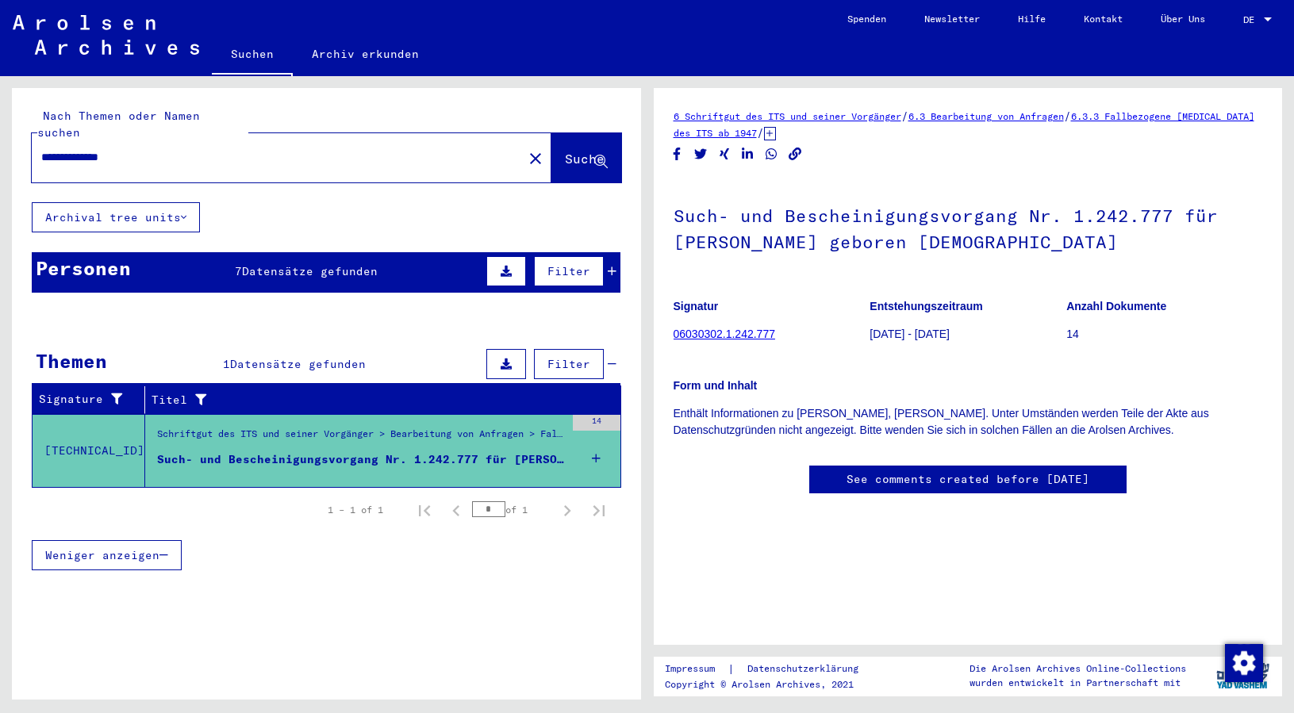
click at [739, 333] on link "06030302.1.242.777" at bounding box center [725, 334] width 102 height 13
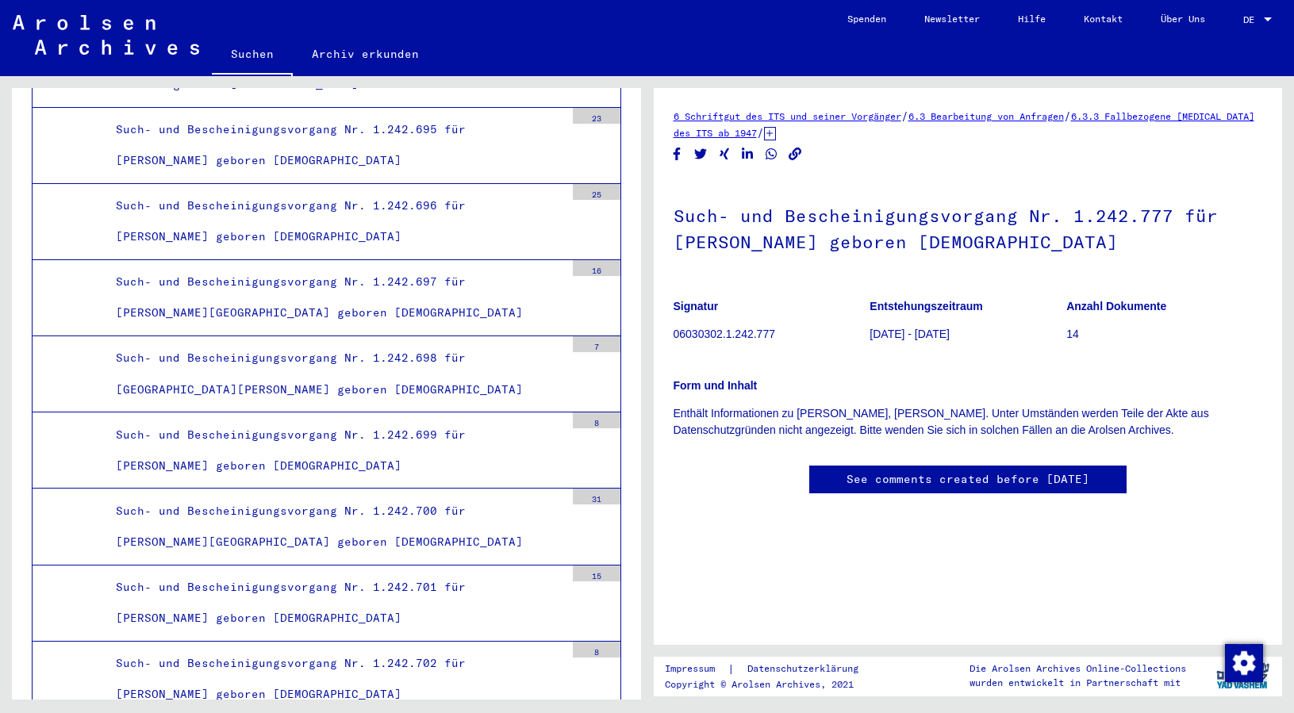
scroll to position [45483, 0]
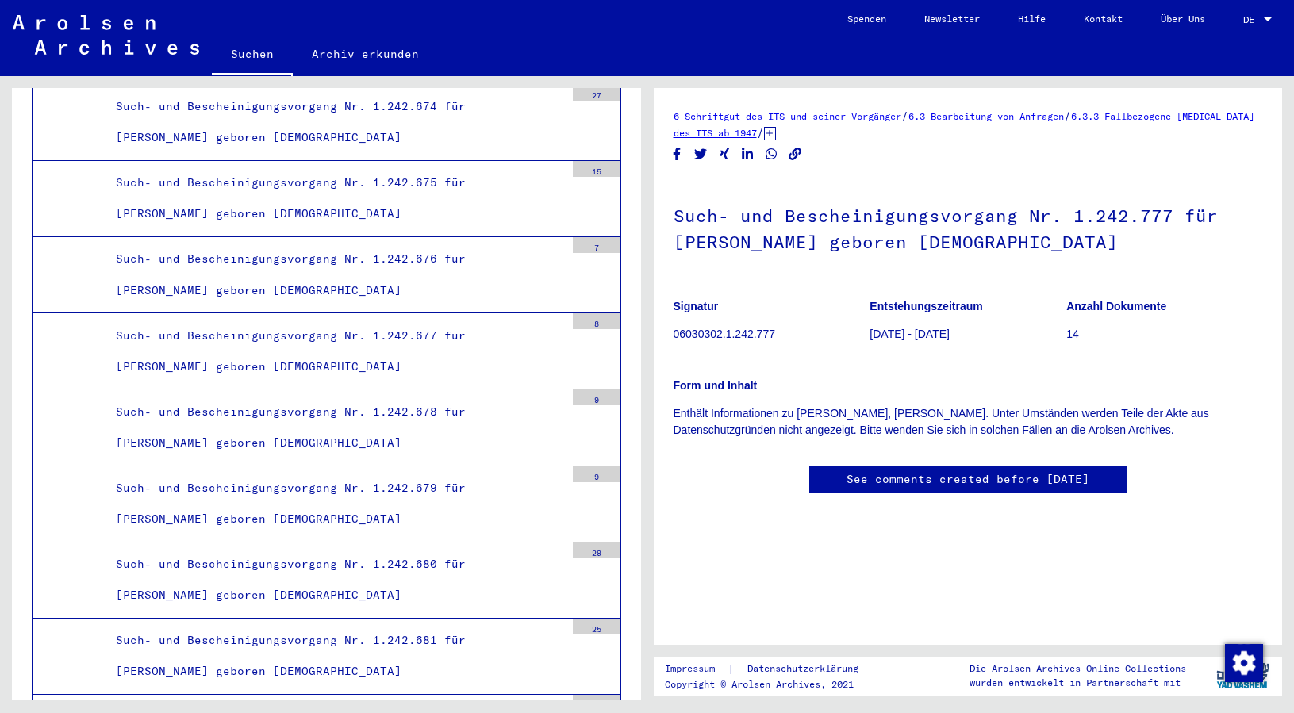
click at [72, 48] on img at bounding box center [106, 35] width 187 height 40
